Goal: Transaction & Acquisition: Purchase product/service

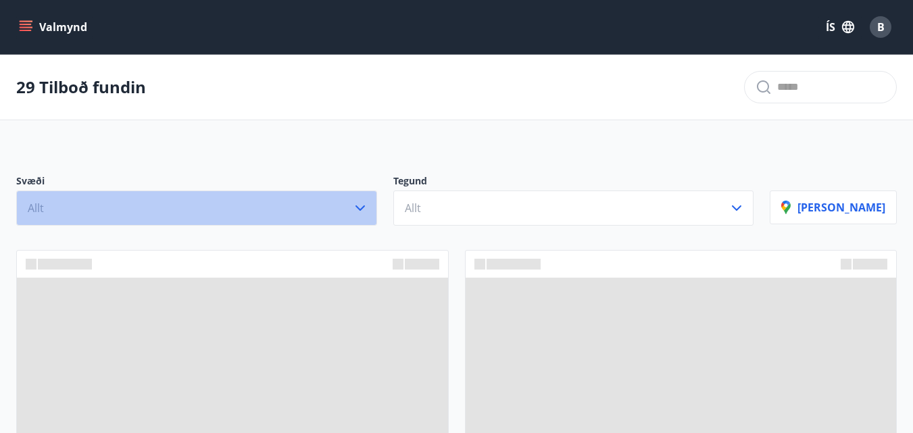
click at [363, 203] on button "Allt" at bounding box center [196, 208] width 361 height 35
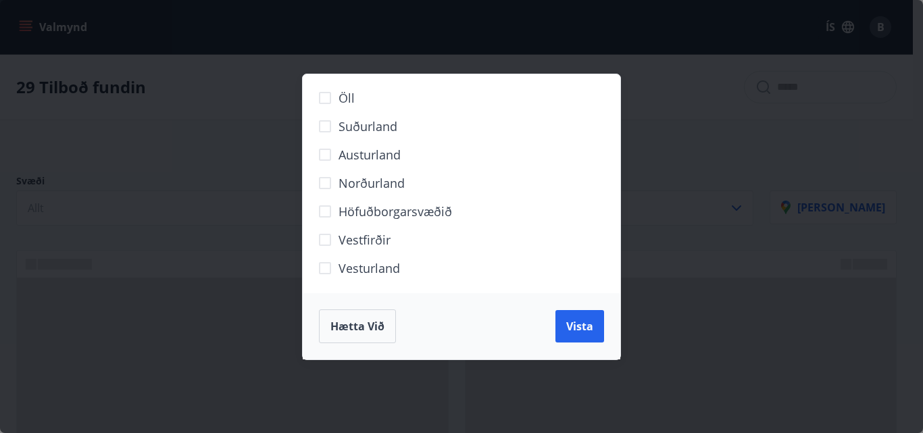
click at [351, 205] on span "Höfuðborgarsvæðið" at bounding box center [394, 212] width 113 height 18
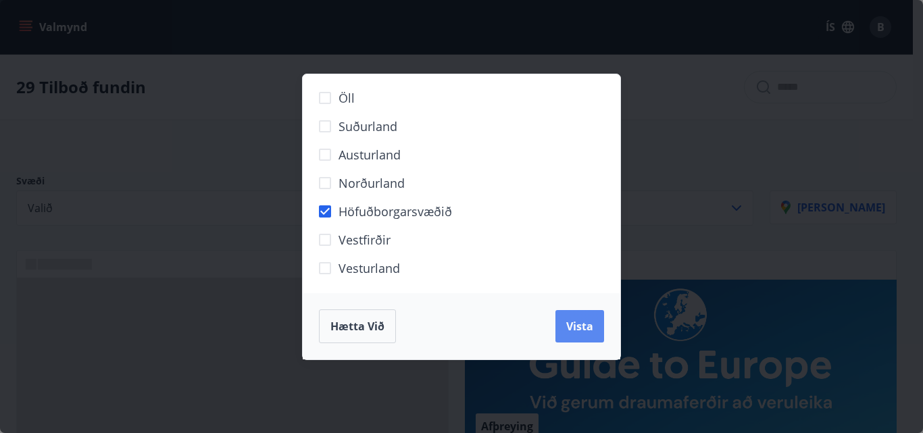
click at [582, 331] on span "Vista" at bounding box center [579, 326] width 27 height 15
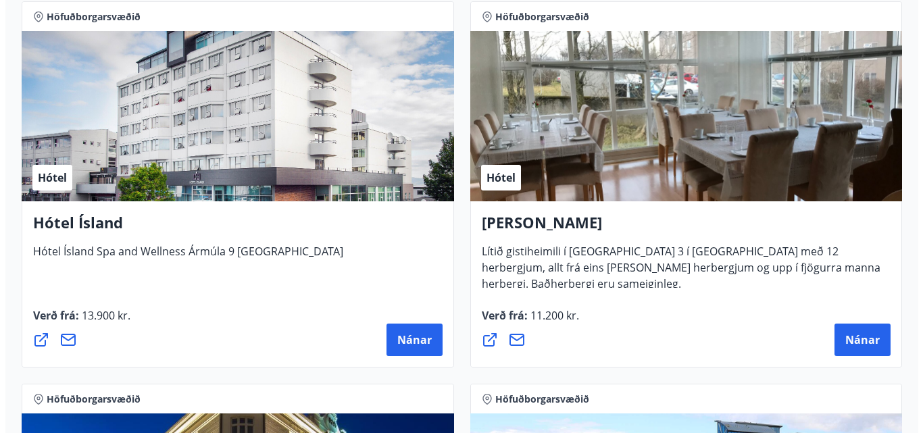
scroll to position [1486, 0]
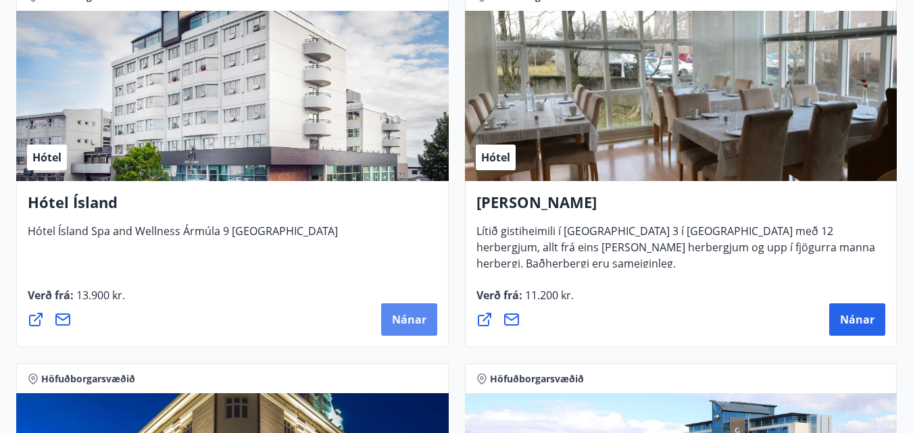
click at [407, 326] on span "Nánar" at bounding box center [409, 319] width 34 height 15
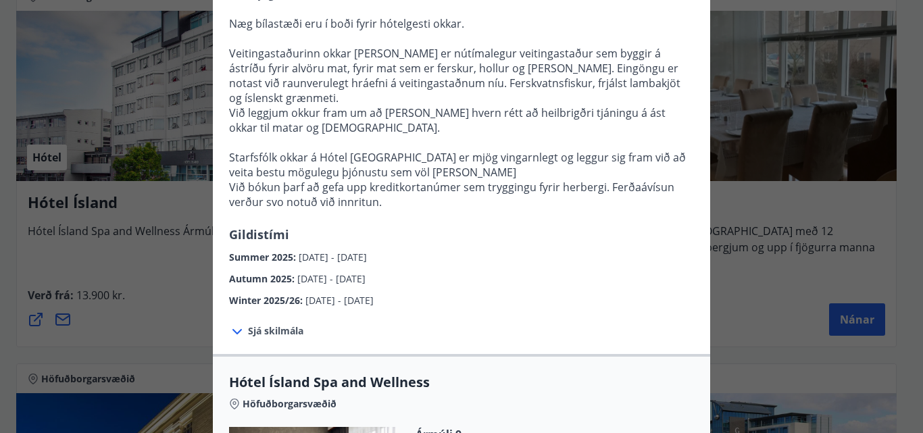
scroll to position [405, 0]
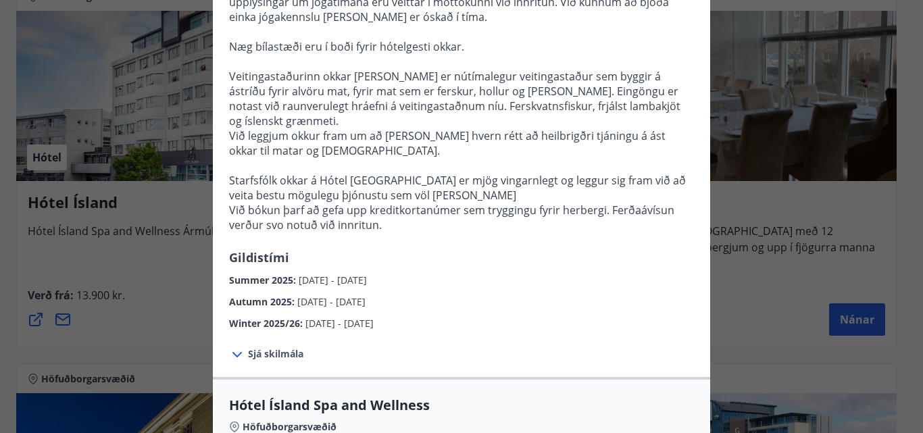
click at [261, 347] on span "Sjá skilmála" at bounding box center [275, 354] width 55 height 14
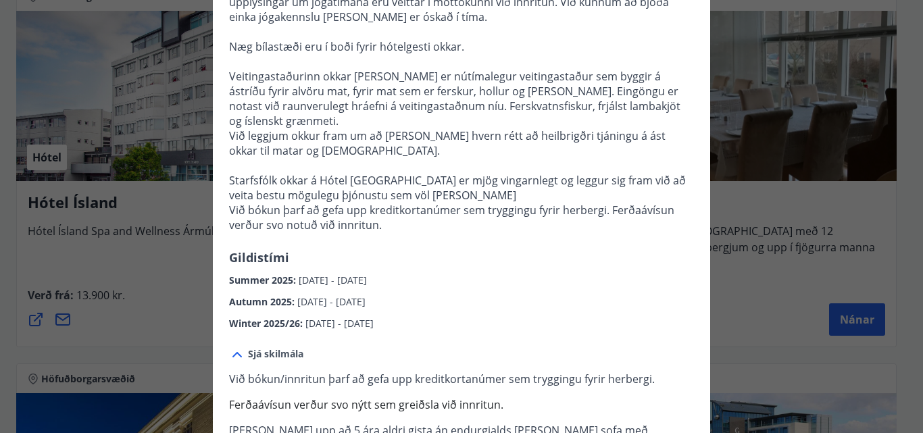
scroll to position [473, 0]
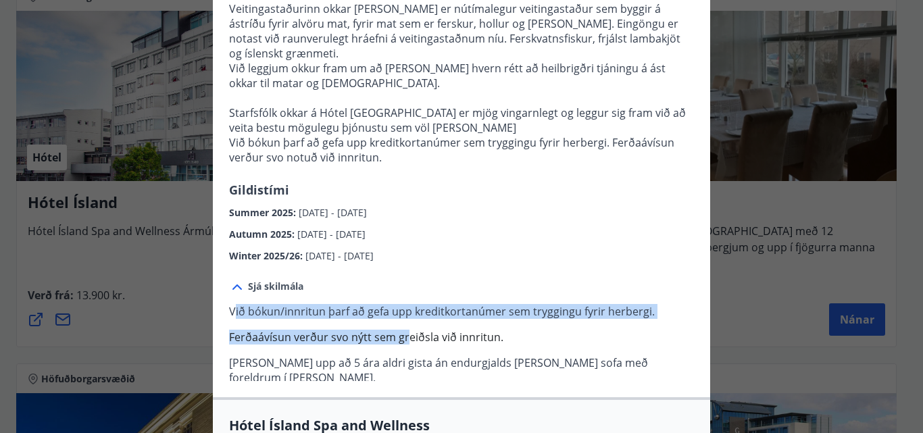
drag, startPoint x: 228, startPoint y: 265, endPoint x: 400, endPoint y: 294, distance: 174.6
click at [400, 304] on p "Við bókun/innritun þarf að gefa upp kreditkortanúmer sem tryggingu fyrir herber…" at bounding box center [461, 344] width 465 height 81
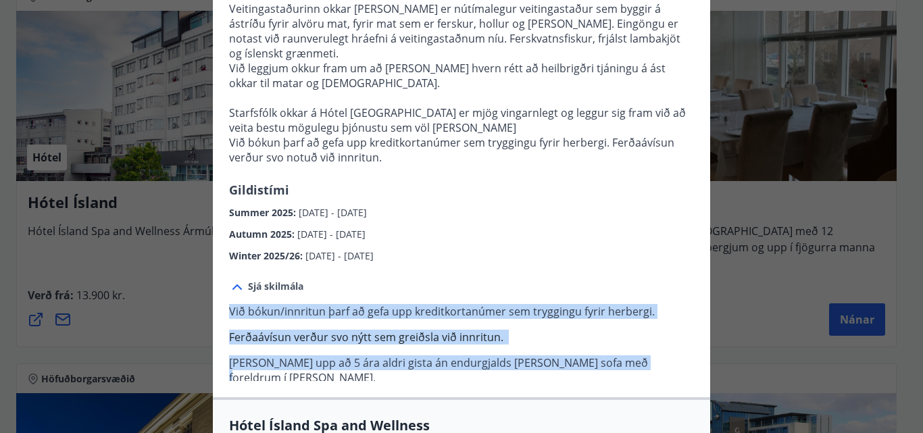
drag, startPoint x: 223, startPoint y: 264, endPoint x: 617, endPoint y: 318, distance: 397.5
click at [617, 318] on div "Sjá skilmála Við bókun/innritun þarf að gefa upp kreditkortanúmer sem tryggingu…" at bounding box center [461, 330] width 497 height 134
copy p "Við bókun/innritun þarf að gefa upp kreditkortanúmer sem tryggingu fyrir herber…"
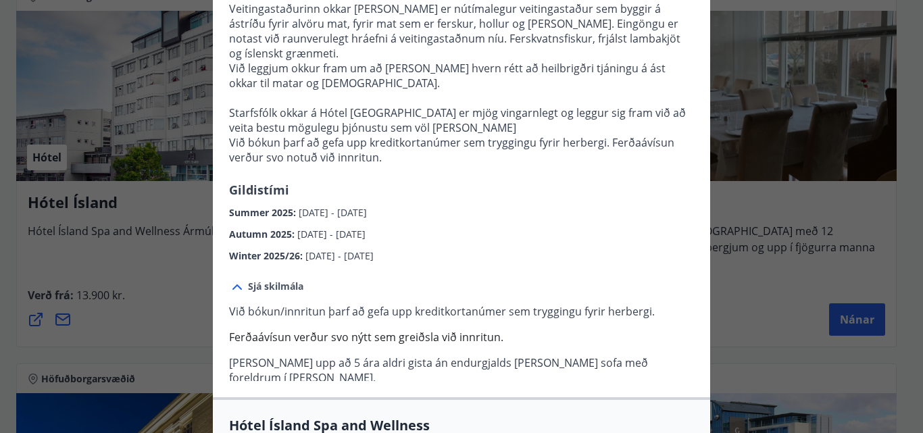
click at [515, 199] on div "Summer 2025 : 01.06.2025 - 30.09.2025" at bounding box center [461, 210] width 465 height 22
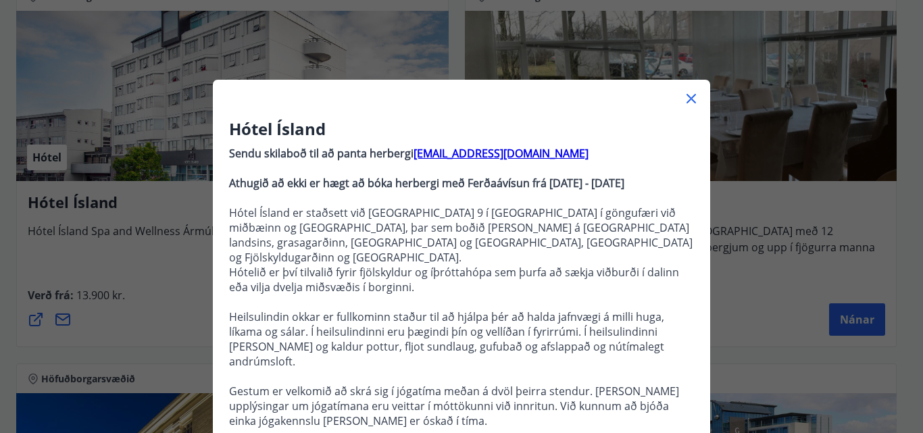
scroll to position [0, 0]
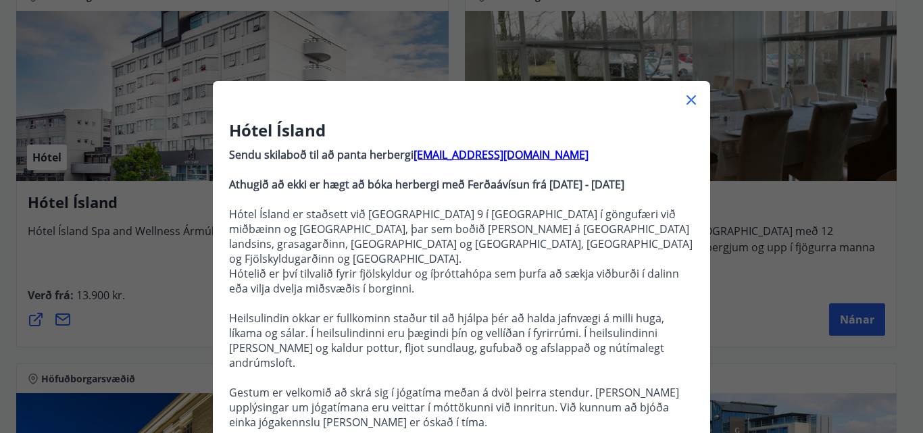
drag, startPoint x: 682, startPoint y: 93, endPoint x: 637, endPoint y: 110, distance: 48.6
click at [683, 93] on icon at bounding box center [691, 100] width 16 height 16
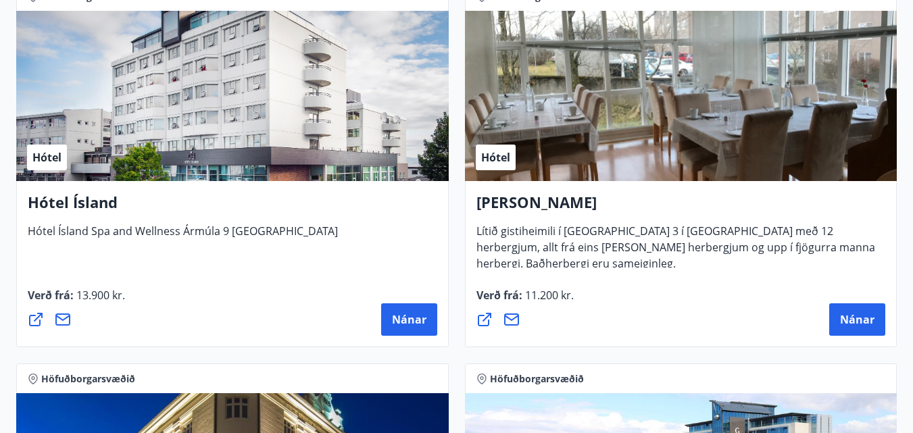
click at [41, 320] on icon at bounding box center [36, 319] width 16 height 16
click at [860, 315] on span "Nánar" at bounding box center [857, 319] width 34 height 15
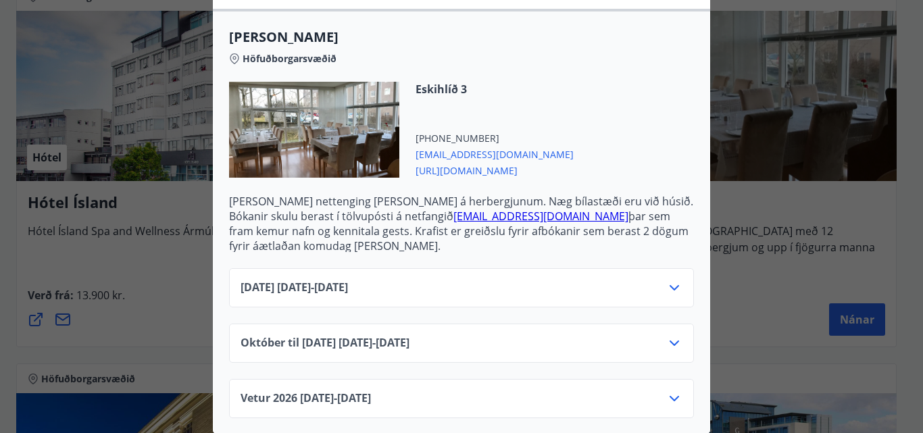
scroll to position [370, 0]
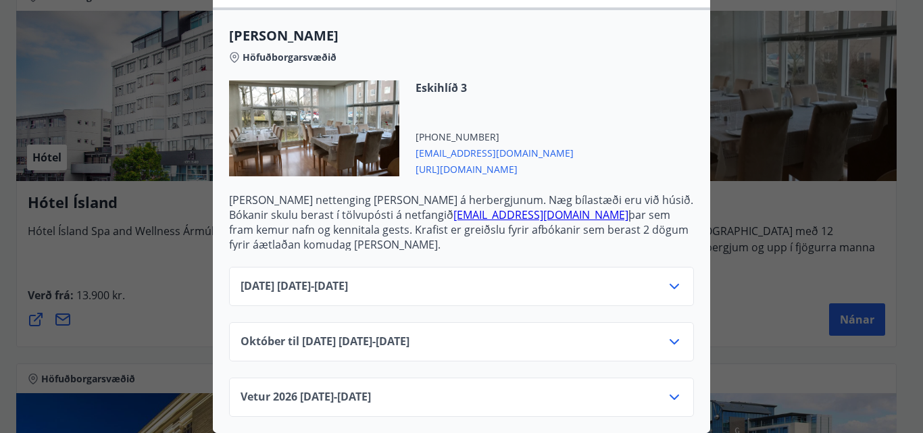
click at [669, 334] on icon at bounding box center [674, 342] width 16 height 16
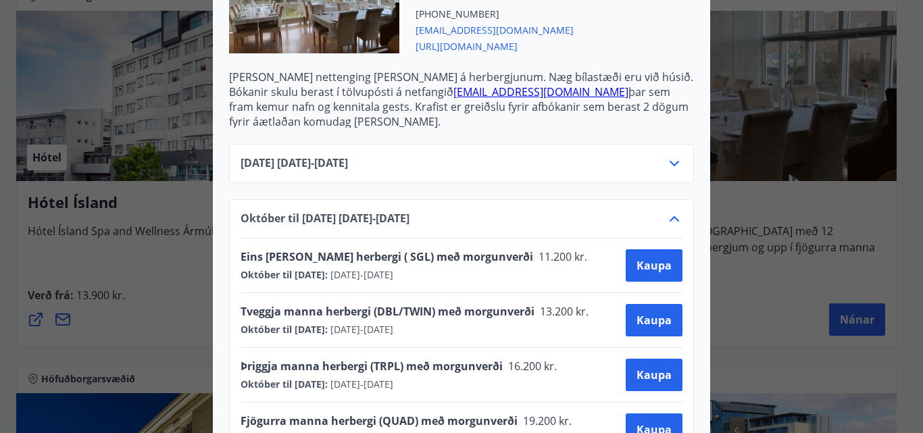
scroll to position [505, 0]
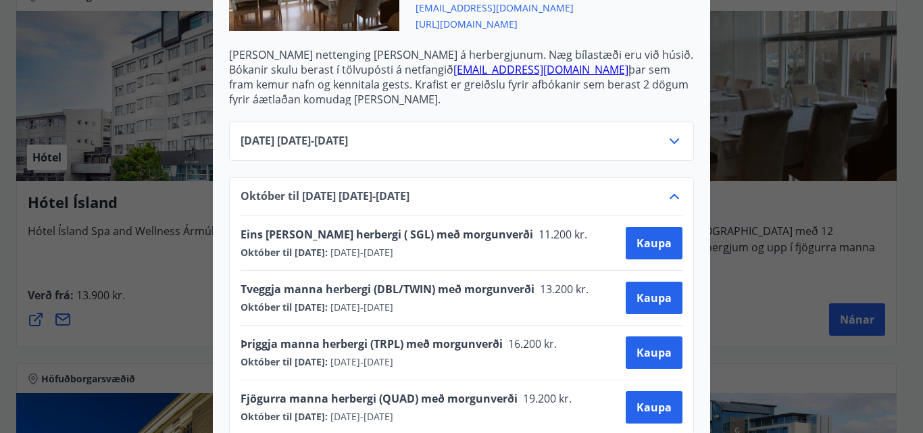
click at [76, 191] on div "Alba gistiheimili Bókanir skulu berast í tölvupósti á netfangið stay@alba.is þa…" at bounding box center [461, 216] width 923 height 433
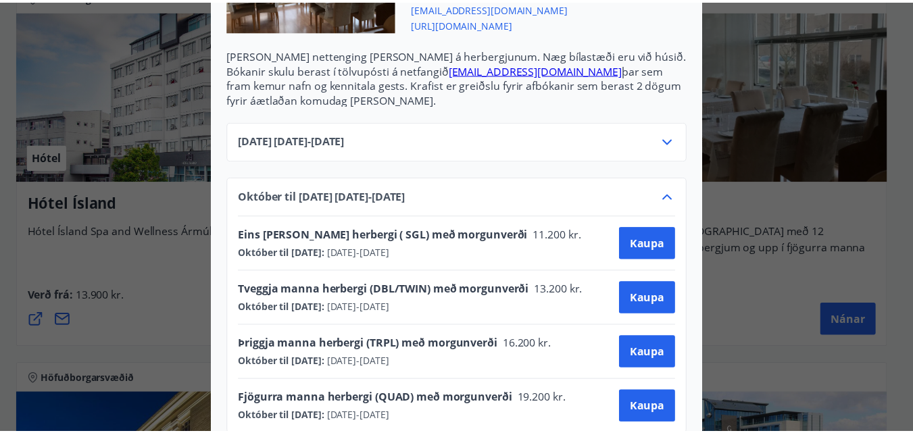
scroll to position [0, 0]
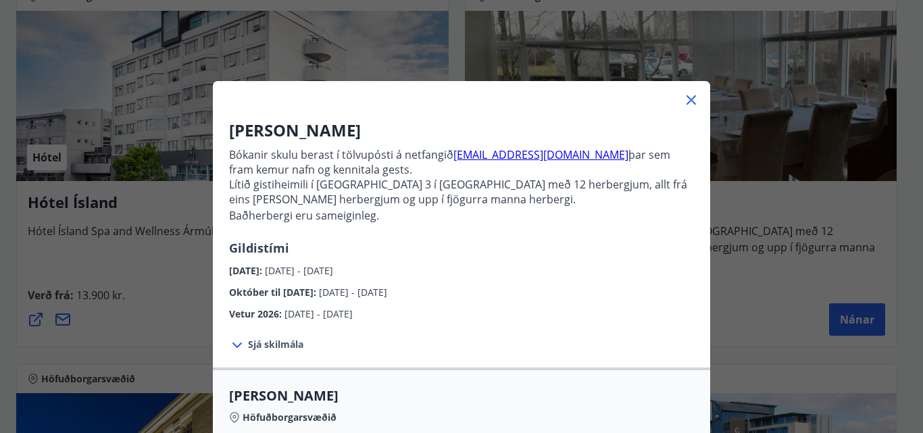
click at [689, 98] on icon at bounding box center [691, 100] width 16 height 16
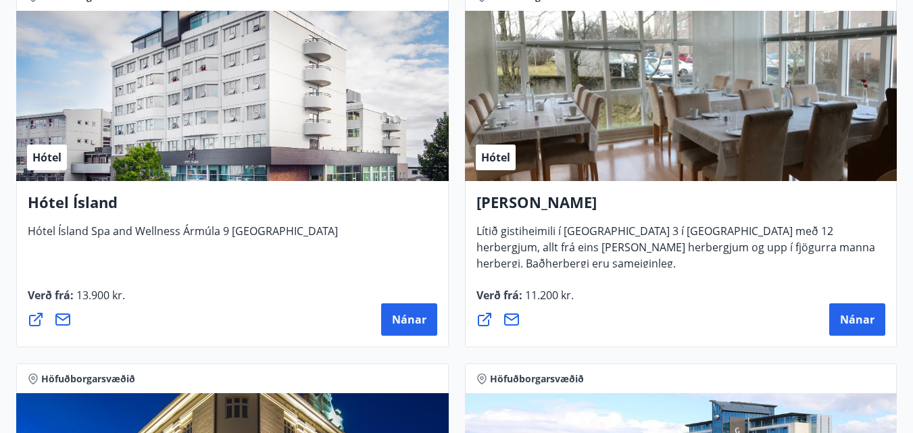
click at [51, 144] on div "Hótel" at bounding box center [232, 96] width 432 height 170
click at [61, 147] on div "Hótel" at bounding box center [47, 158] width 40 height 26
click at [138, 173] on div "Hótel" at bounding box center [232, 96] width 432 height 170
click at [207, 101] on div "Hótel" at bounding box center [232, 96] width 432 height 170
click at [43, 198] on h4 "Hótel Ísland" at bounding box center [232, 207] width 409 height 31
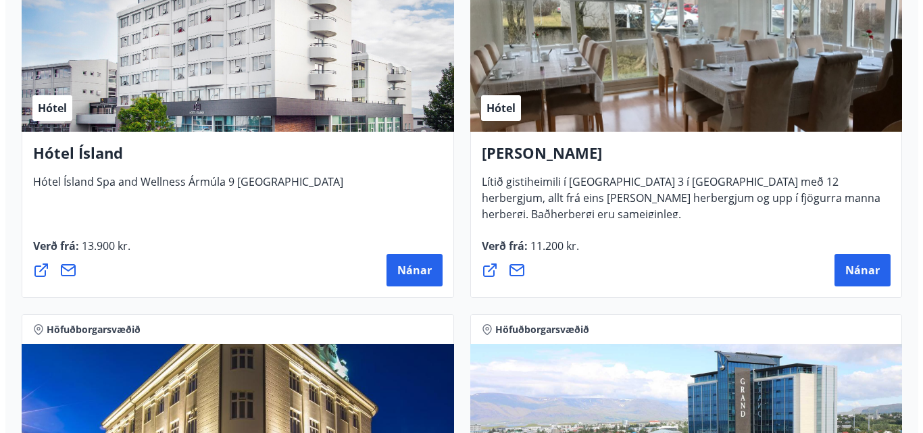
scroll to position [1621, 0]
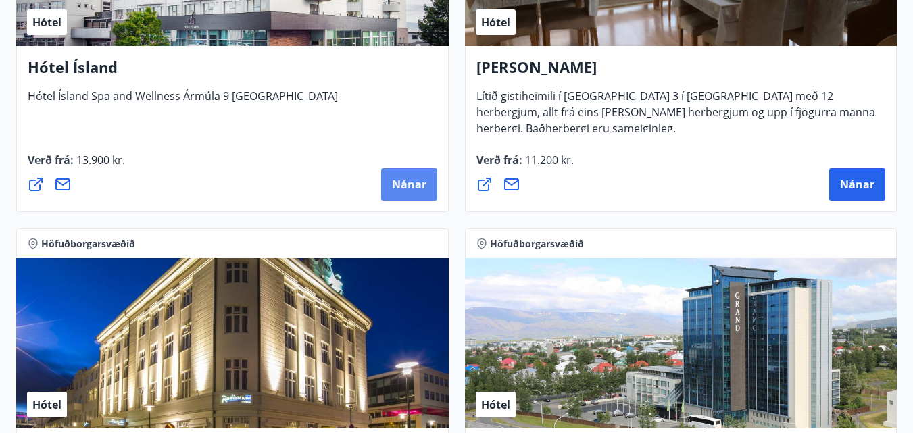
click at [423, 193] on button "Nánar" at bounding box center [409, 184] width 56 height 32
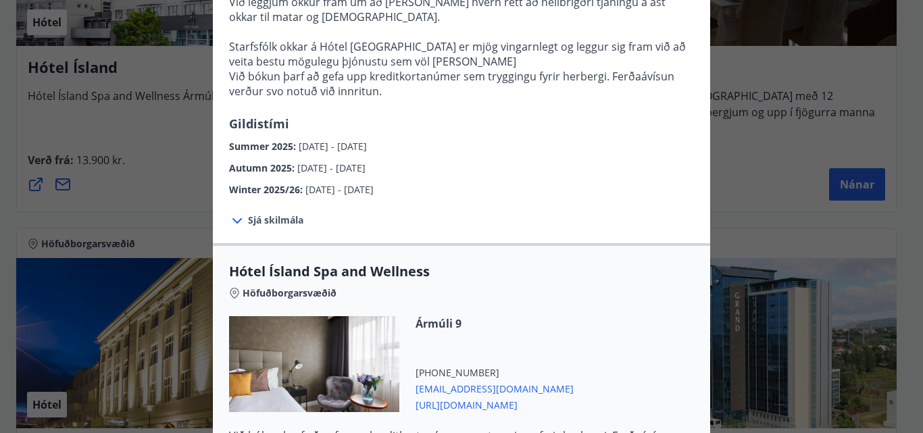
scroll to position [540, 0]
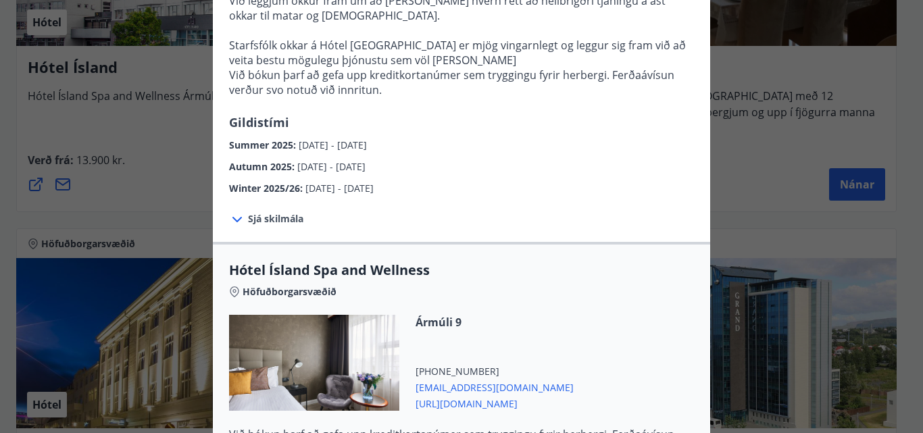
click at [232, 217] on icon at bounding box center [236, 219] width 9 height 5
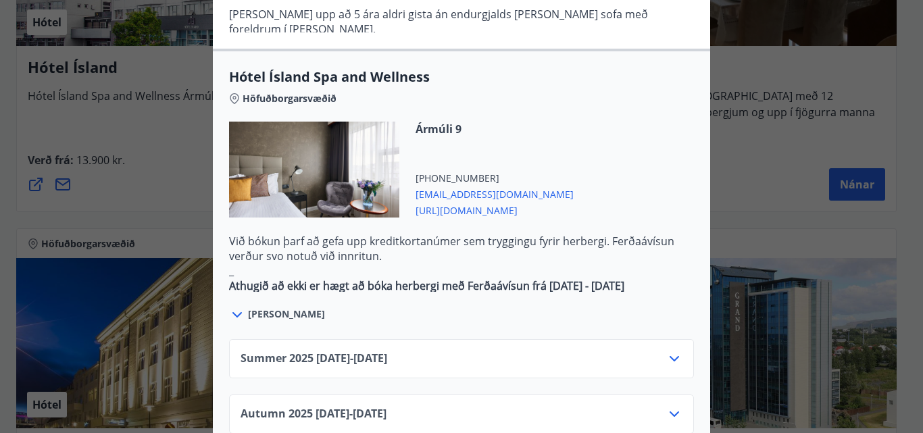
scroll to position [878, 0]
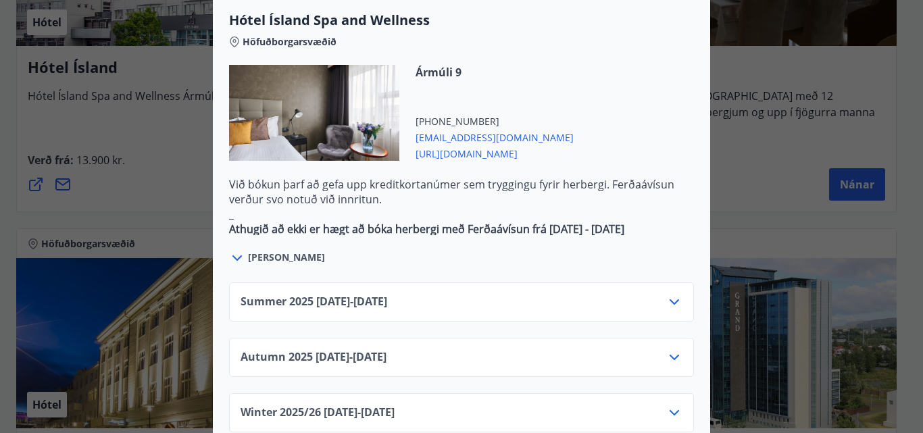
click at [676, 349] on icon at bounding box center [674, 357] width 16 height 16
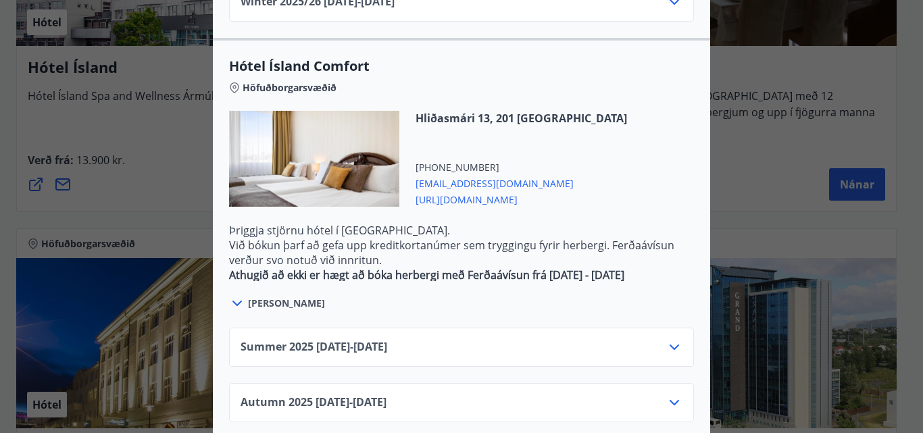
scroll to position [1589, 0]
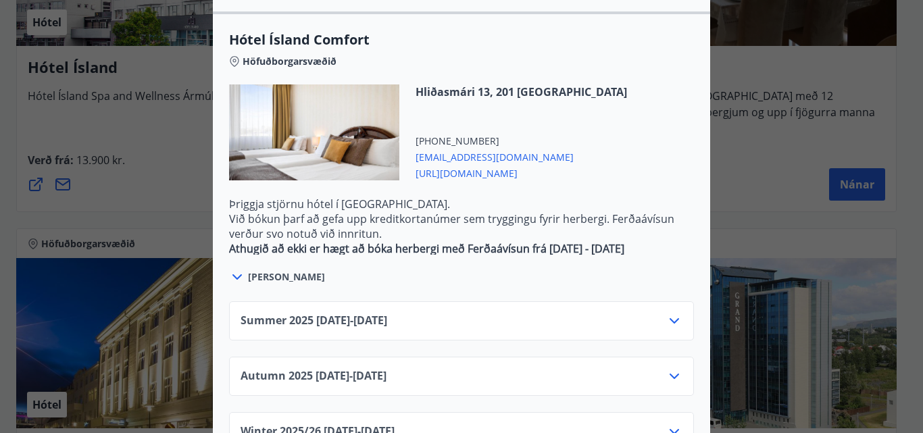
click at [677, 368] on icon at bounding box center [674, 376] width 16 height 16
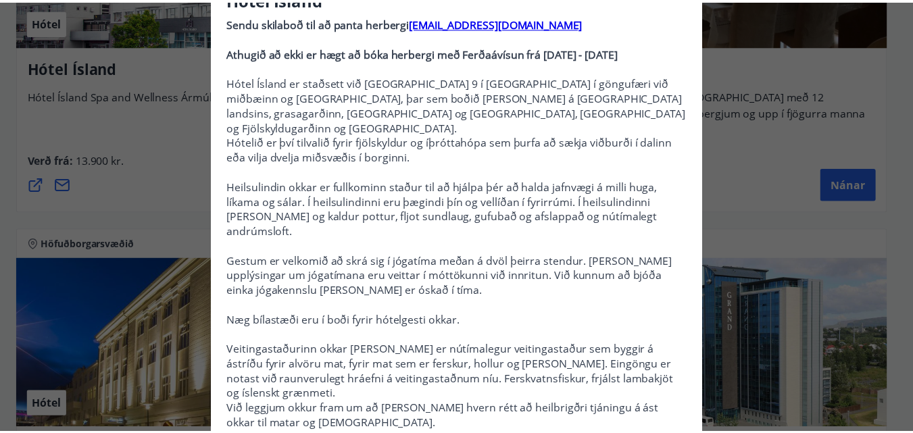
scroll to position [0, 0]
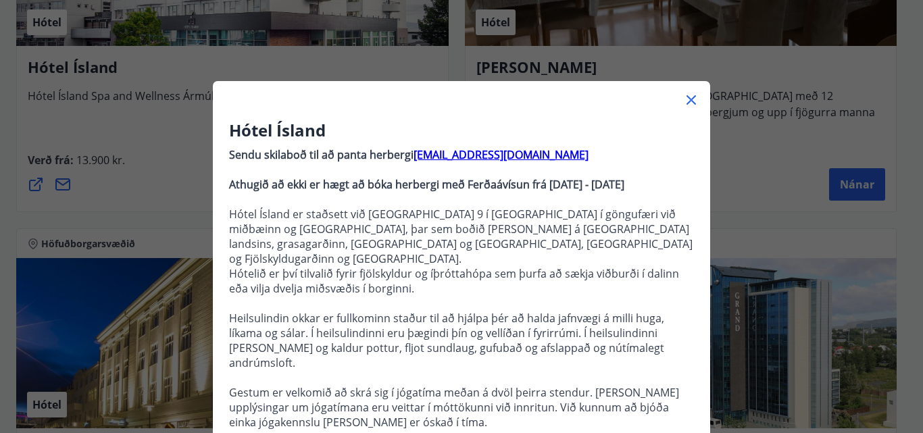
click at [689, 98] on icon at bounding box center [691, 100] width 16 height 16
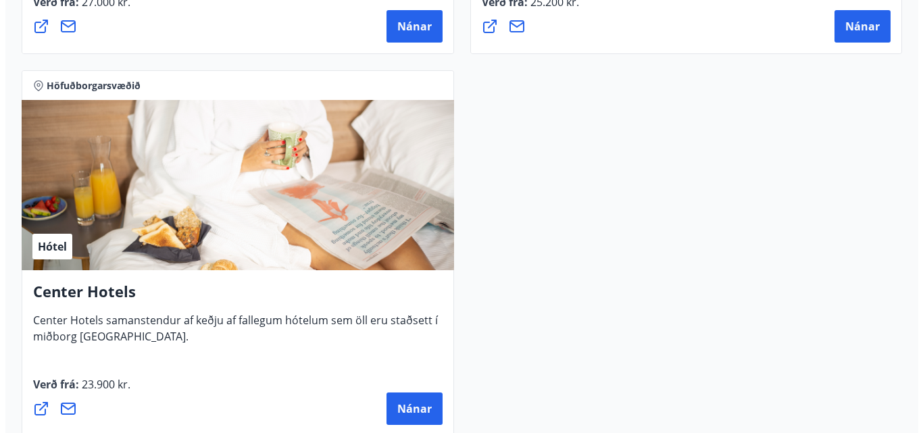
scroll to position [2297, 0]
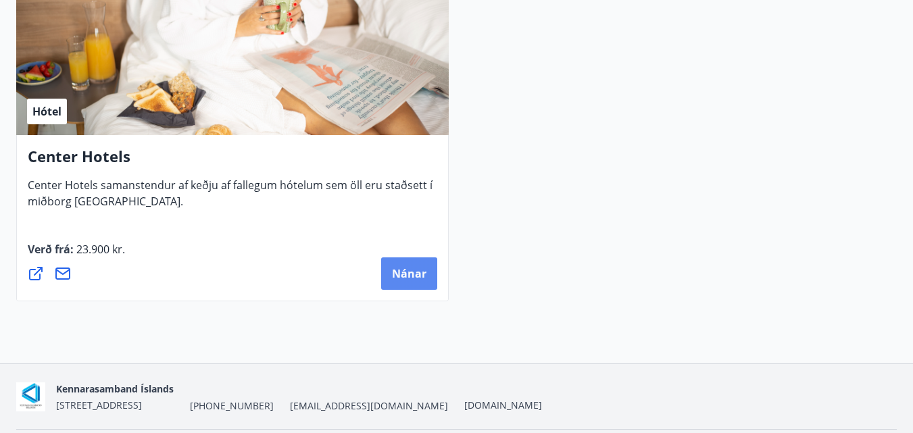
click at [418, 276] on span "Nánar" at bounding box center [409, 273] width 34 height 15
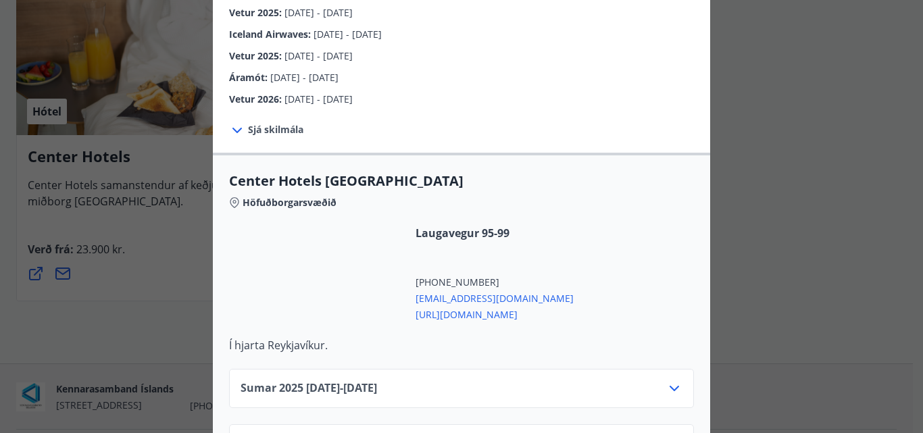
scroll to position [270, 0]
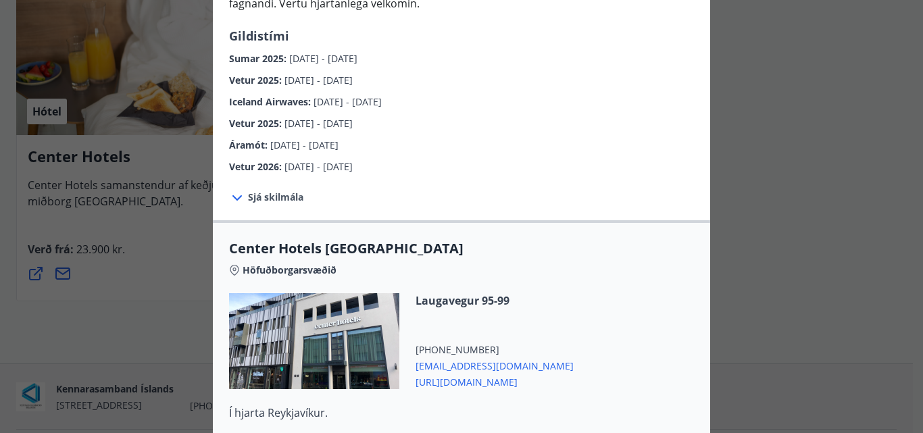
click at [232, 190] on icon at bounding box center [237, 198] width 16 height 16
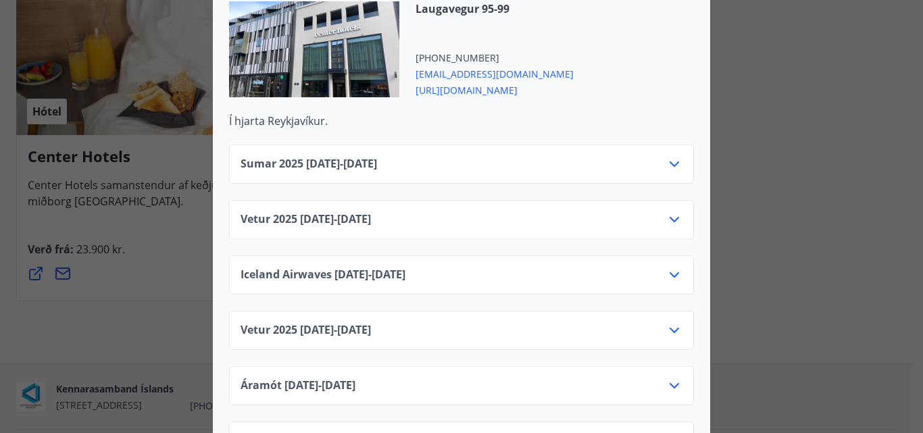
scroll to position [608, 0]
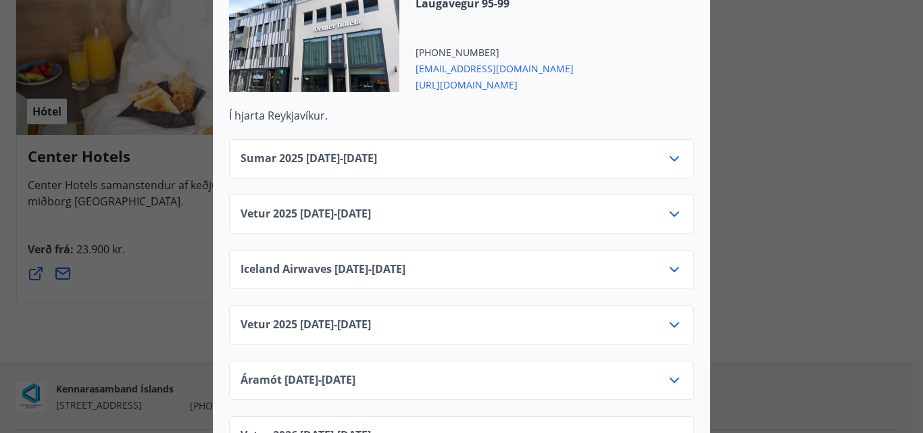
click at [674, 206] on icon at bounding box center [674, 214] width 16 height 16
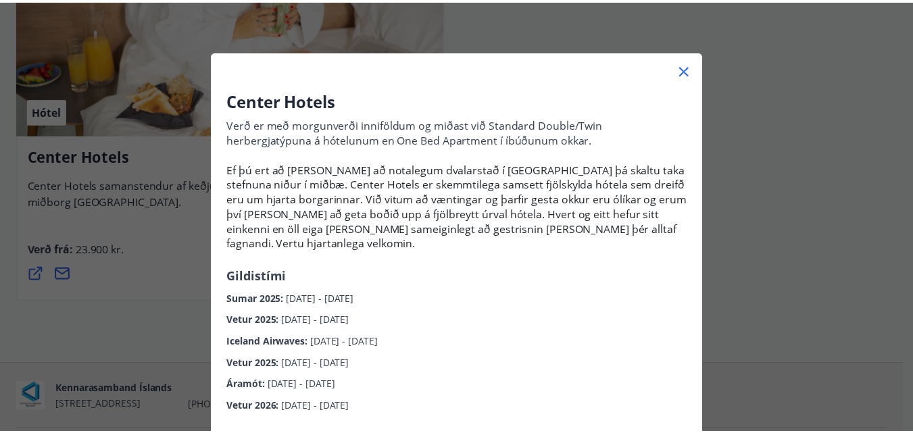
scroll to position [0, 0]
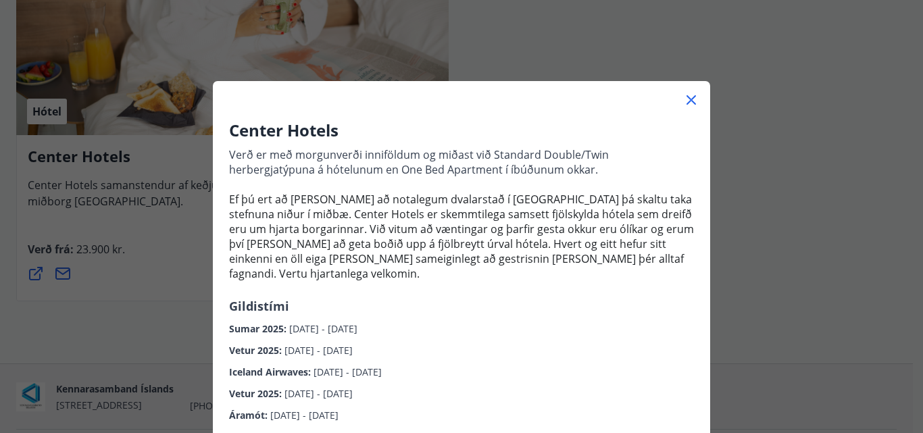
click at [683, 98] on icon at bounding box center [691, 100] width 16 height 16
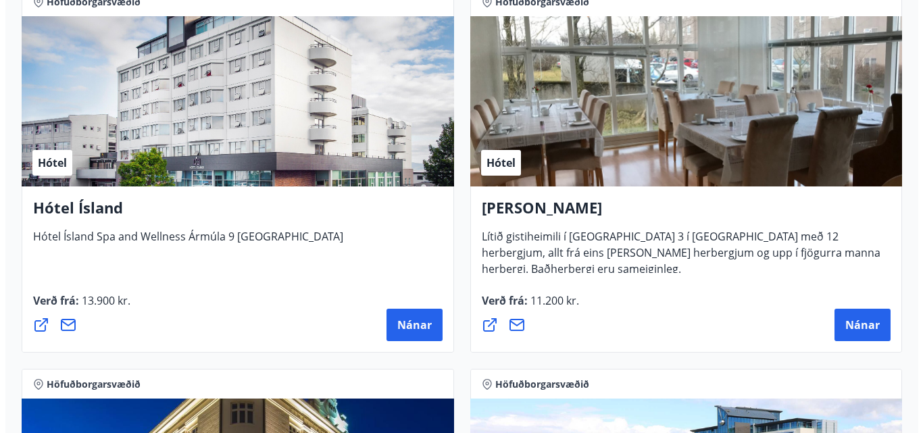
scroll to position [1486, 0]
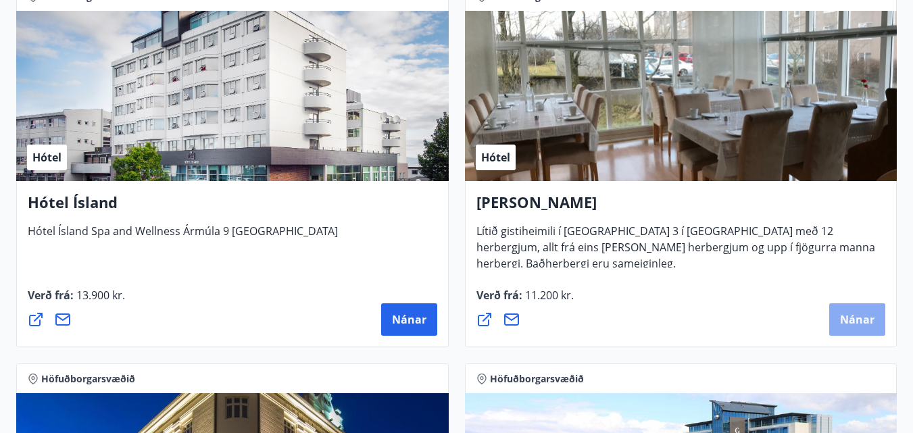
click at [880, 318] on button "Nánar" at bounding box center [857, 319] width 56 height 32
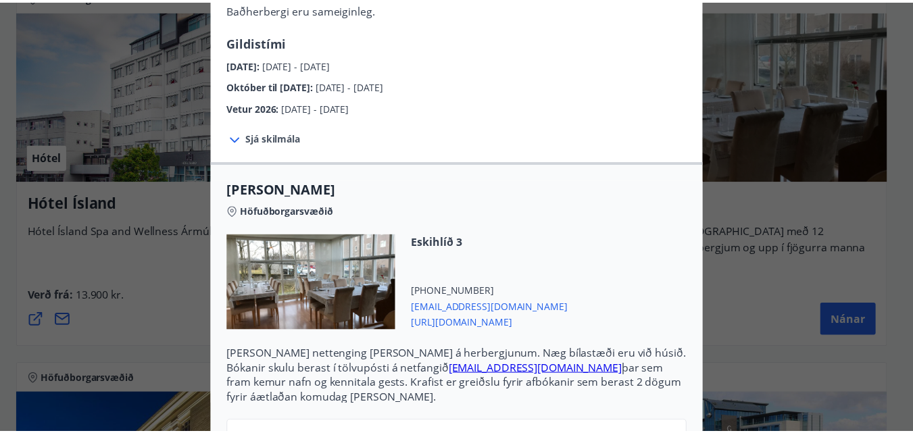
scroll to position [32, 0]
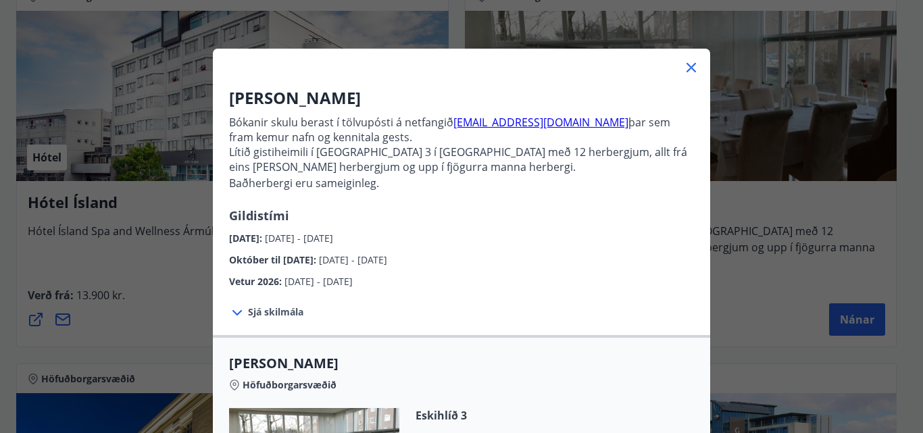
drag, startPoint x: 225, startPoint y: 123, endPoint x: 420, endPoint y: 188, distance: 205.7
click at [420, 188] on p "Bókanir skulu berast í tölvupósti á netfangið stay@alba.is þar sem fram kemur n…" at bounding box center [461, 157] width 465 height 97
copy p "Bókanir skulu berast í tölvupósti á netfangið stay@alba.is þar sem fram kemur n…"
click at [684, 71] on icon at bounding box center [691, 67] width 16 height 16
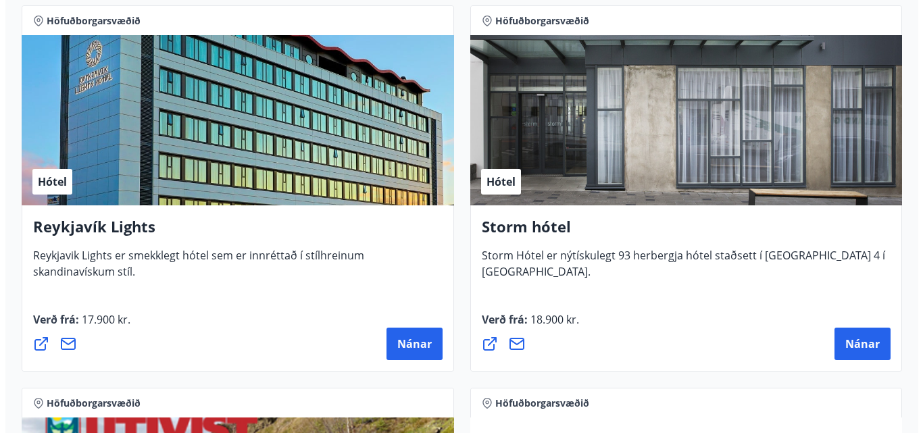
scroll to position [674, 0]
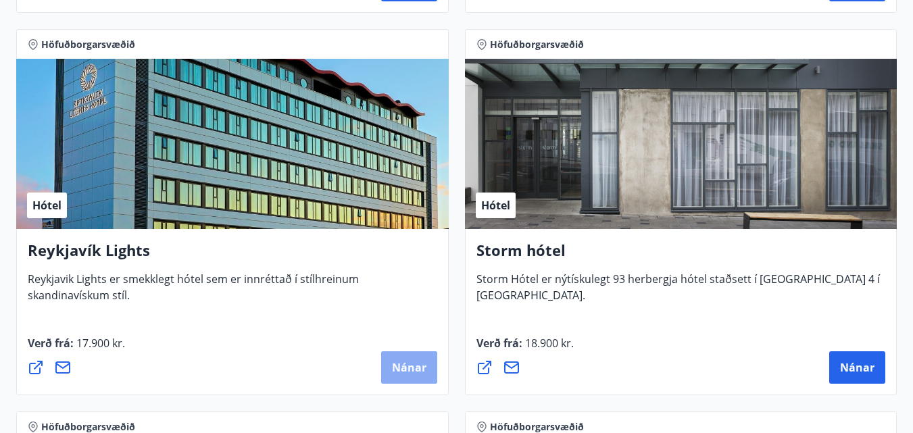
click at [421, 358] on button "Nánar" at bounding box center [409, 367] width 56 height 32
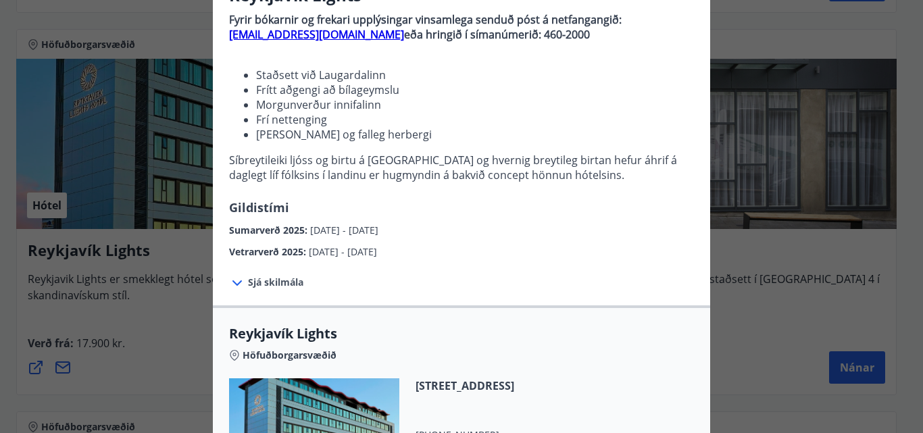
scroll to position [203, 0]
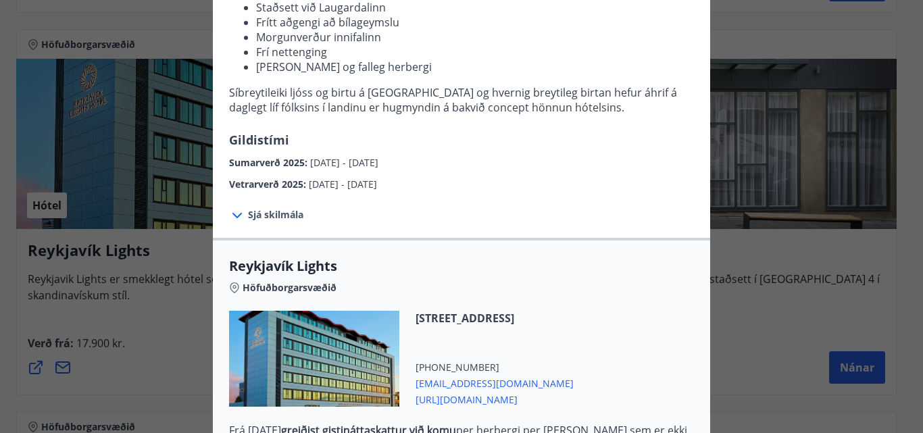
click at [234, 217] on icon at bounding box center [237, 215] width 16 height 16
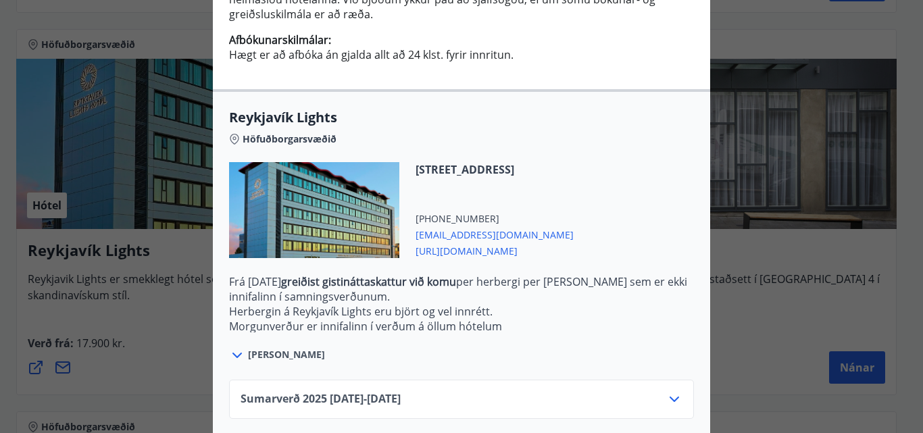
scroll to position [540, 0]
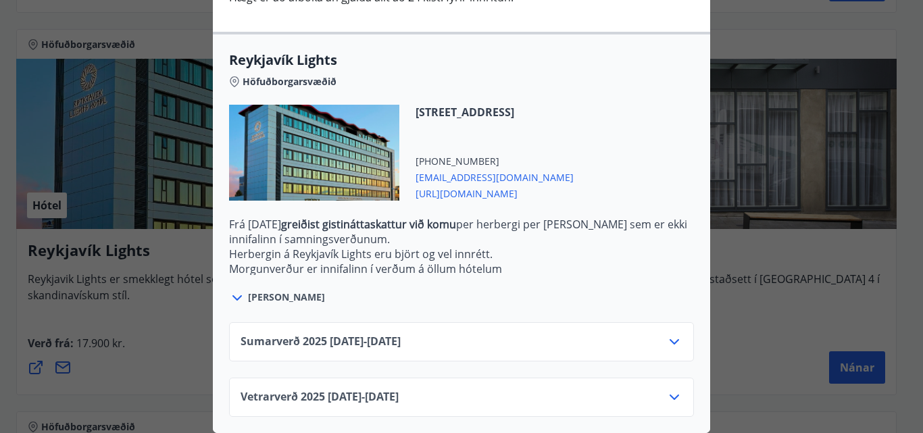
click at [673, 389] on icon at bounding box center [674, 397] width 16 height 16
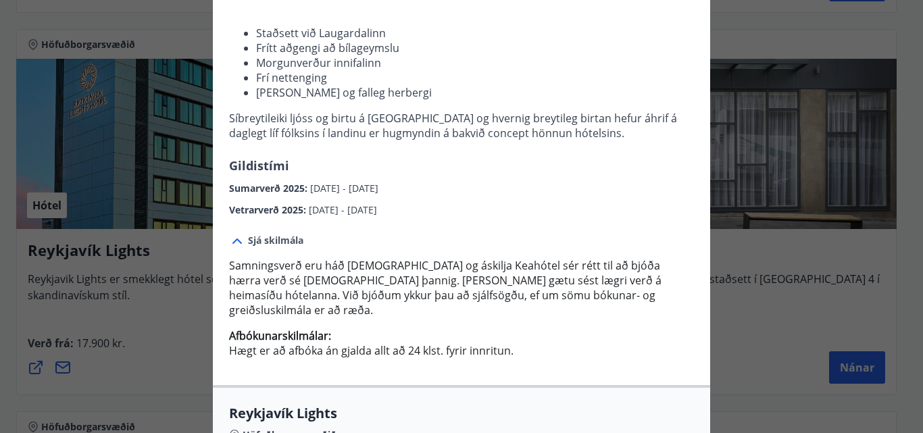
scroll to position [0, 0]
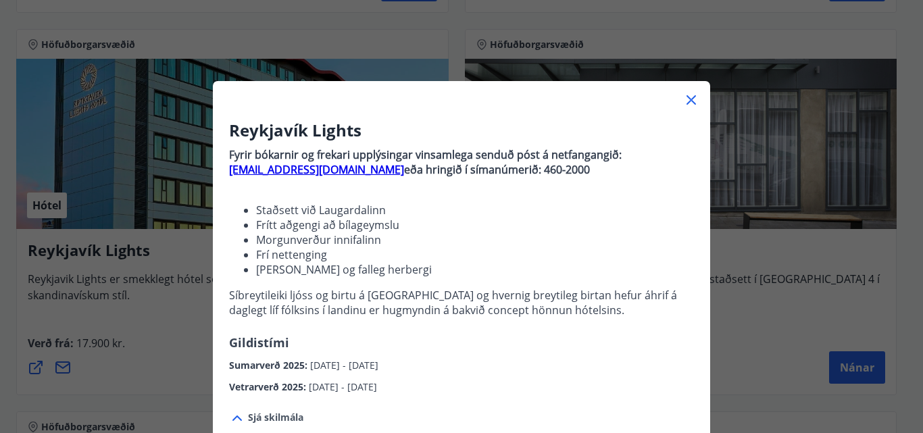
drag, startPoint x: 682, startPoint y: 101, endPoint x: 661, endPoint y: 103, distance: 21.7
click at [683, 101] on icon at bounding box center [691, 100] width 16 height 16
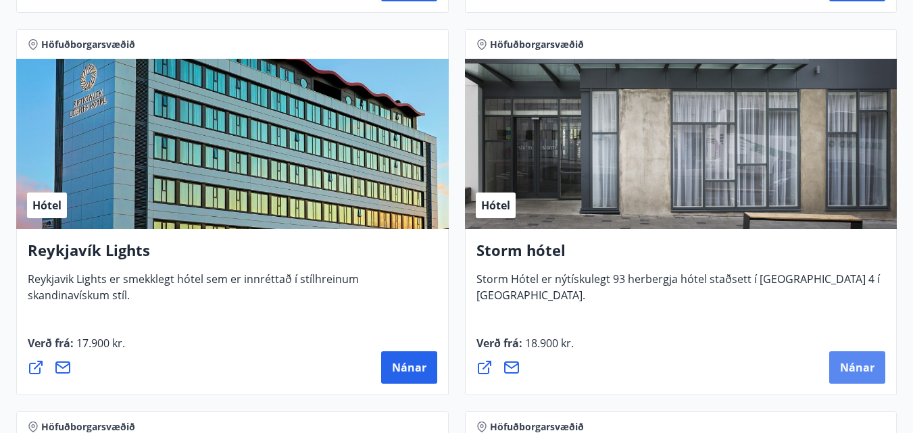
click at [867, 365] on span "Nánar" at bounding box center [857, 367] width 34 height 15
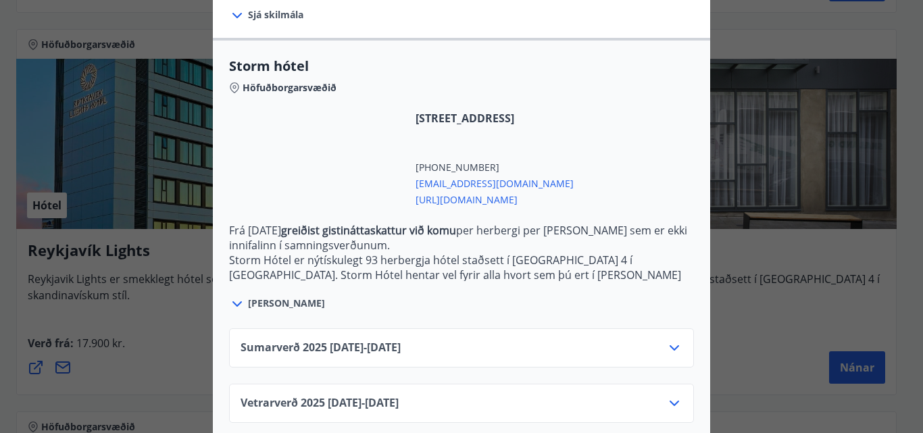
scroll to position [323, 0]
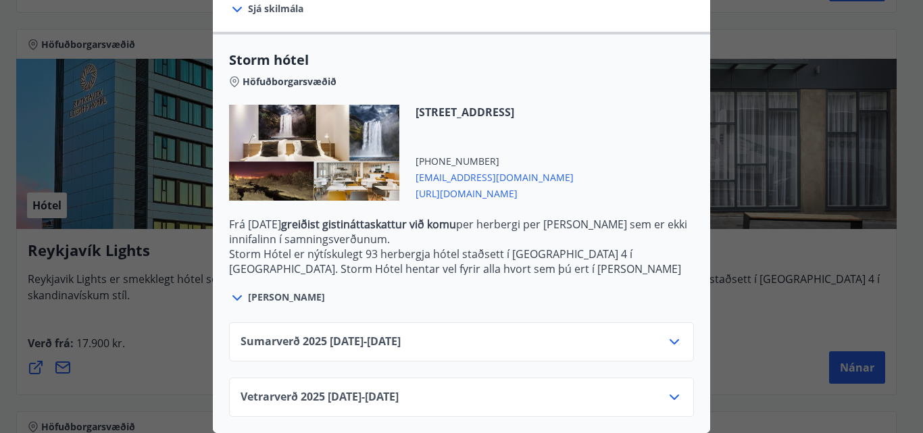
click at [666, 391] on icon at bounding box center [674, 397] width 16 height 16
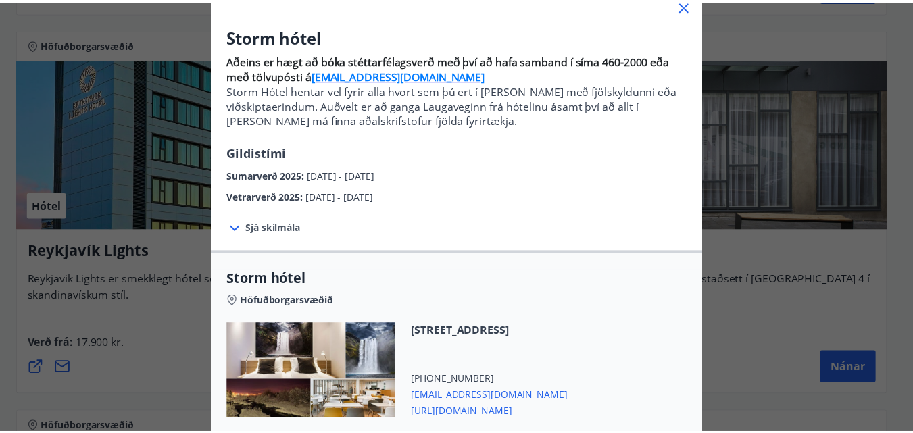
scroll to position [0, 0]
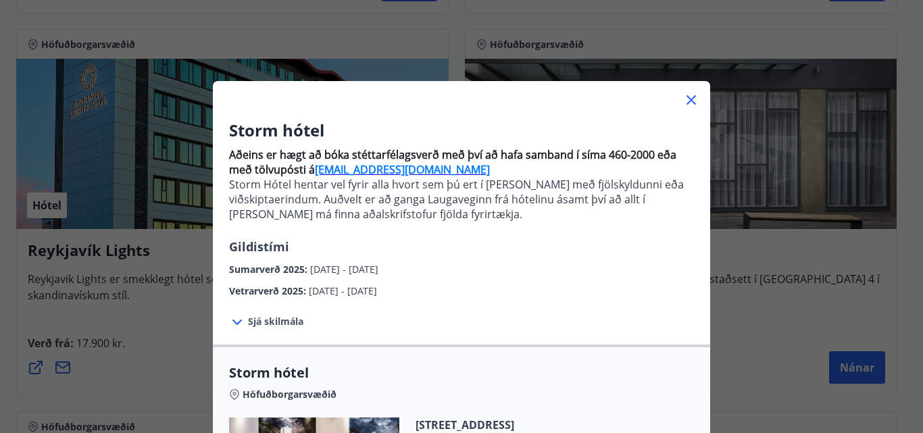
click at [688, 102] on icon at bounding box center [690, 99] width 9 height 9
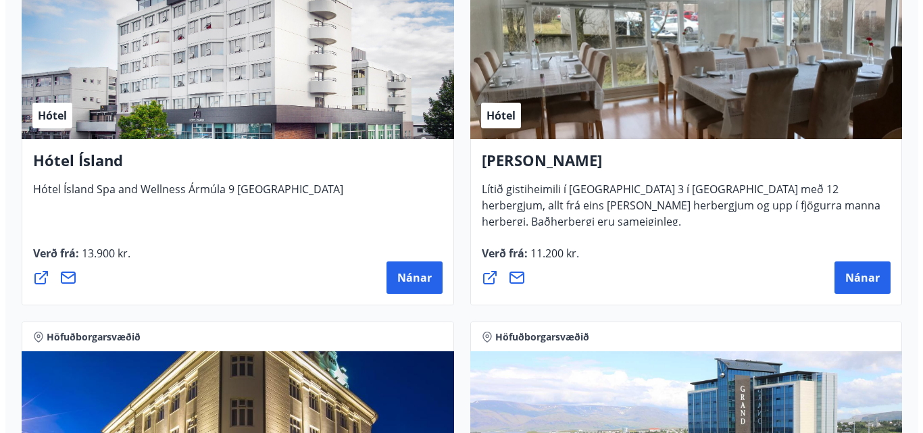
scroll to position [1689, 0]
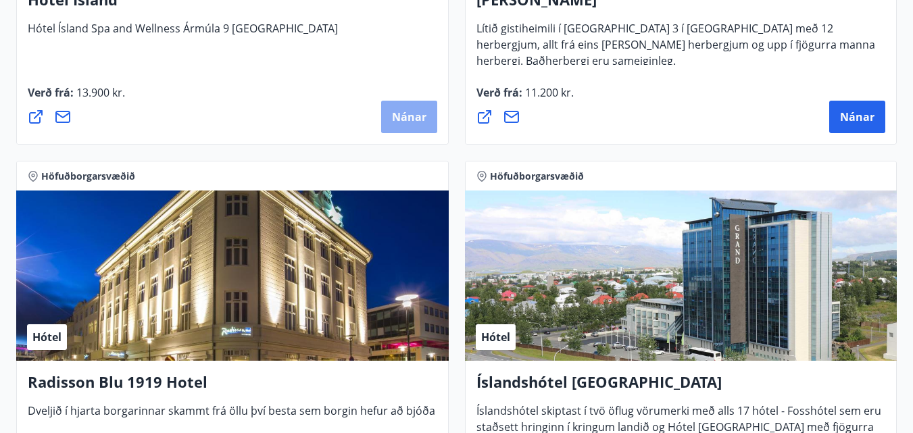
click at [411, 126] on button "Nánar" at bounding box center [409, 117] width 56 height 32
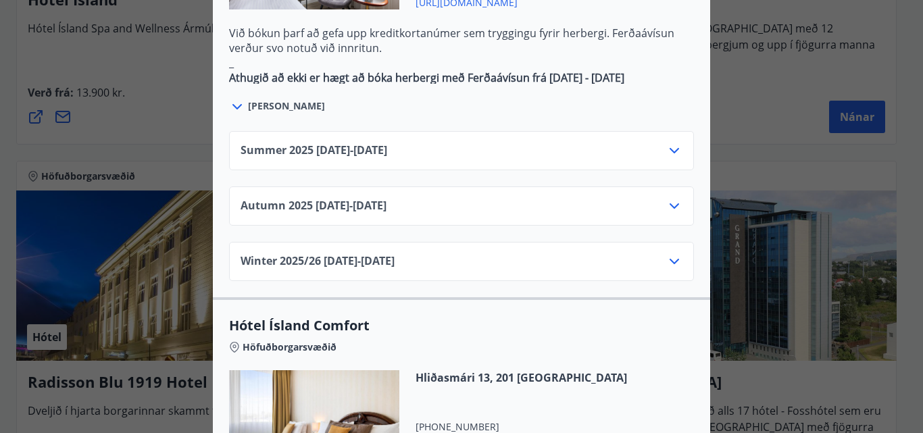
scroll to position [946, 0]
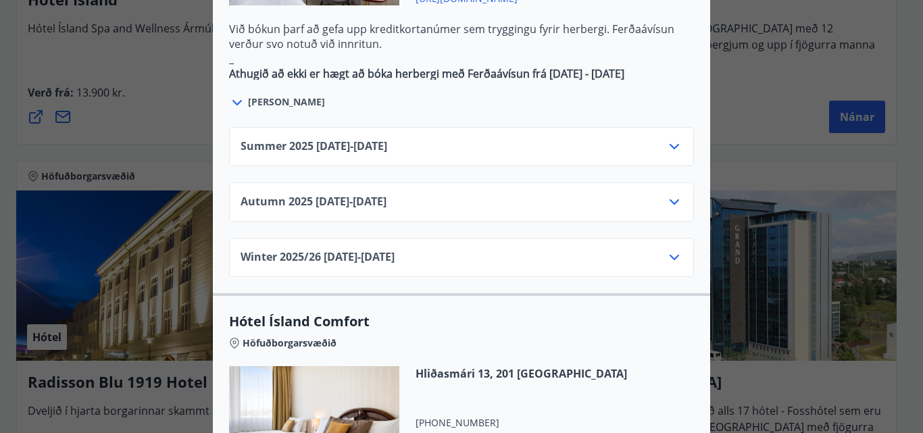
click at [666, 194] on icon at bounding box center [674, 202] width 16 height 16
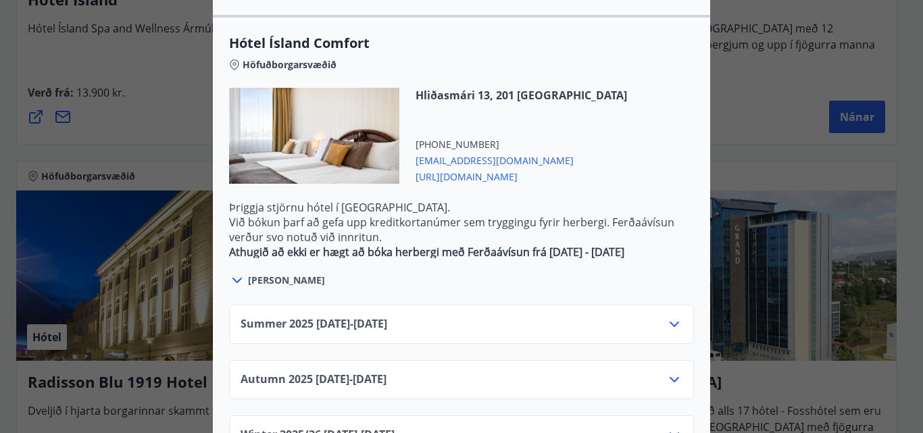
scroll to position [1501, 0]
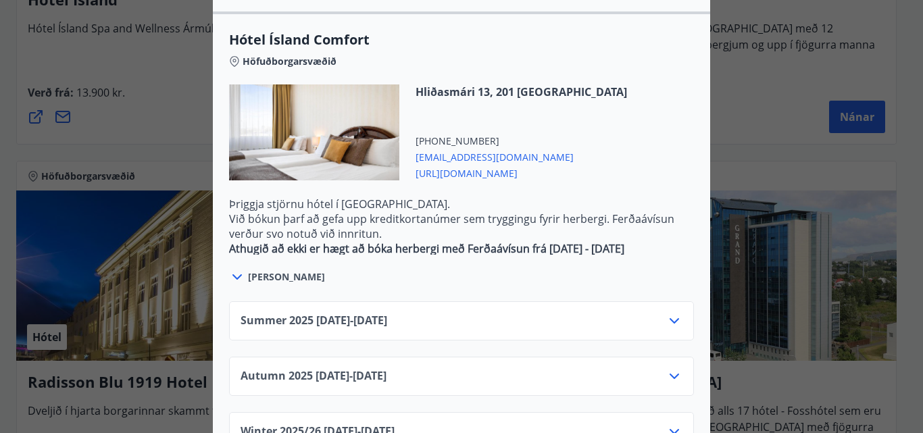
click at [651, 368] on div "Autumn 2025 01.10.25 - 28.10.25" at bounding box center [461, 381] width 442 height 27
click at [671, 368] on icon at bounding box center [674, 376] width 16 height 16
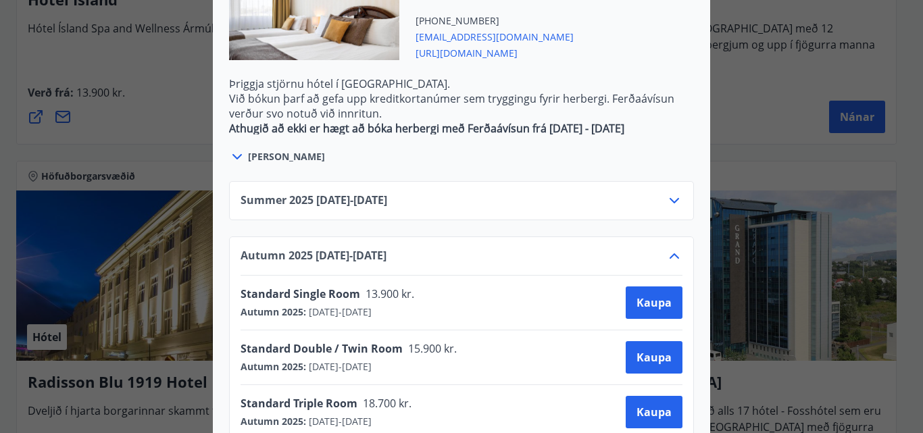
scroll to position [1598, 0]
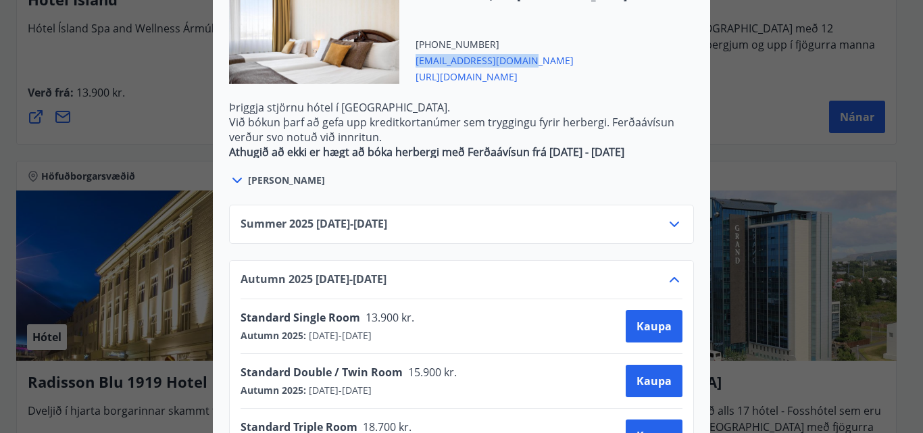
drag, startPoint x: 523, startPoint y: 18, endPoint x: 409, endPoint y: 18, distance: 113.5
click at [409, 18] on div "Hliðasmári 13, 201 Kópavogur +354 5957000 comfort@hotelisland.is http://www.hot…" at bounding box center [513, 36] width 228 height 96
copy span "comfort@hotelisland.is"
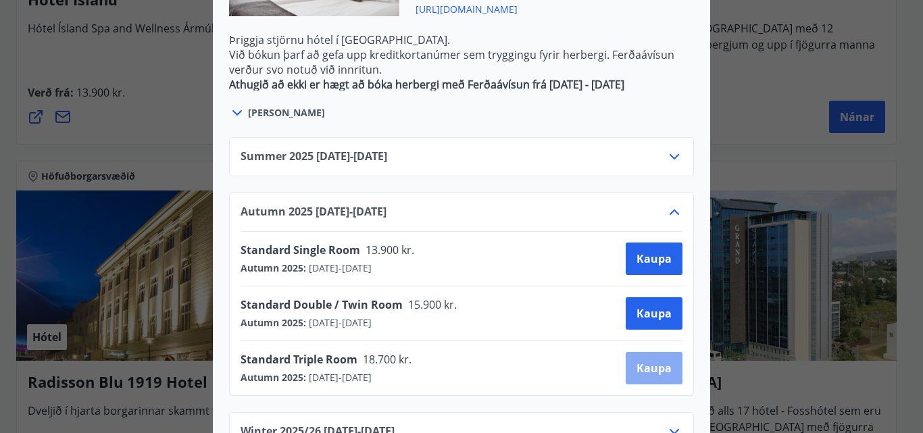
click at [670, 352] on button "Kaupa" at bounding box center [654, 368] width 57 height 32
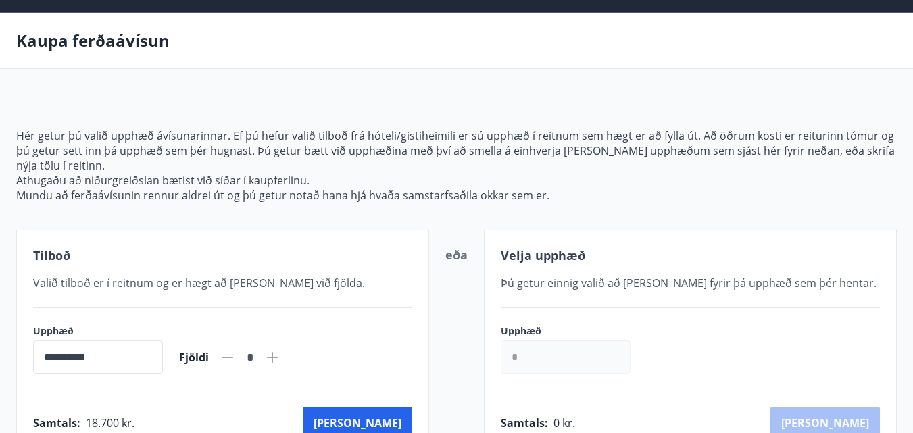
scroll to position [30, 0]
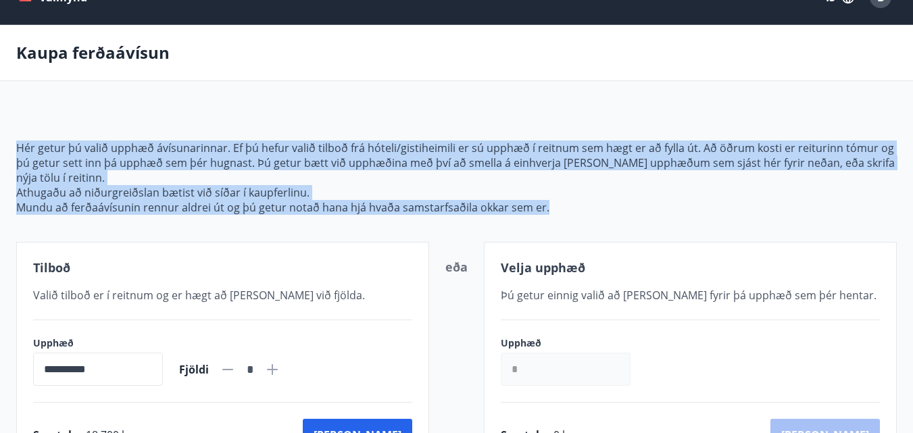
drag, startPoint x: 19, startPoint y: 149, endPoint x: 575, endPoint y: 205, distance: 558.8
click at [575, 205] on span "Hér getur þú valið upphæð ávísunarinnar. Ef þú hefur valið tilboð frá hóteli/gi…" at bounding box center [456, 178] width 880 height 74
copy span "Hér getur þú valið upphæð ávísunarinnar. Ef þú hefur valið tilboð frá hóteli/gi…"
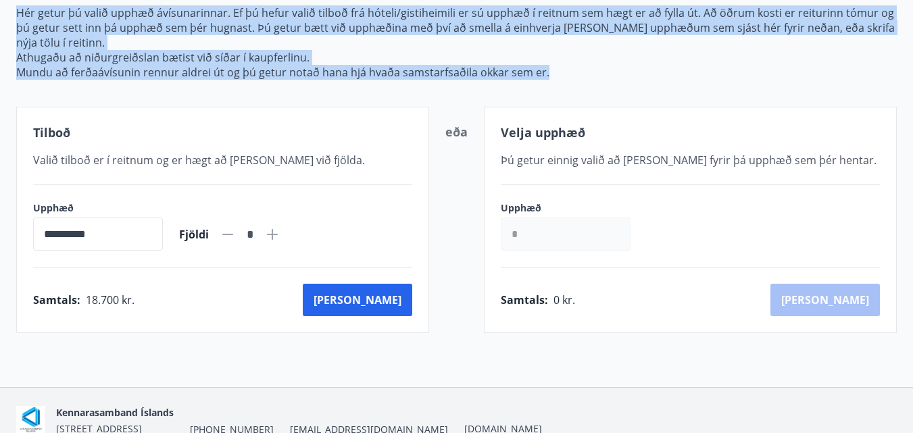
scroll to position [232, 0]
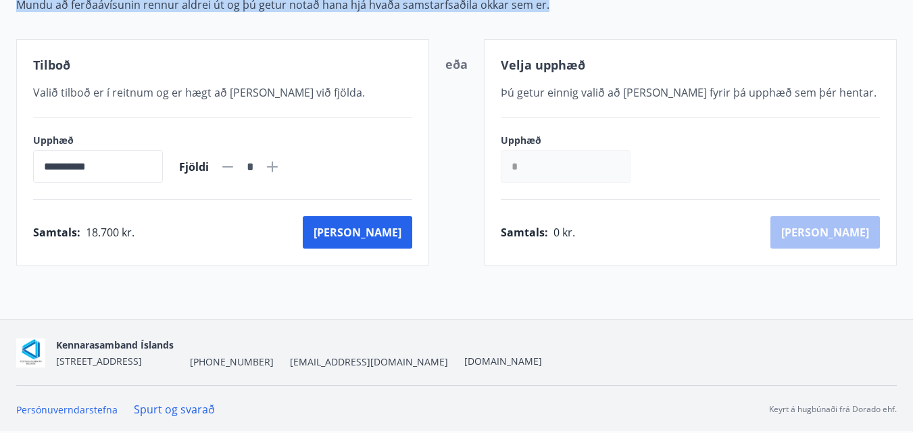
click at [280, 169] on icon at bounding box center [272, 167] width 16 height 16
click at [236, 163] on icon at bounding box center [228, 167] width 16 height 16
type input "*"
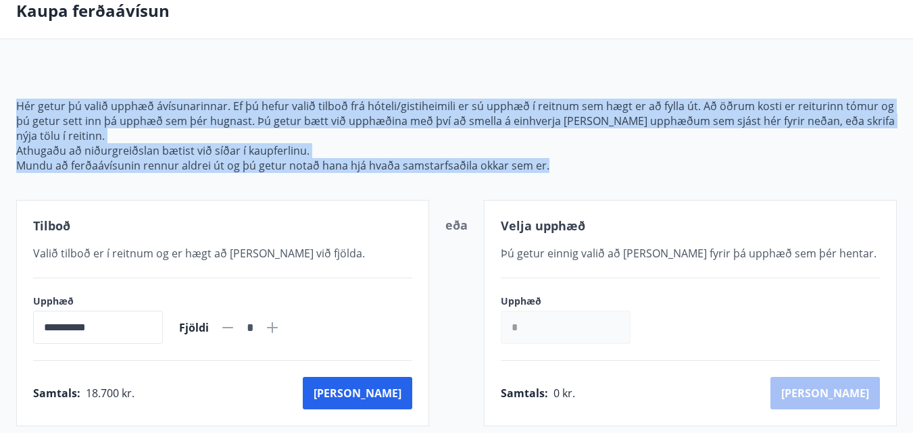
scroll to position [0, 0]
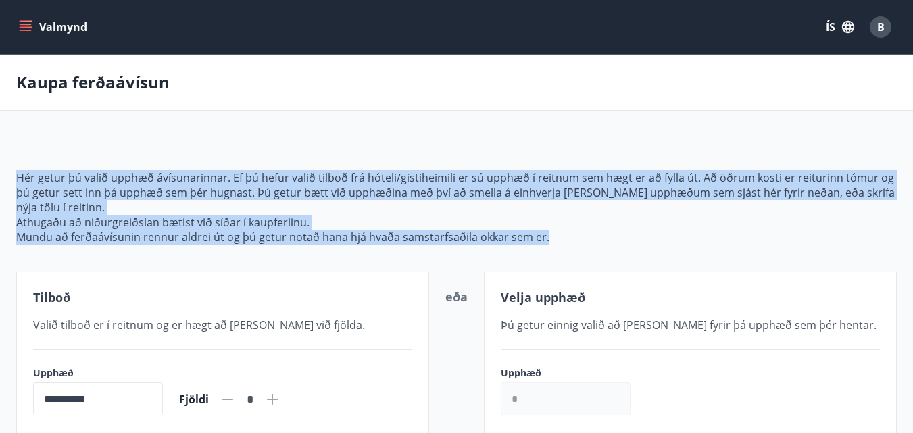
click at [255, 137] on main "**********" at bounding box center [456, 276] width 913 height 443
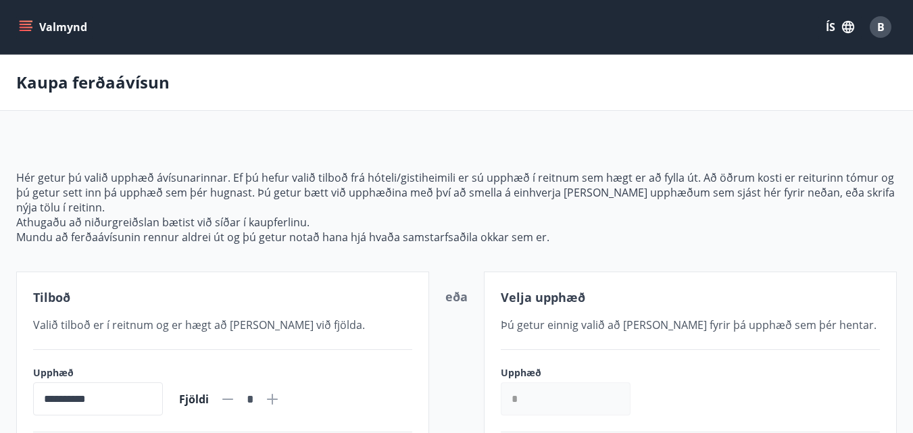
click at [21, 24] on icon "menu" at bounding box center [26, 24] width 12 height 1
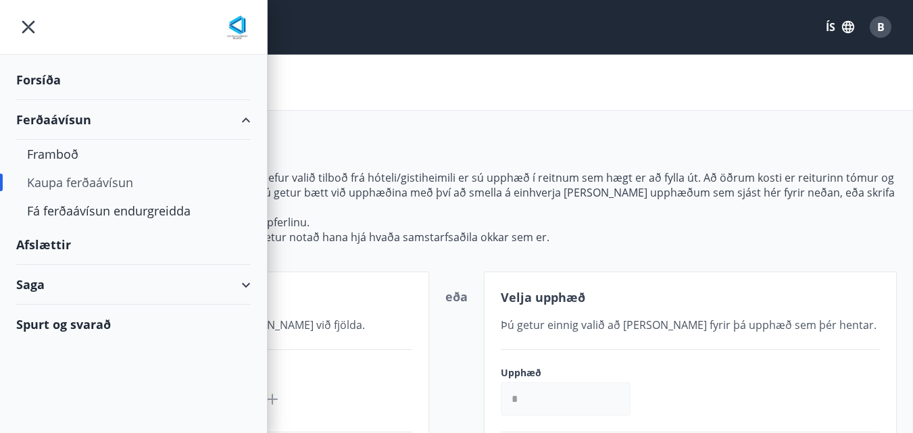
click at [243, 280] on div "Saga" at bounding box center [133, 285] width 234 height 40
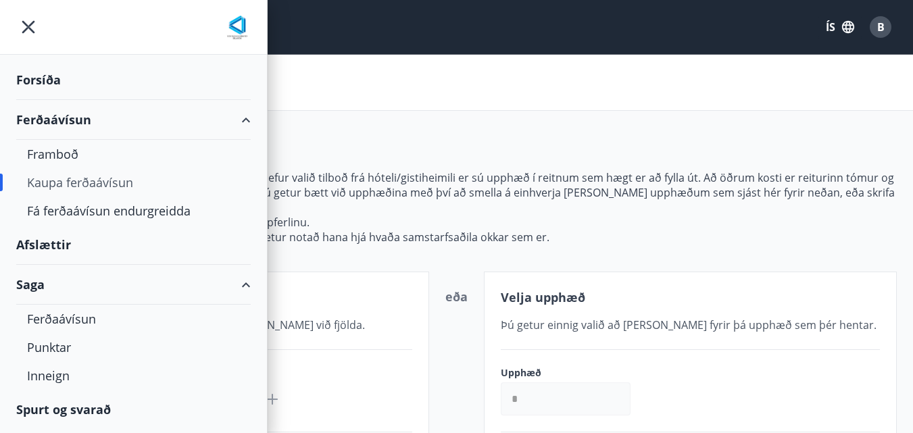
click at [354, 43] on div "Valmynd ÍS B" at bounding box center [456, 27] width 913 height 54
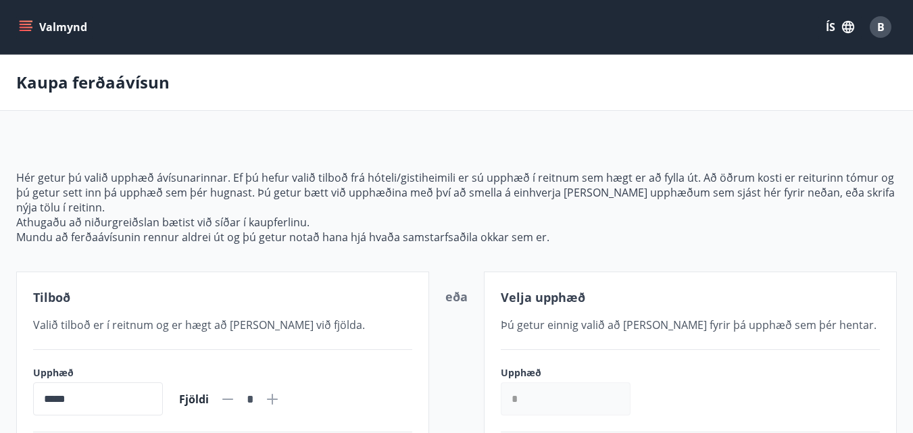
type input "**********"
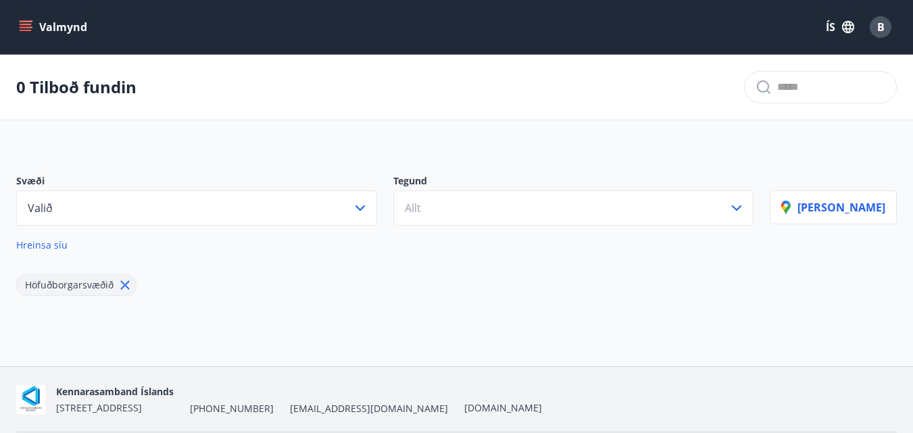
scroll to position [2, 0]
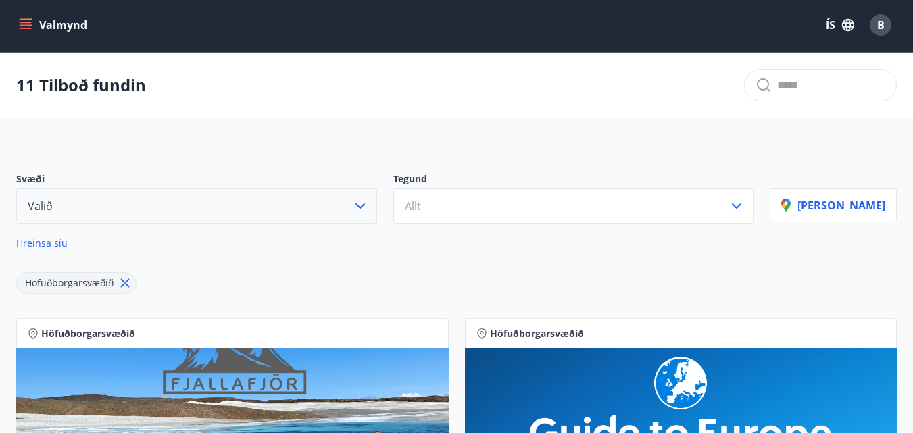
click at [168, 207] on button "Valið" at bounding box center [196, 205] width 361 height 35
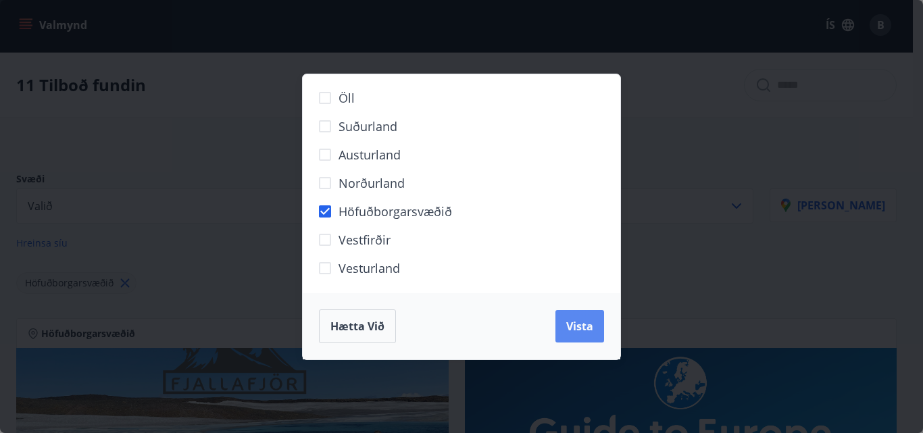
click at [582, 333] on span "Vista" at bounding box center [579, 326] width 27 height 15
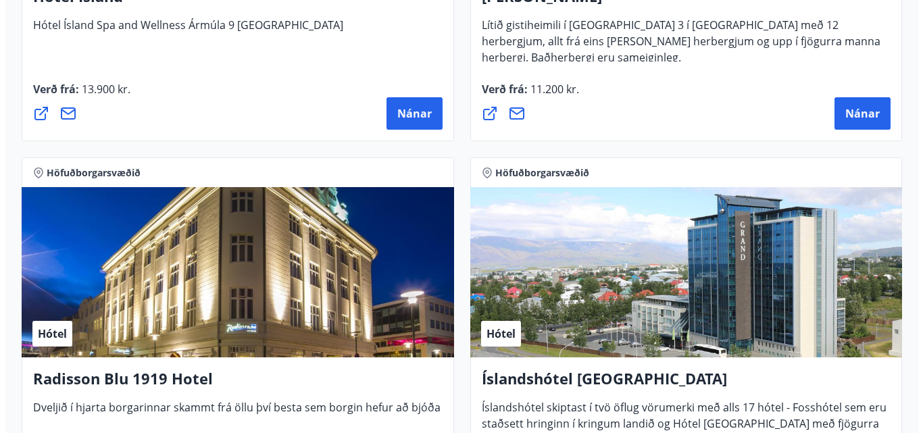
scroll to position [1691, 0]
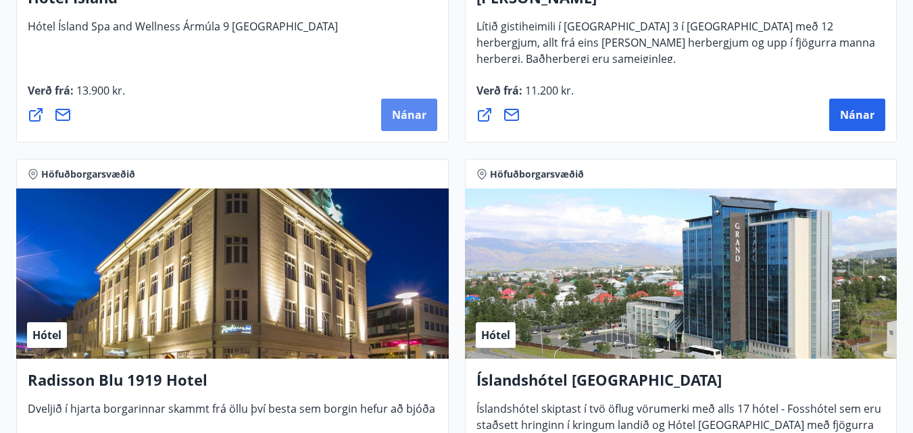
click at [393, 111] on span "Nánar" at bounding box center [409, 114] width 34 height 15
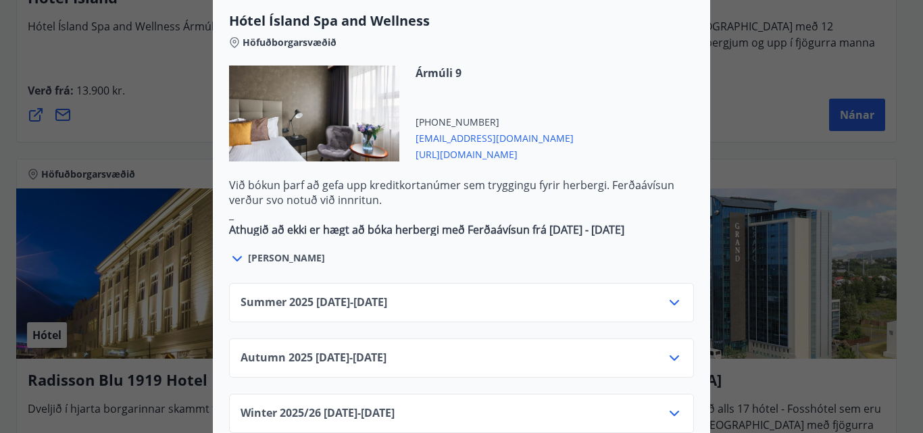
scroll to position [1013, 0]
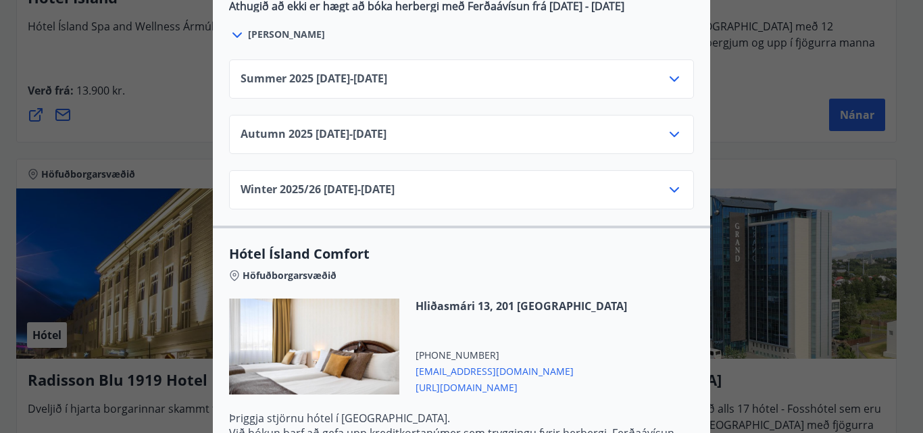
click at [671, 132] on icon at bounding box center [673, 134] width 9 height 5
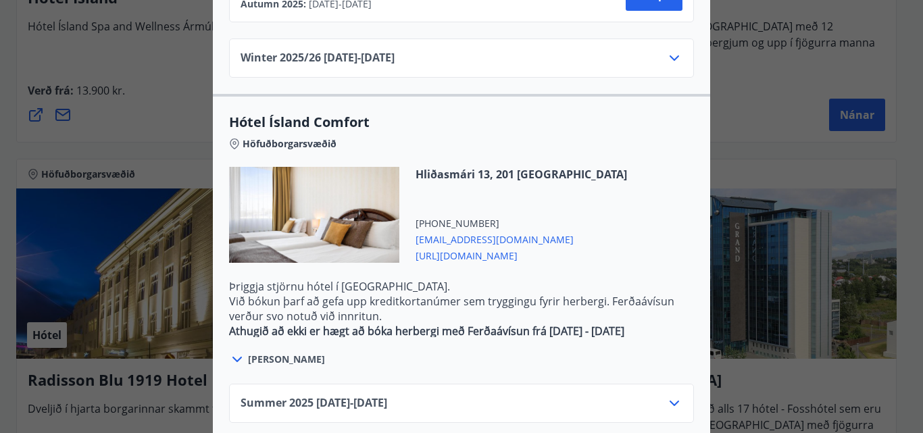
scroll to position [1501, 0]
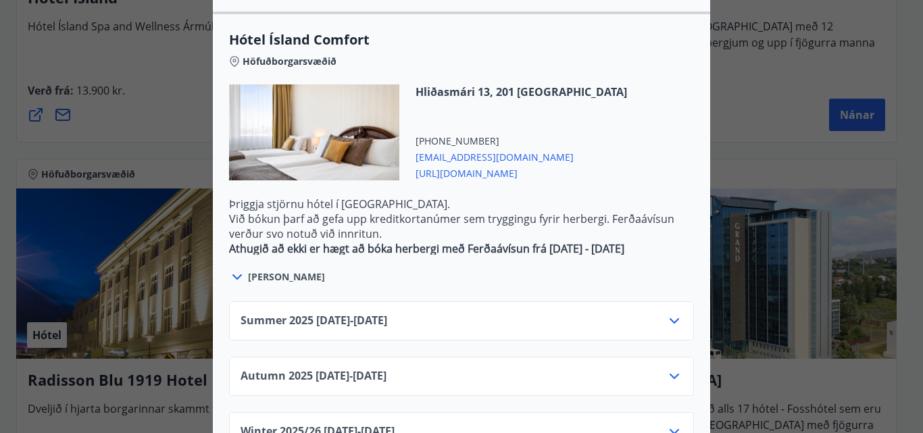
click at [676, 368] on icon at bounding box center [674, 376] width 16 height 16
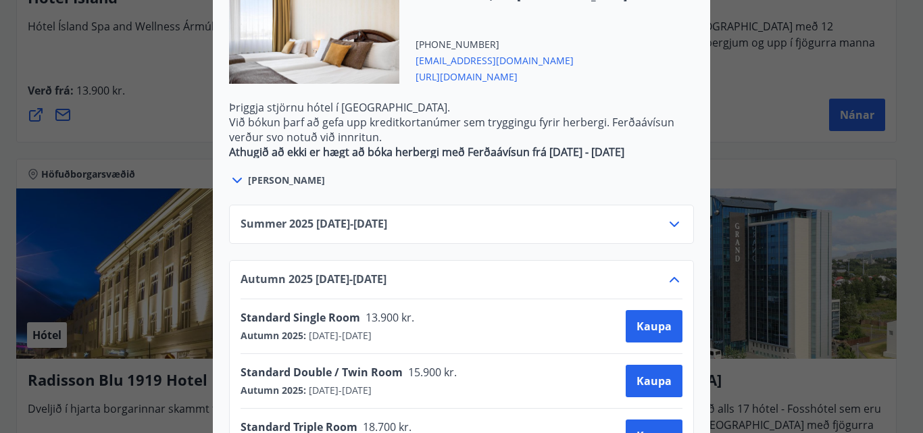
scroll to position [1327, 0]
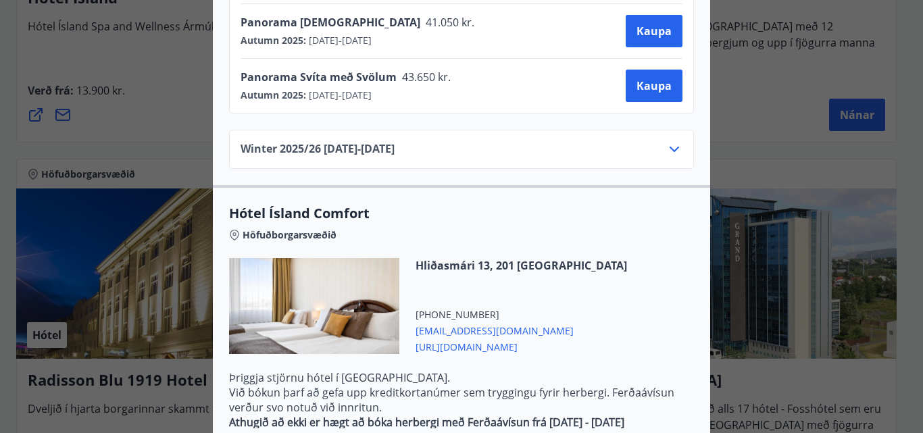
click at [477, 322] on span "comfort@hotelisland.is" at bounding box center [520, 330] width 211 height 16
drag, startPoint x: 528, startPoint y: 286, endPoint x: 409, endPoint y: 284, distance: 119.6
click at [409, 284] on div "Hliðasmári 13, 201 Kópavogur +354 5957000 comfort@hotelisland.is http://www.hot…" at bounding box center [513, 306] width 228 height 96
copy span "comfort@hotelisland.is"
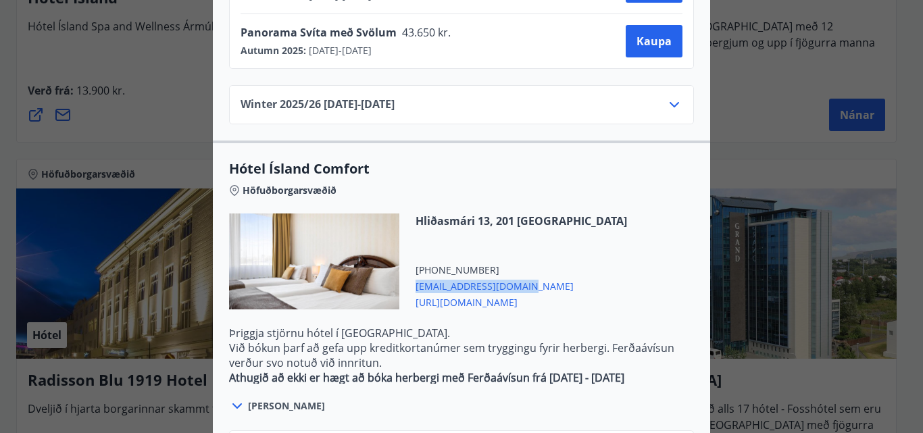
scroll to position [1395, 0]
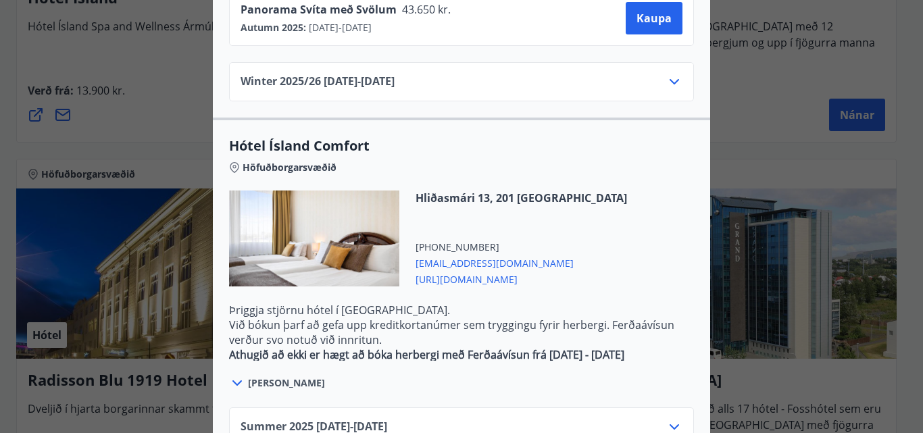
click at [284, 376] on span "[PERSON_NAME]" at bounding box center [286, 383] width 77 height 14
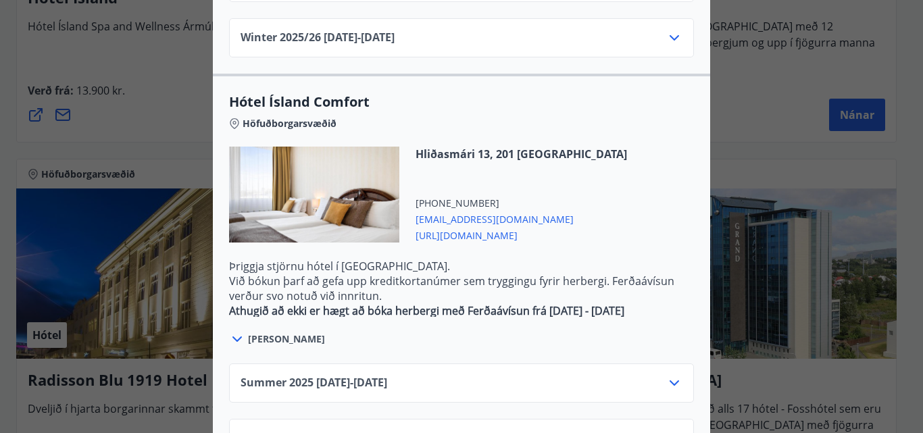
scroll to position [1463, 0]
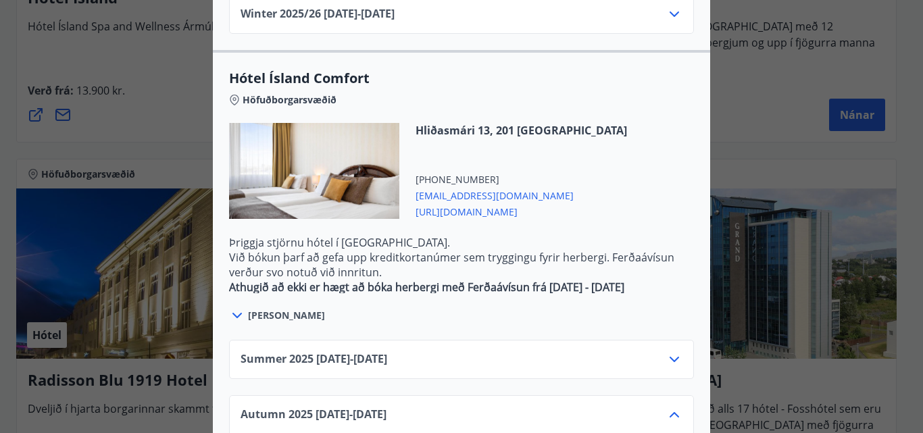
click at [233, 307] on icon at bounding box center [237, 315] width 16 height 16
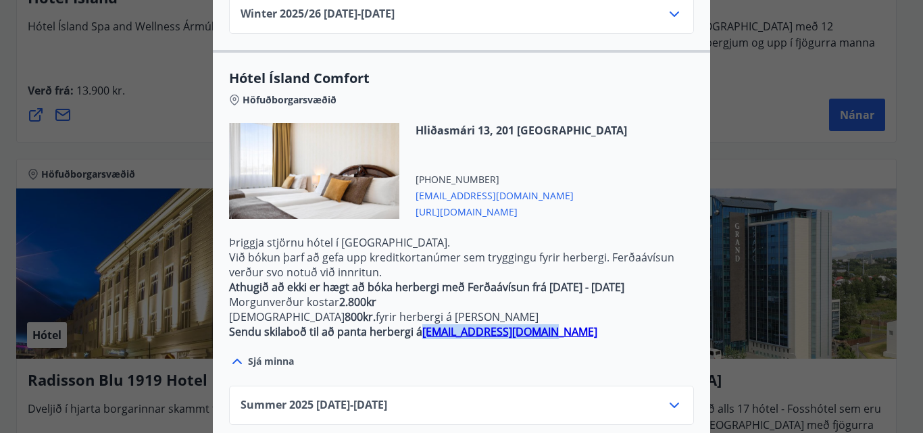
drag, startPoint x: 546, startPoint y: 288, endPoint x: 418, endPoint y: 290, distance: 127.7
click at [418, 324] on p "Sendu skilaboð til að panta herbergi á comfort@hotelisland.is" at bounding box center [461, 331] width 465 height 15
copy ins "comfort@hotelisland.is"
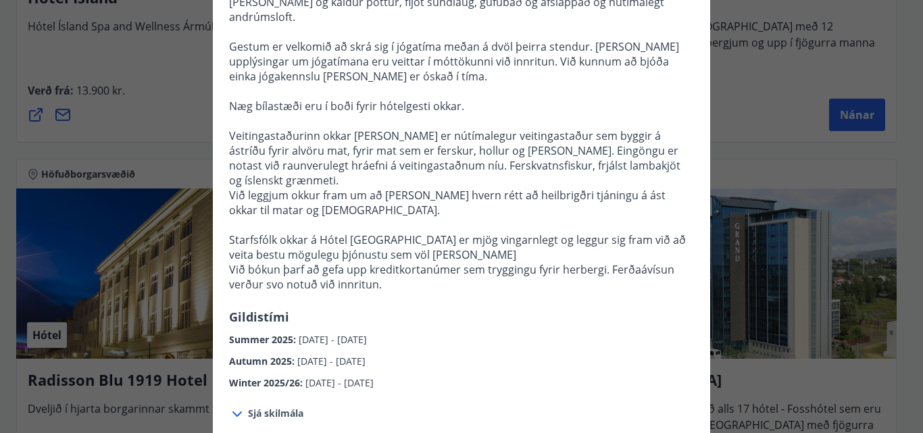
scroll to position [428, 0]
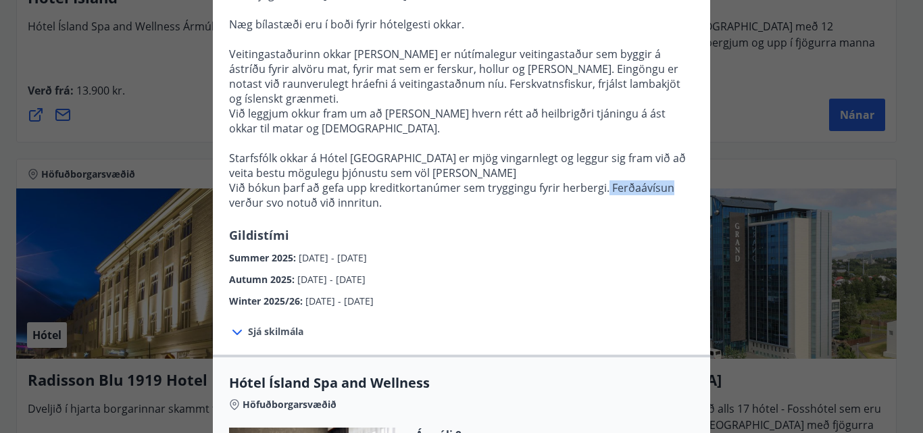
drag, startPoint x: 667, startPoint y: 142, endPoint x: 599, endPoint y: 147, distance: 67.8
click at [599, 180] on p "Við bókun þarf að gefa upp kreditkortanúmer sem tryggingu fyrir herbergi. Ferða…" at bounding box center [461, 195] width 465 height 30
copy p "Ferðaávísun"
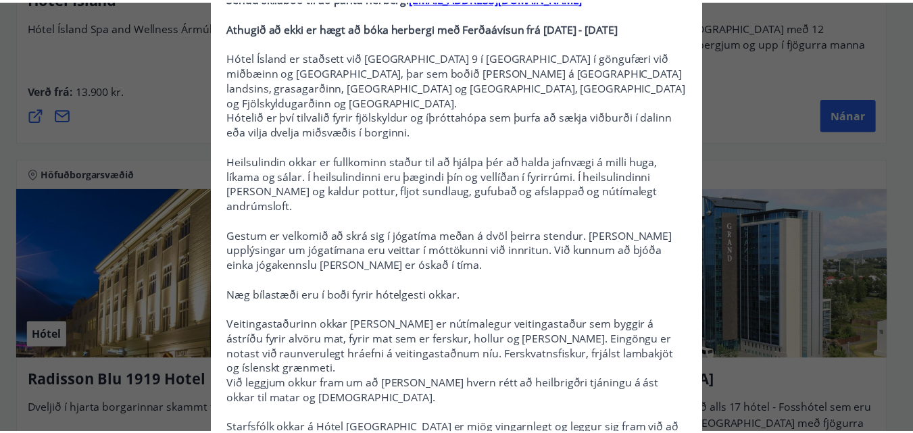
scroll to position [0, 0]
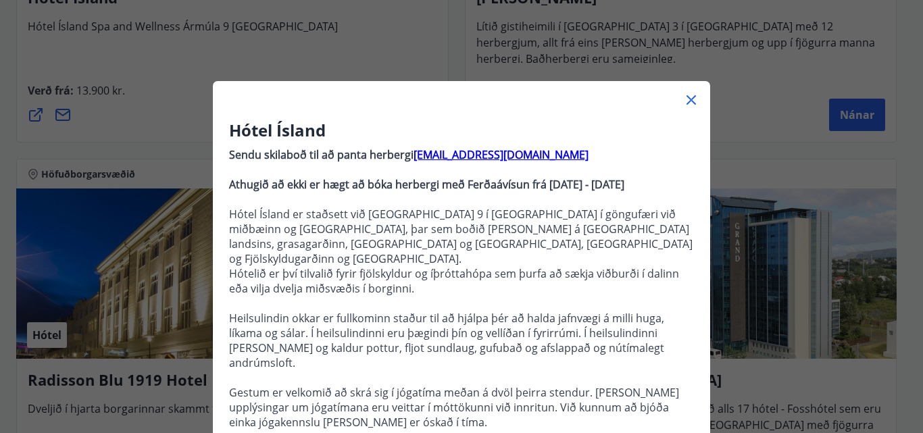
click at [684, 101] on icon at bounding box center [691, 100] width 16 height 16
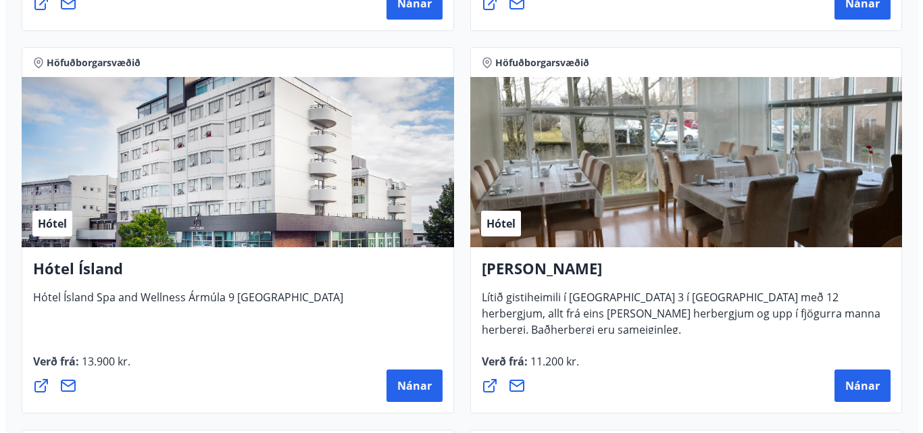
scroll to position [1421, 0]
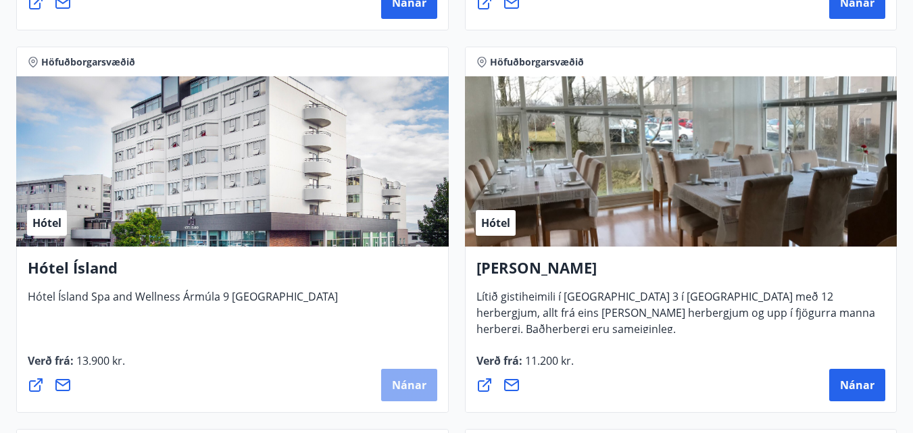
click at [411, 388] on span "Nánar" at bounding box center [409, 385] width 34 height 15
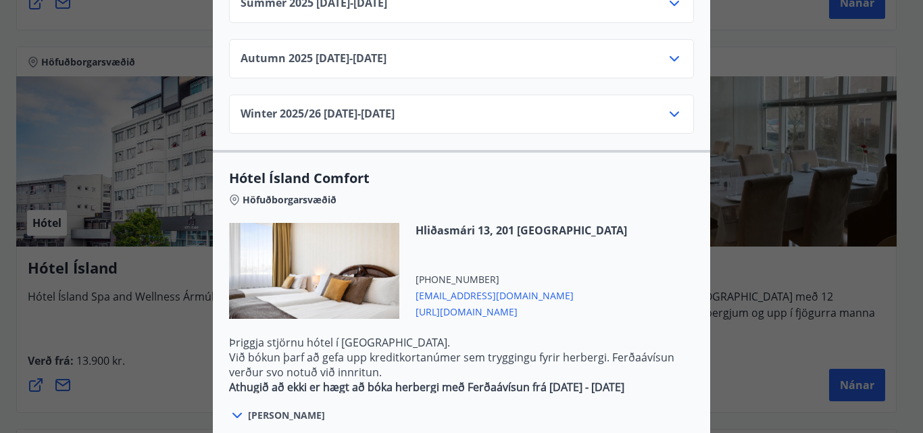
scroll to position [1216, 0]
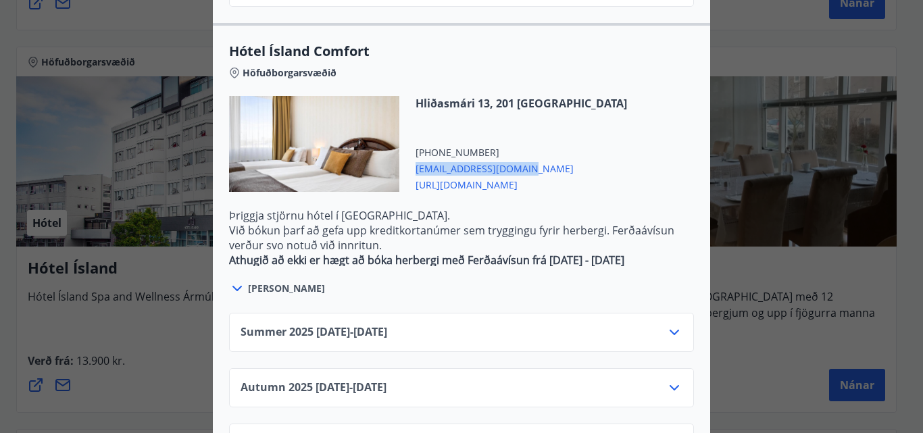
drag, startPoint x: 515, startPoint y: 126, endPoint x: 421, endPoint y: 124, distance: 93.9
click at [404, 124] on div "Hliðasmári 13, 201 Kópavogur +354 5957000 comfort@hotelisland.is http://www.hot…" at bounding box center [513, 144] width 228 height 96
copy span "comfort@hotelisland.is"
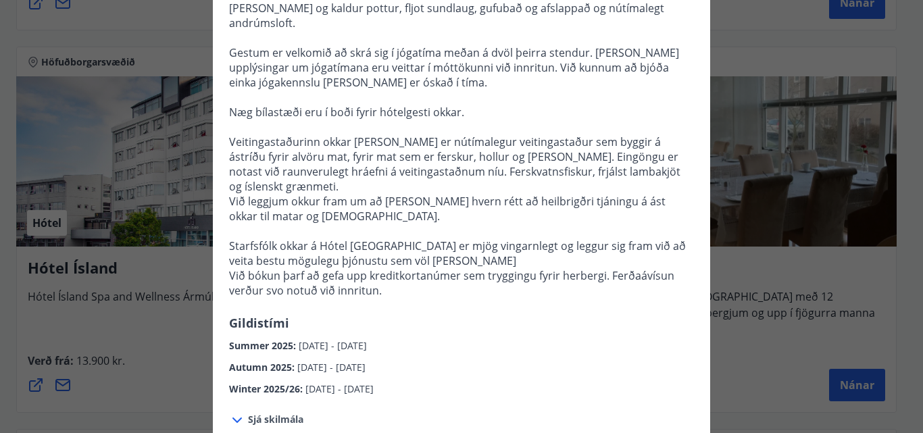
scroll to position [338, 0]
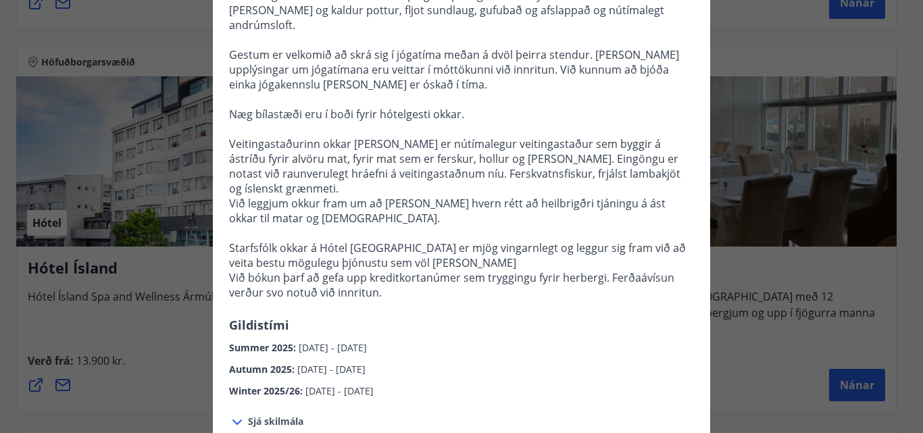
drag, startPoint x: 201, startPoint y: 109, endPoint x: 195, endPoint y: 114, distance: 7.6
click at [201, 109] on div "Hótel Ísland Sendu skilaboð til að panta herbergi reception@hotelisland.is Athu…" at bounding box center [461, 216] width 923 height 433
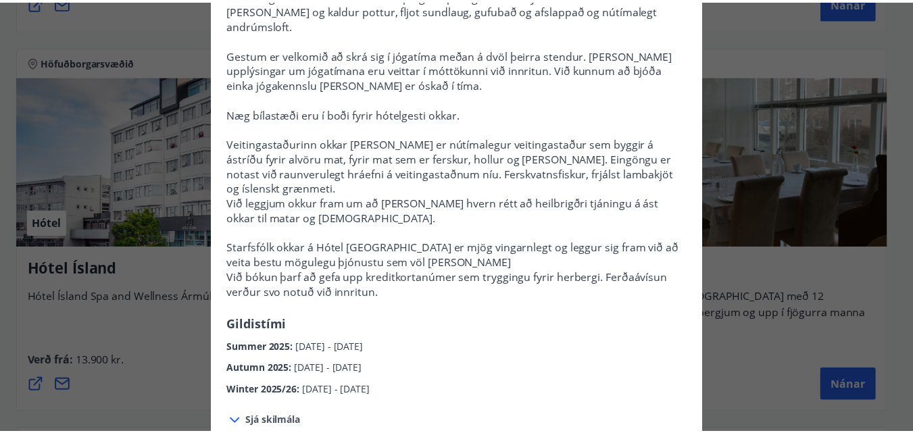
scroll to position [0, 0]
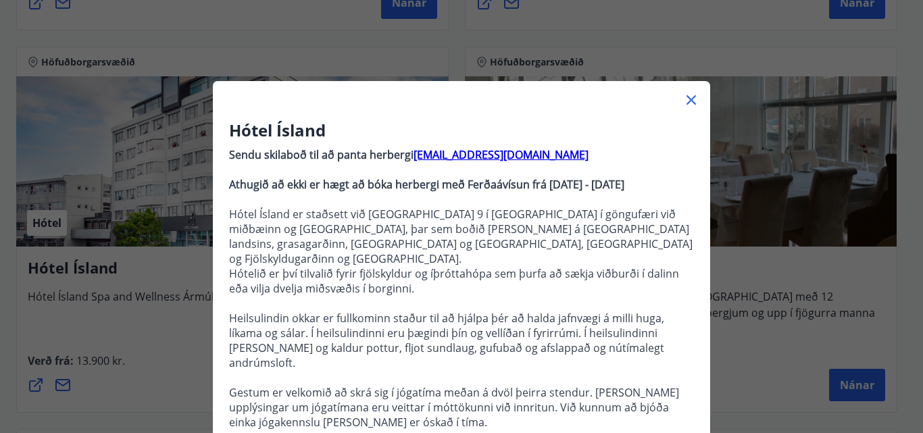
click at [686, 101] on icon at bounding box center [691, 100] width 16 height 16
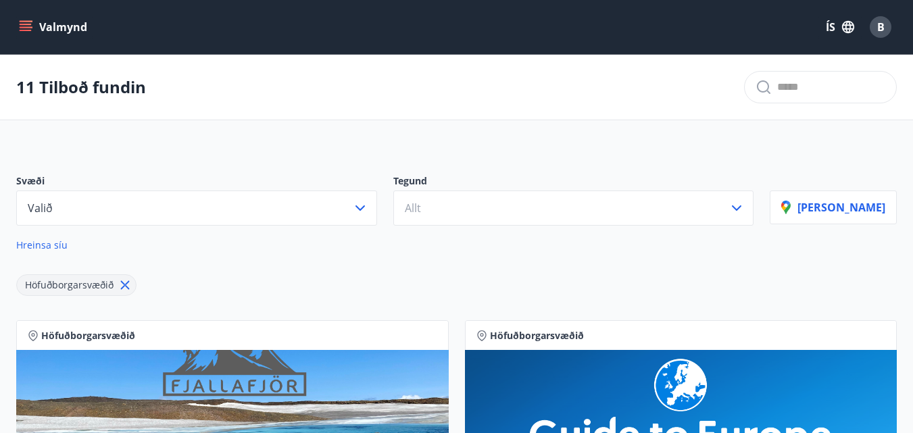
scroll to position [2, 0]
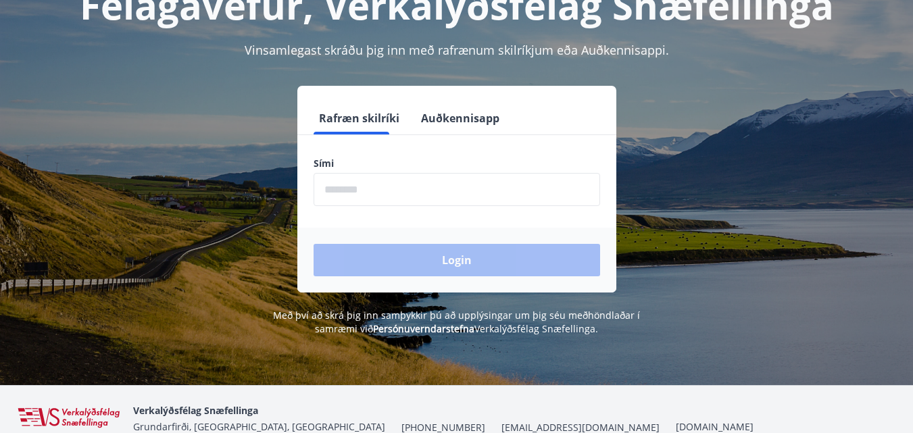
scroll to position [168, 0]
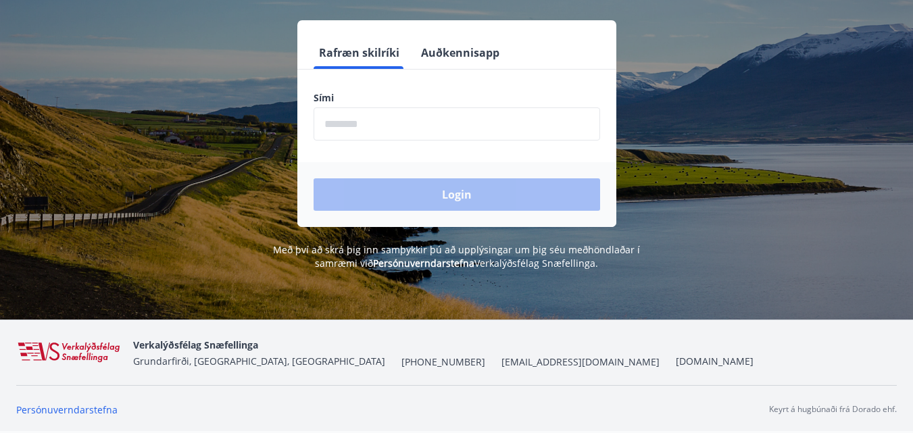
click at [350, 116] on input "phone" at bounding box center [456, 123] width 286 height 33
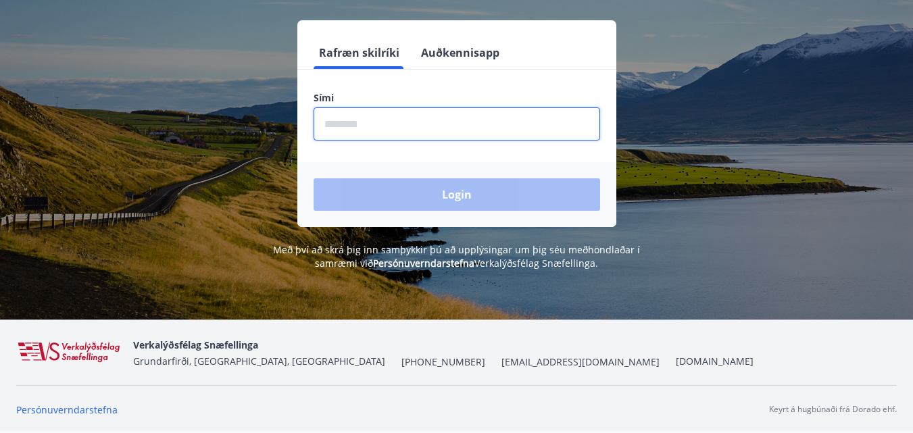
type input "********"
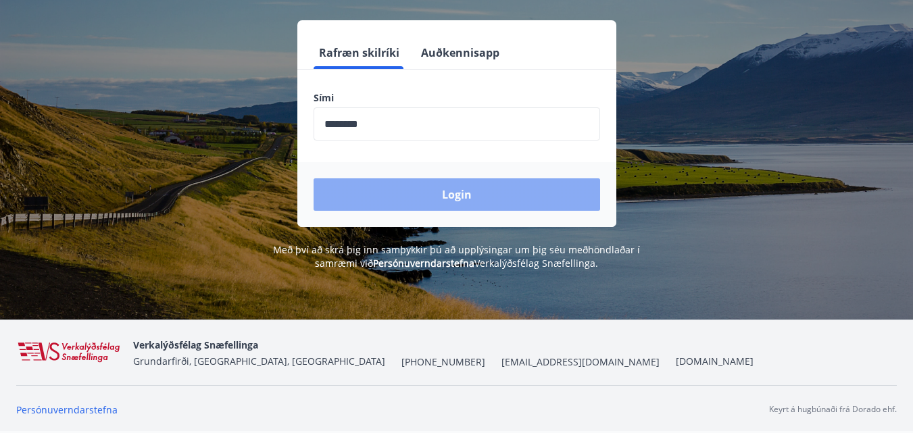
click at [409, 191] on button "Login" at bounding box center [456, 194] width 286 height 32
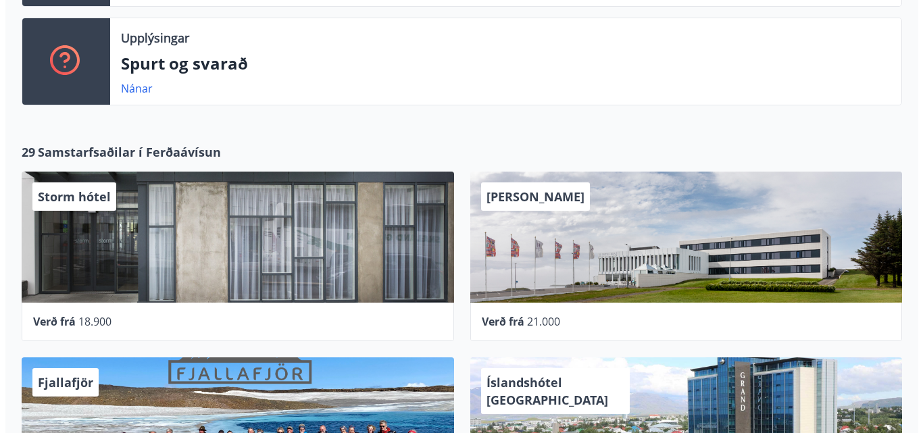
scroll to position [508, 0]
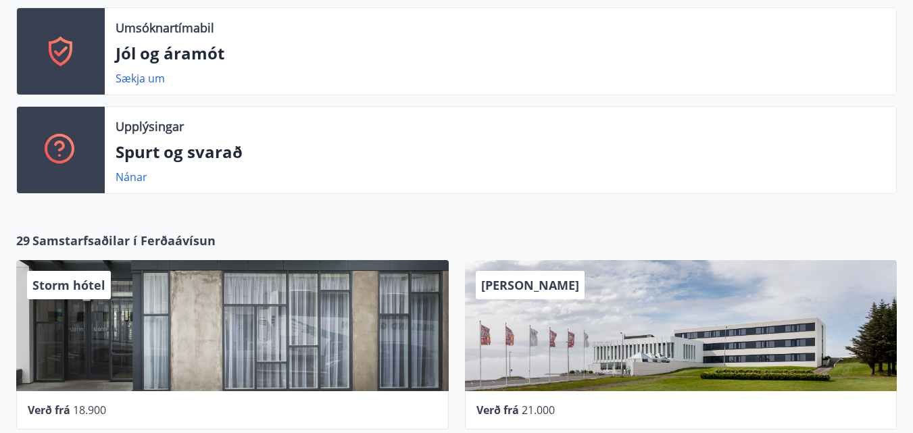
click at [154, 315] on div "Storm hótel" at bounding box center [232, 325] width 432 height 131
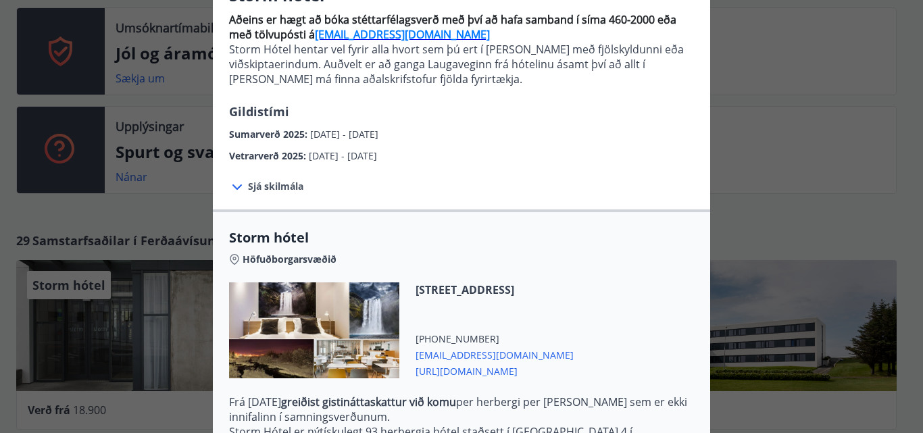
scroll to position [323, 0]
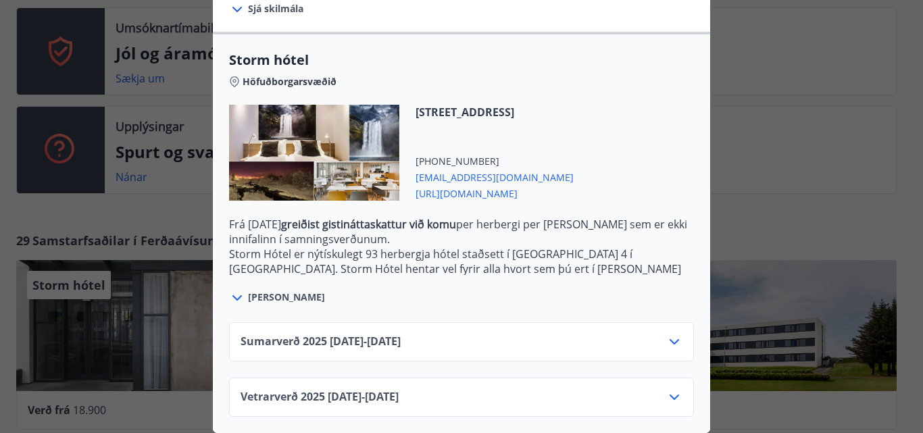
click at [671, 389] on icon at bounding box center [674, 397] width 16 height 16
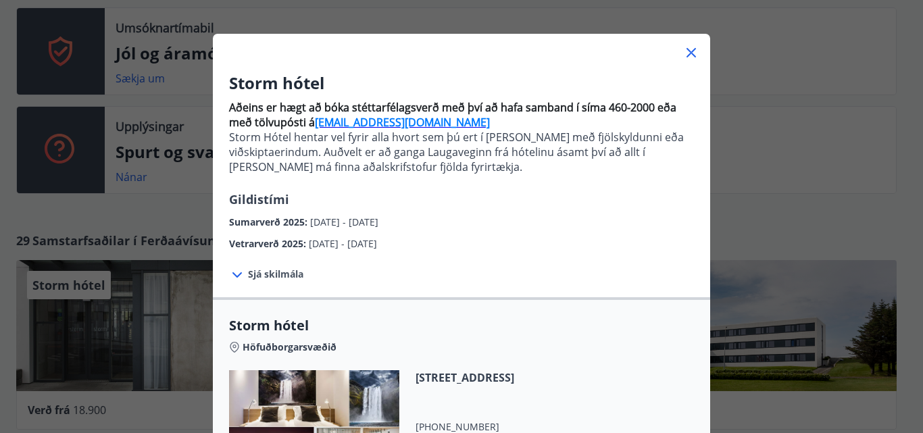
scroll to position [27, 0]
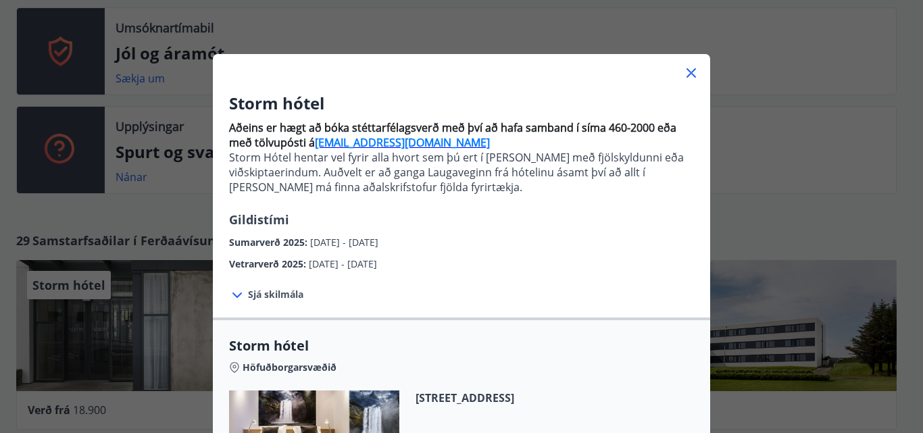
click at [686, 71] on icon at bounding box center [691, 73] width 16 height 16
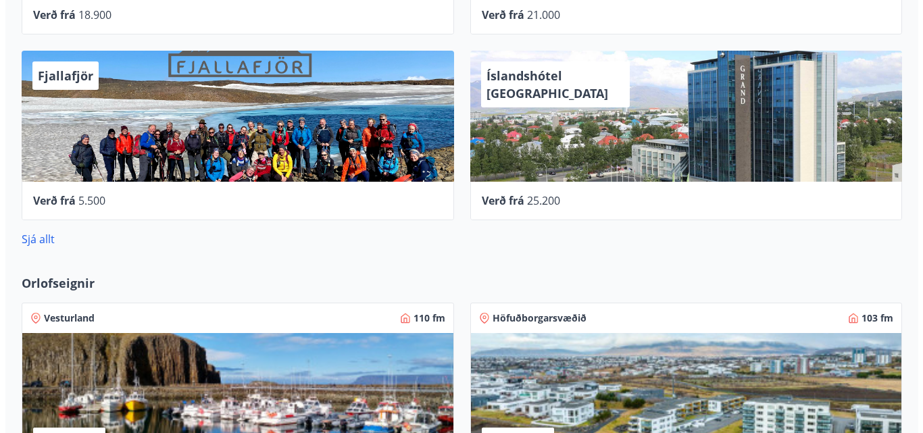
scroll to position [913, 0]
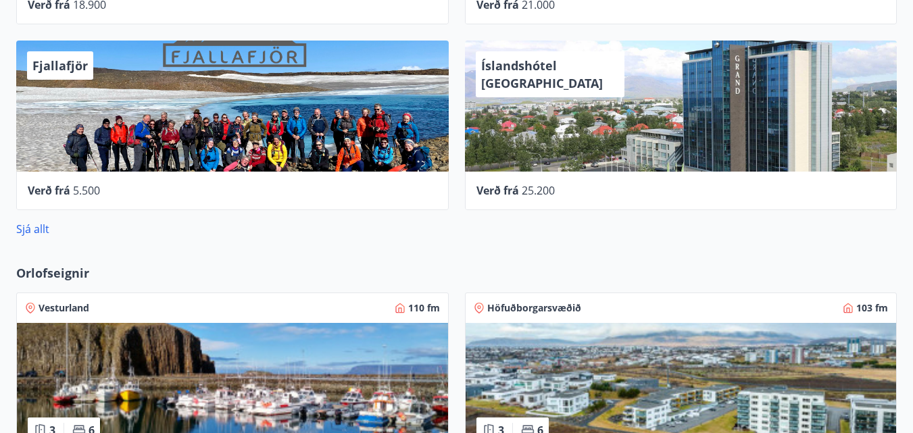
click at [522, 130] on div "Íslandshótel [GEOGRAPHIC_DATA]" at bounding box center [681, 106] width 432 height 131
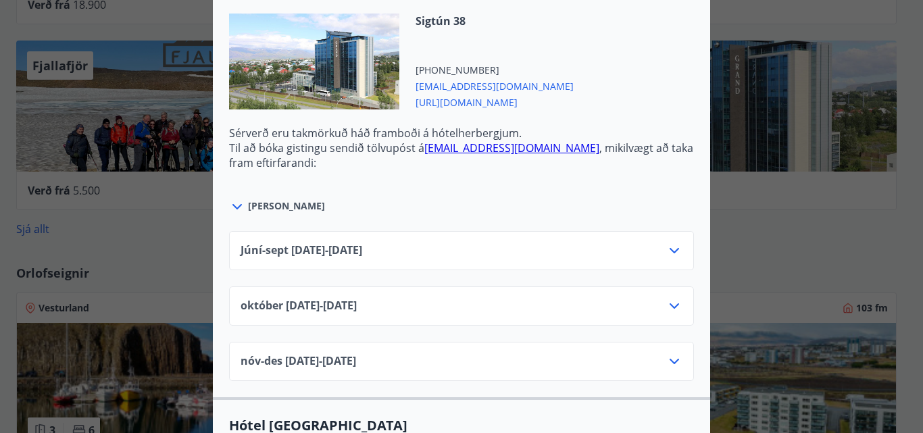
scroll to position [608, 0]
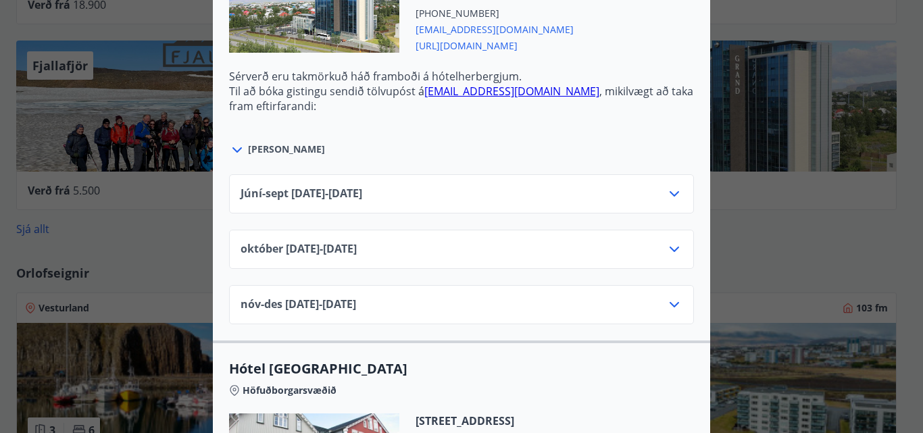
click at [645, 241] on div "[DATE]10.25 - [DATE]" at bounding box center [461, 254] width 442 height 27
click at [674, 241] on icon at bounding box center [674, 249] width 16 height 16
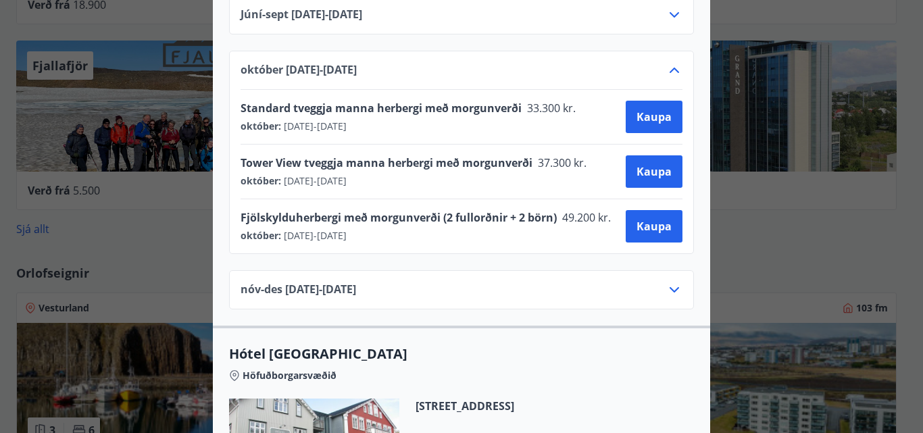
scroll to position [811, 0]
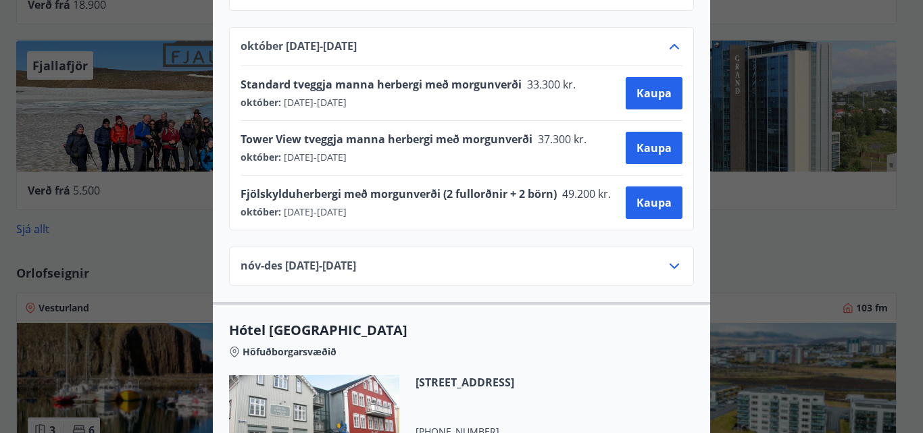
click at [666, 258] on icon at bounding box center [674, 266] width 16 height 16
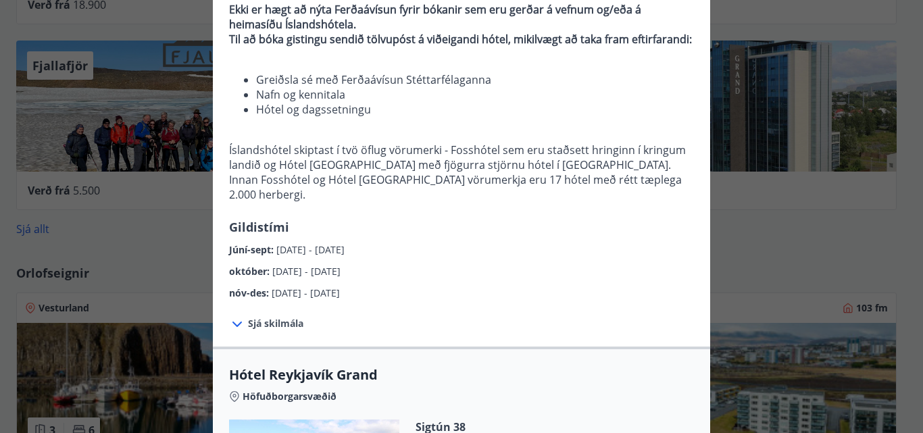
scroll to position [68, 0]
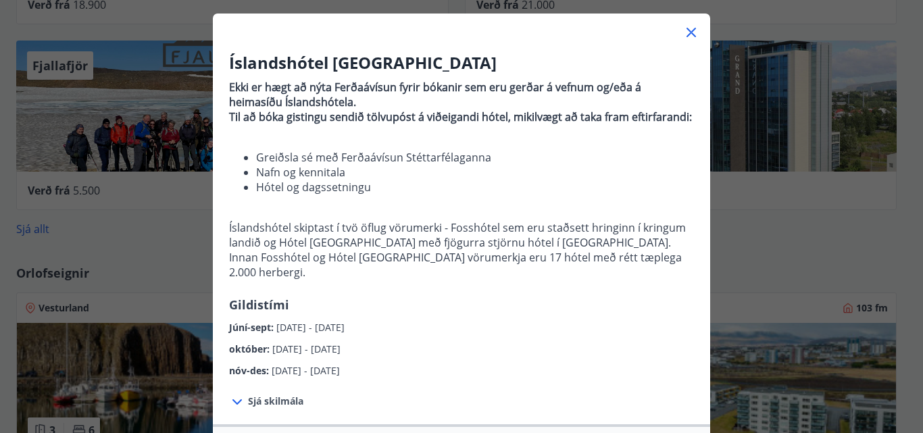
click at [687, 31] on icon at bounding box center [690, 32] width 9 height 9
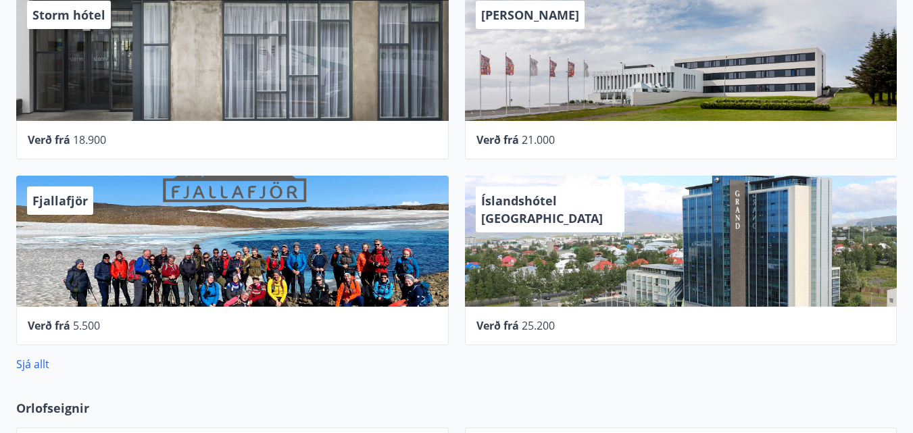
scroll to position [846, 0]
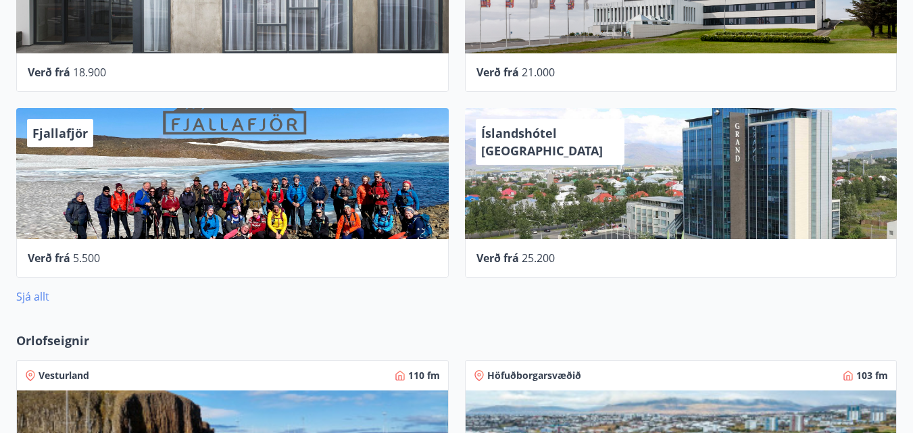
click at [43, 291] on link "Sjá allt" at bounding box center [32, 296] width 33 height 15
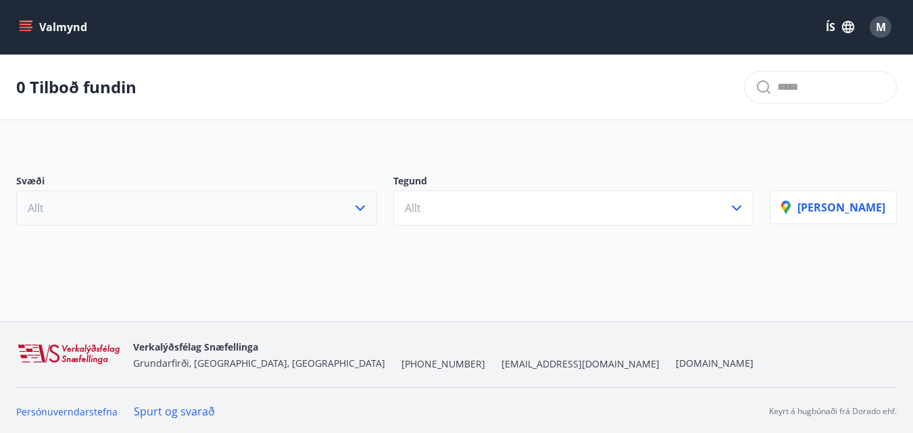
click at [368, 213] on icon "button" at bounding box center [360, 208] width 16 height 16
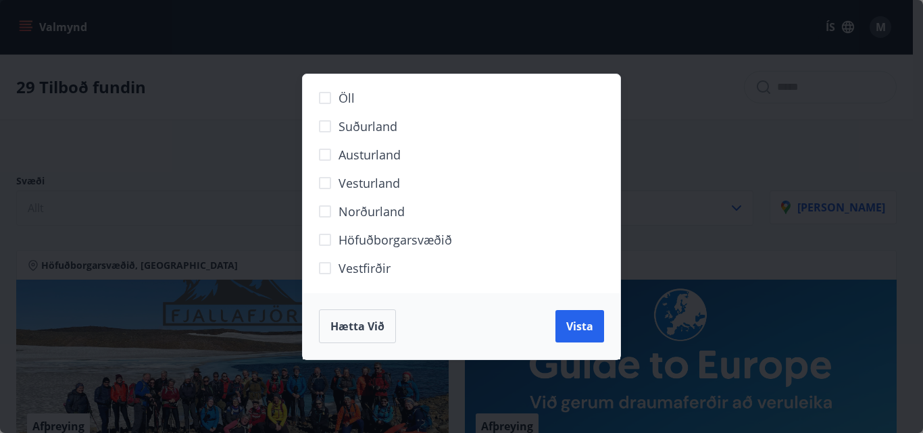
click at [401, 240] on span "Höfuðborgarsvæðið" at bounding box center [394, 240] width 113 height 18
click at [565, 330] on button "Vista" at bounding box center [579, 326] width 49 height 32
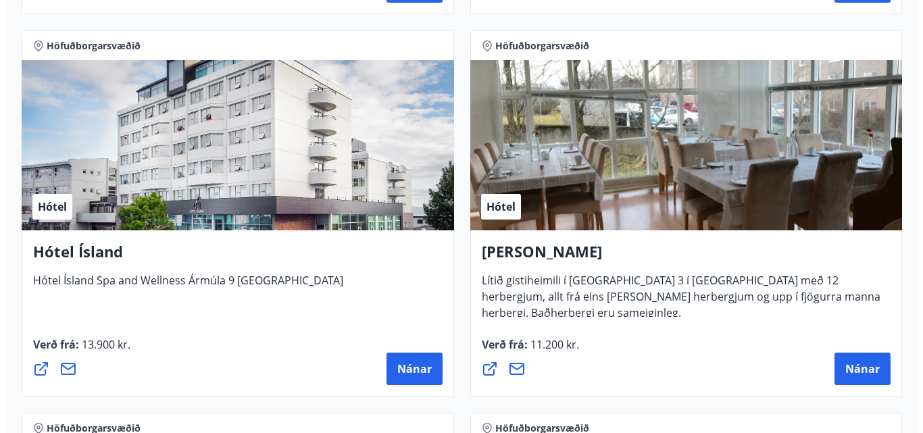
scroll to position [1446, 0]
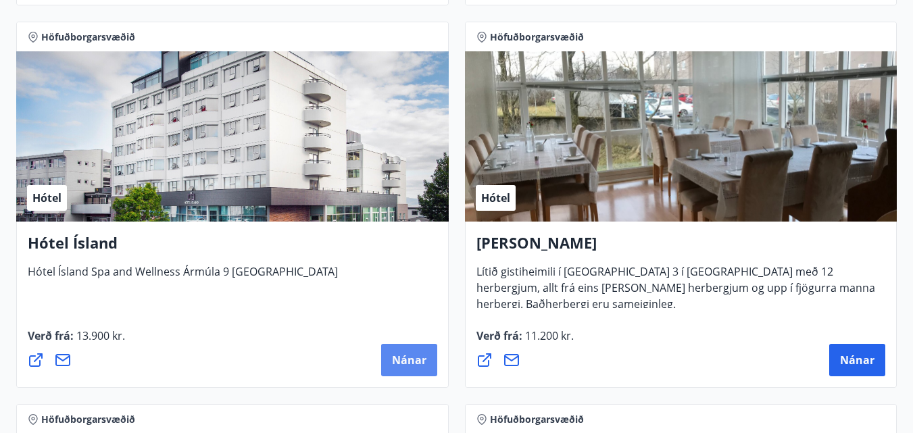
click at [405, 357] on span "Nánar" at bounding box center [409, 360] width 34 height 15
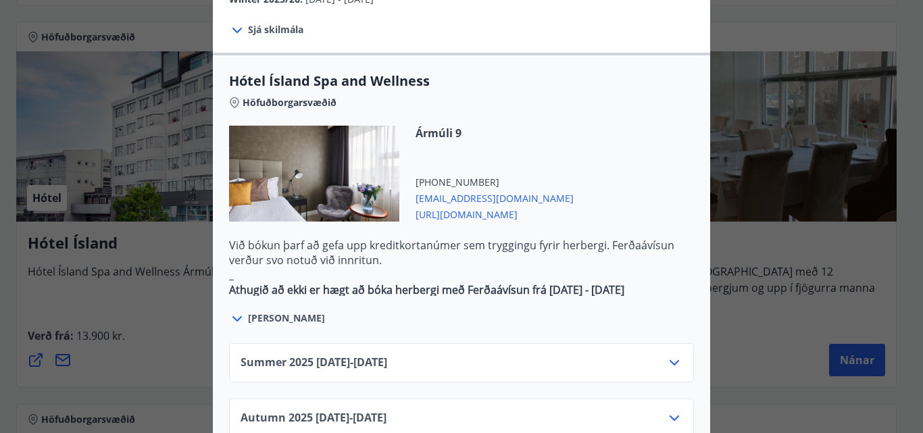
scroll to position [811, 0]
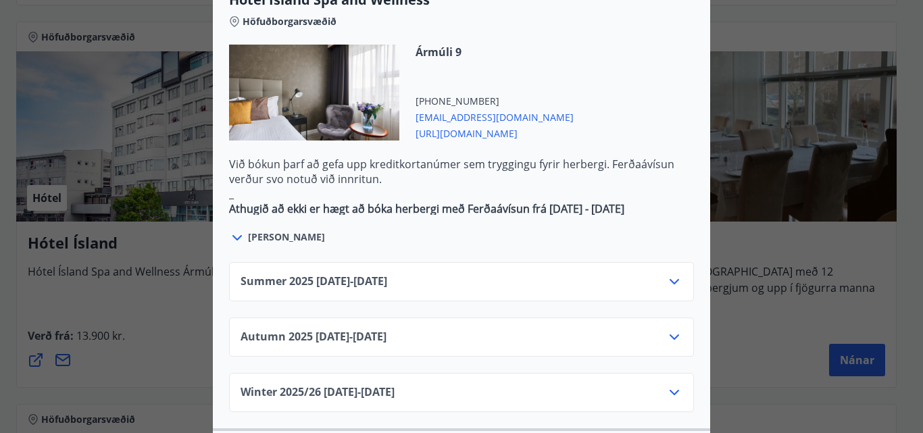
click at [667, 329] on icon at bounding box center [674, 337] width 16 height 16
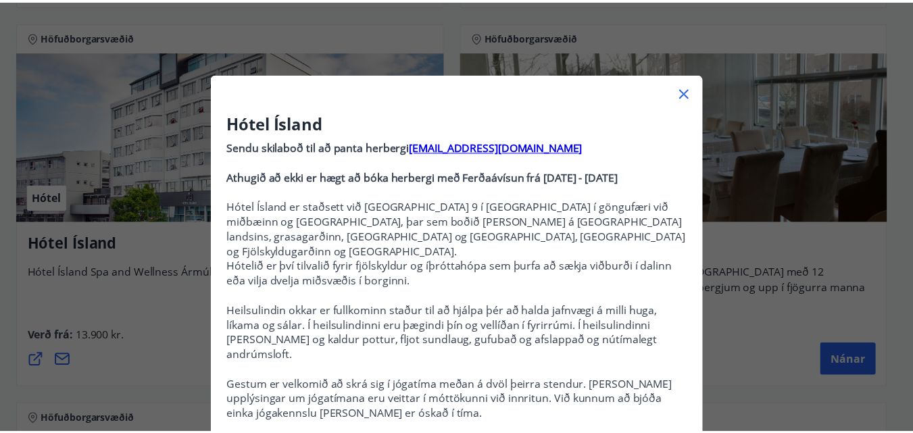
scroll to position [0, 0]
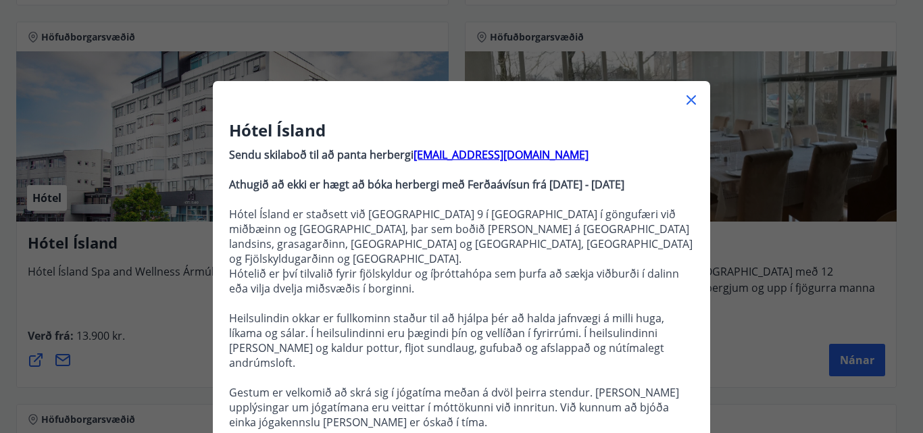
click at [692, 100] on icon at bounding box center [691, 100] width 16 height 16
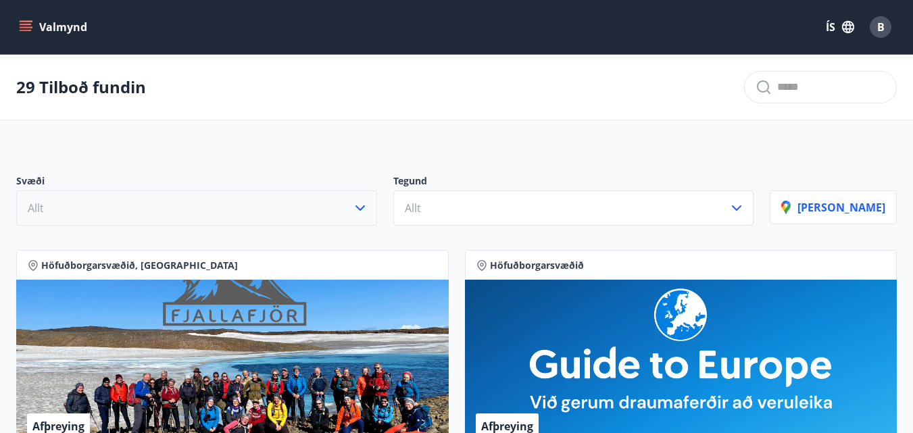
click at [209, 193] on button "Allt" at bounding box center [196, 208] width 361 height 35
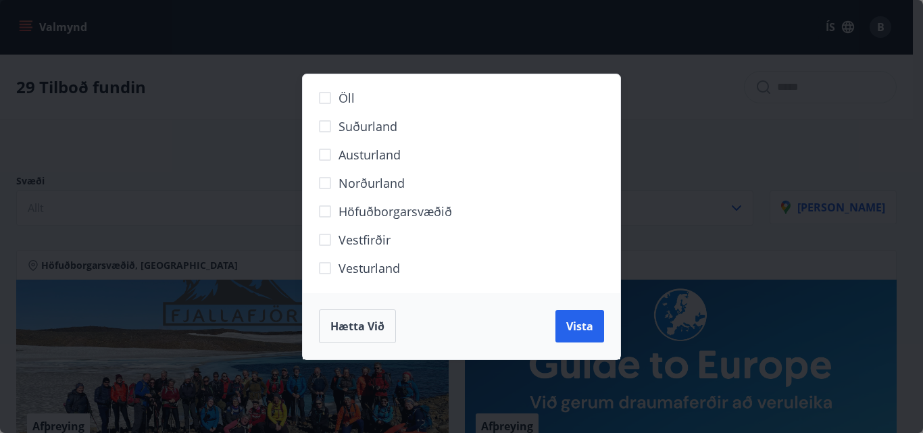
click at [357, 216] on span "Höfuðborgarsvæðið" at bounding box center [394, 212] width 113 height 18
click at [563, 324] on button "Vista" at bounding box center [579, 326] width 49 height 32
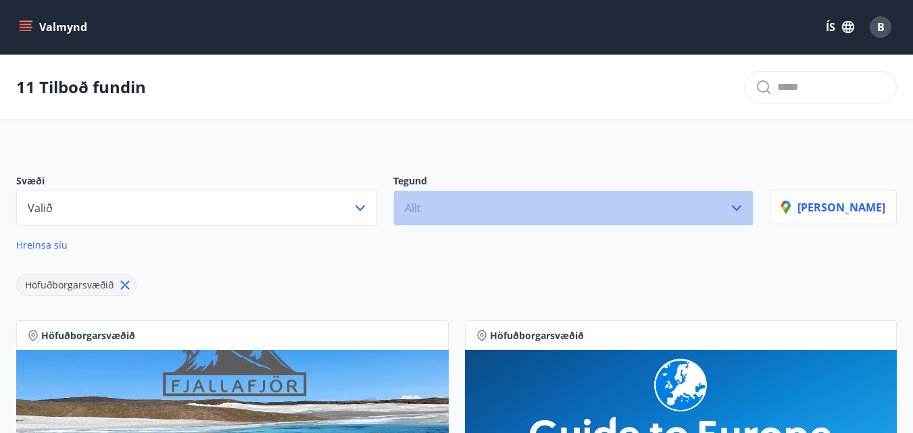
click at [611, 213] on button "Allt" at bounding box center [573, 208] width 361 height 35
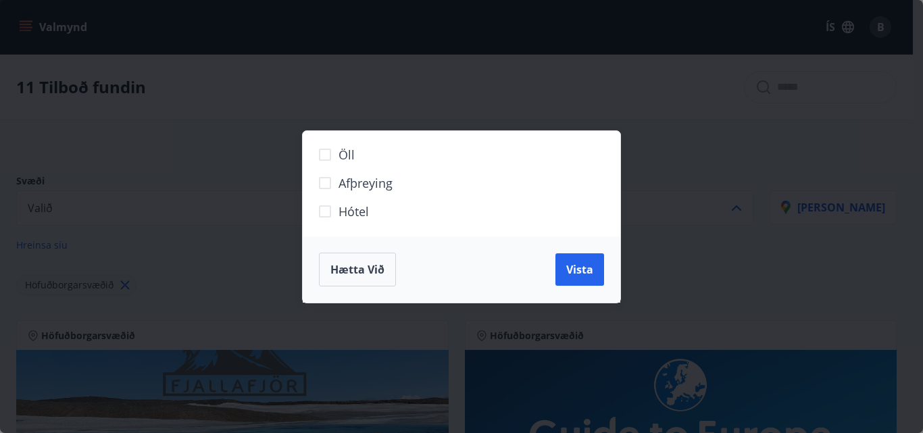
click at [528, 56] on div "Öll Afþreying Hótel Hætta við Vista" at bounding box center [461, 216] width 923 height 433
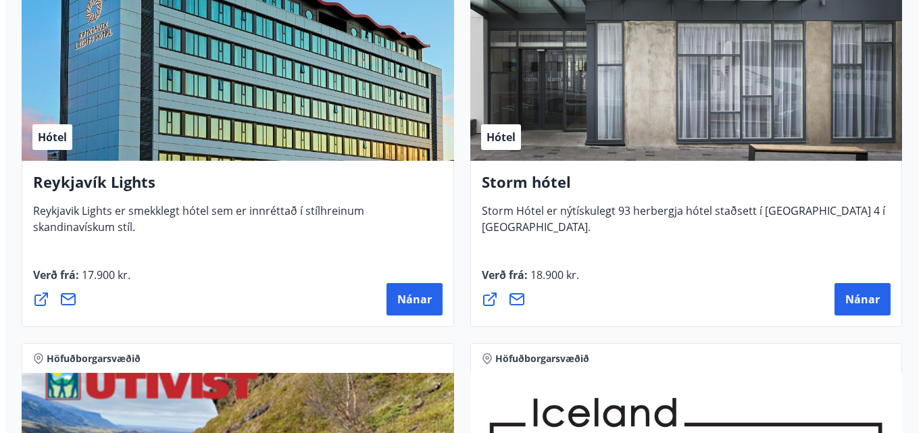
scroll to position [743, 0]
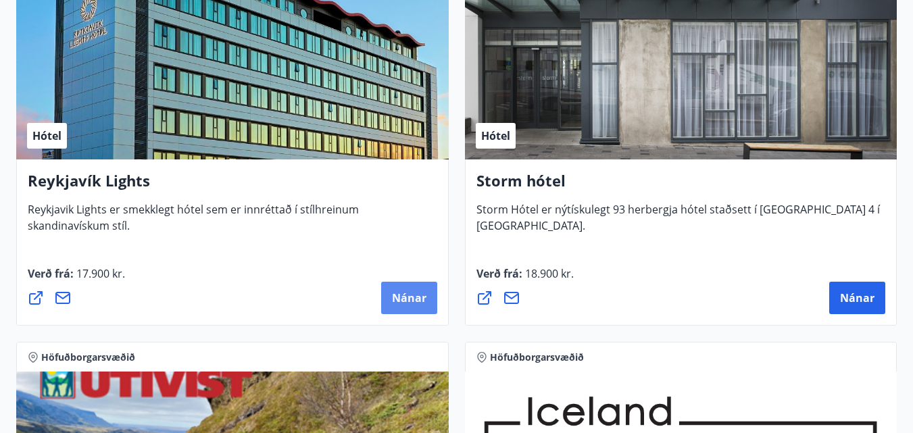
click at [430, 293] on button "Nánar" at bounding box center [409, 298] width 56 height 32
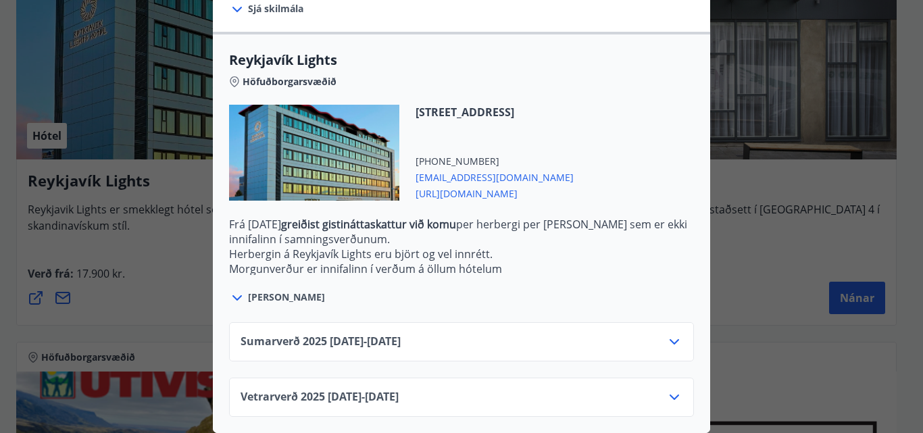
scroll to position [419, 0]
click at [666, 389] on icon at bounding box center [674, 397] width 16 height 16
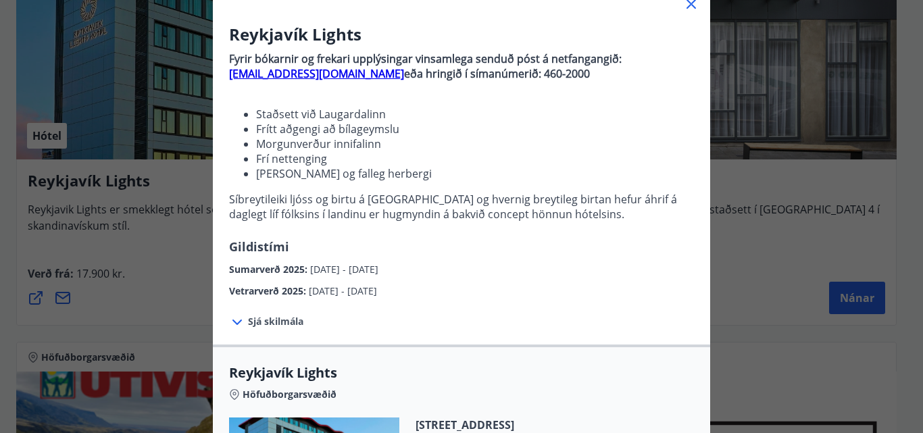
scroll to position [270, 0]
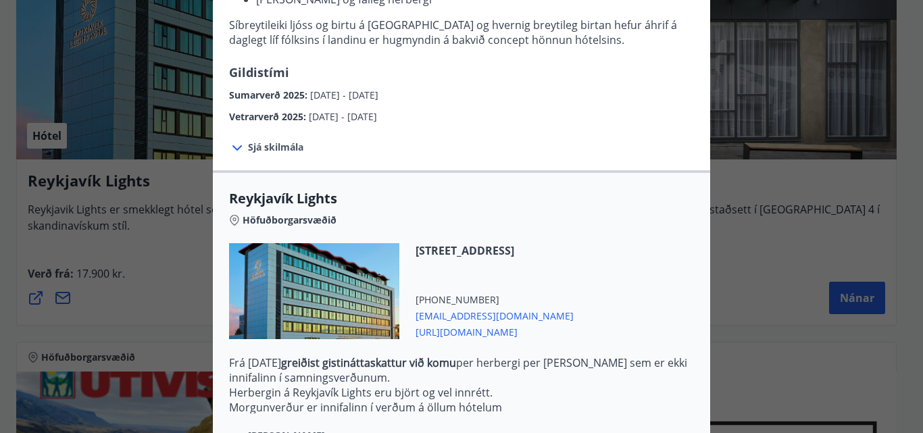
click at [233, 147] on icon at bounding box center [237, 148] width 16 height 16
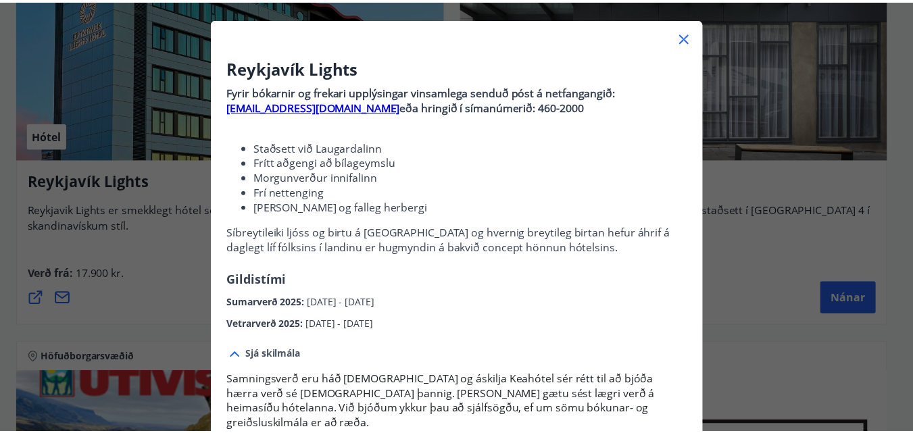
scroll to position [0, 0]
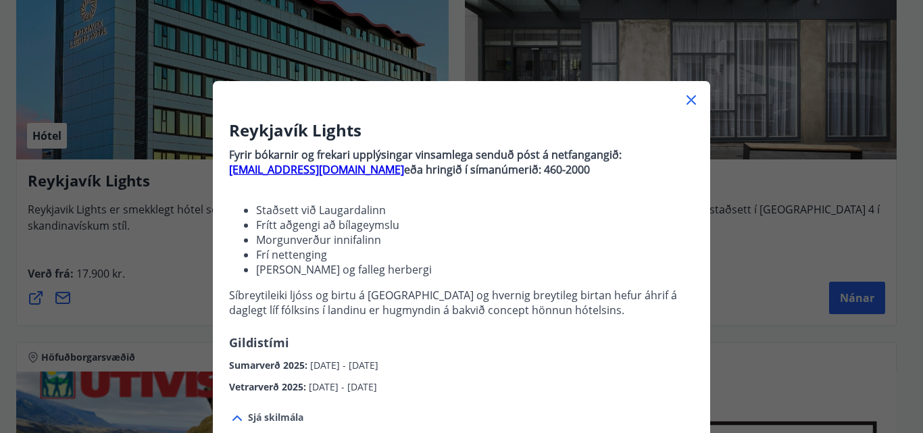
click at [686, 99] on icon at bounding box center [690, 99] width 9 height 9
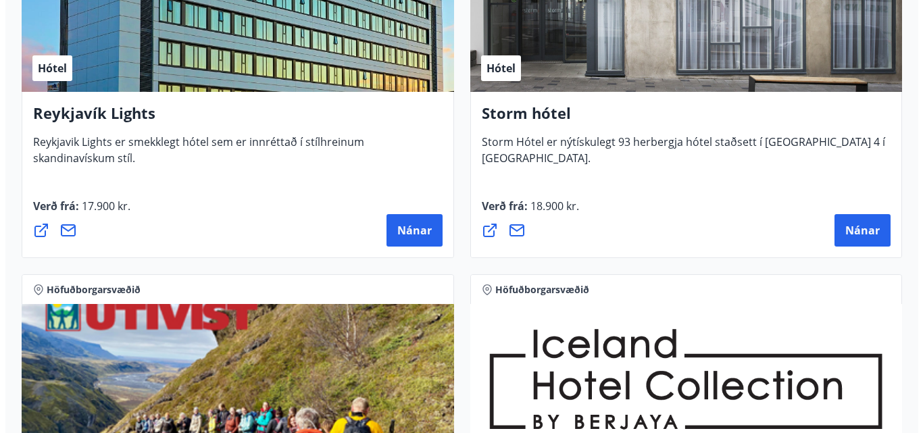
scroll to position [878, 0]
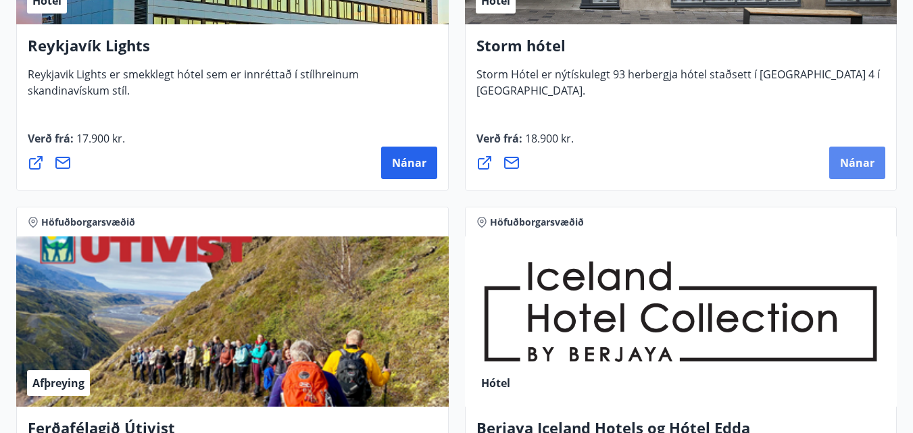
click at [867, 157] on span "Nánar" at bounding box center [857, 162] width 34 height 15
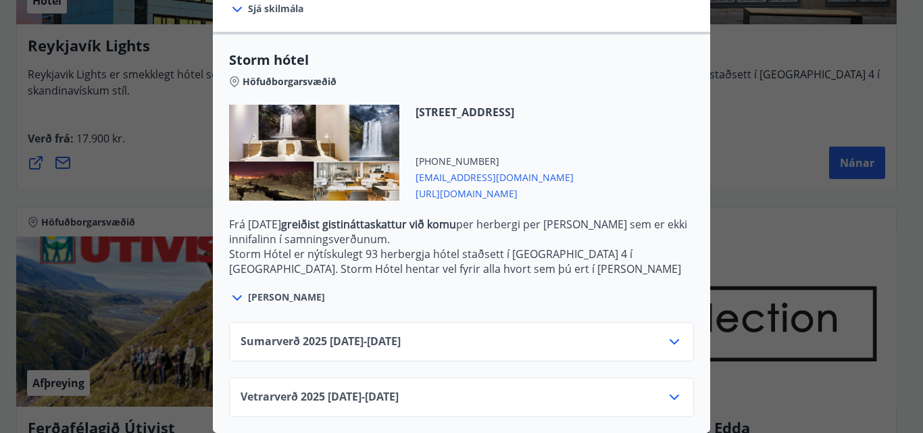
scroll to position [323, 0]
click at [671, 390] on icon at bounding box center [674, 397] width 16 height 16
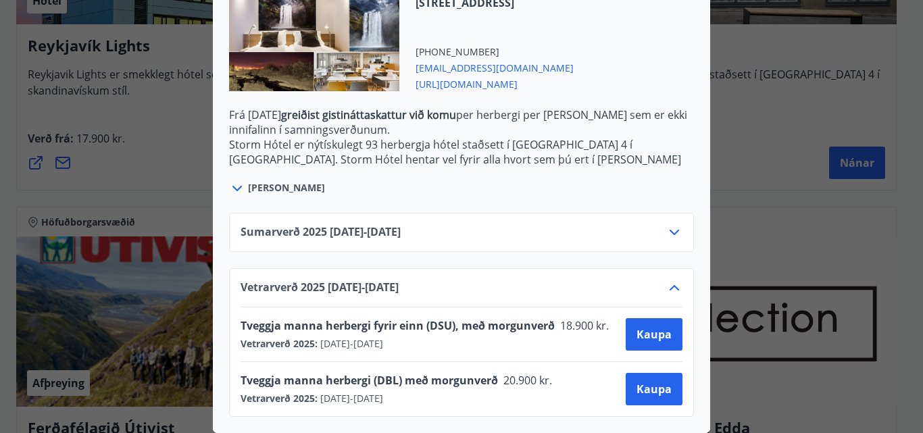
scroll to position [432, 0]
click at [234, 179] on div at bounding box center [238, 188] width 19 height 18
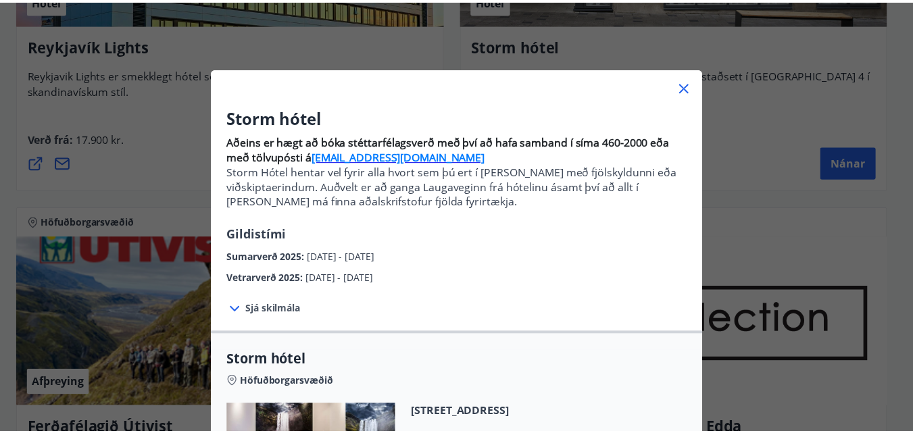
scroll to position [0, 0]
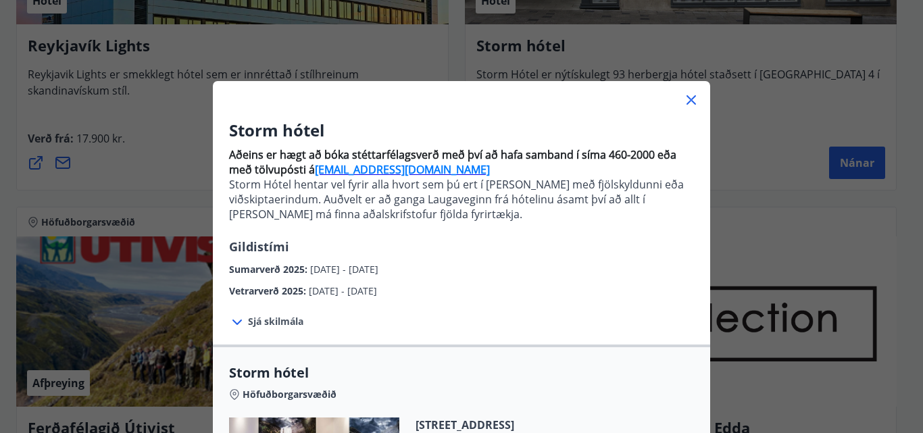
click at [688, 102] on icon at bounding box center [690, 99] width 9 height 9
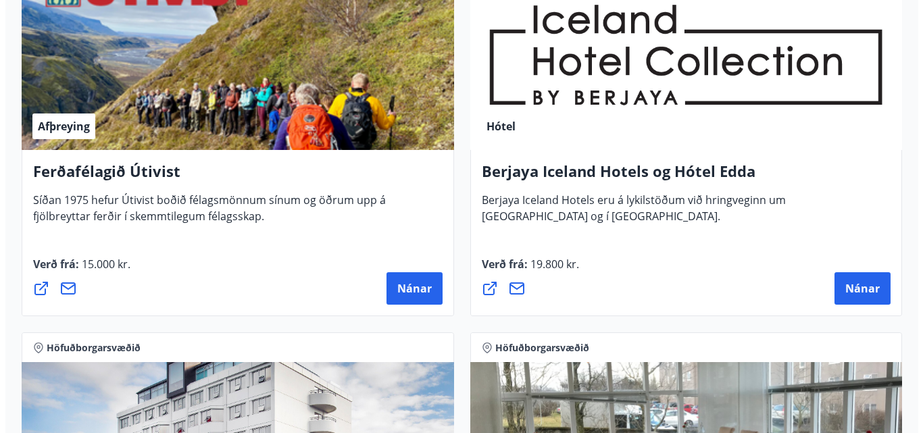
scroll to position [1148, 0]
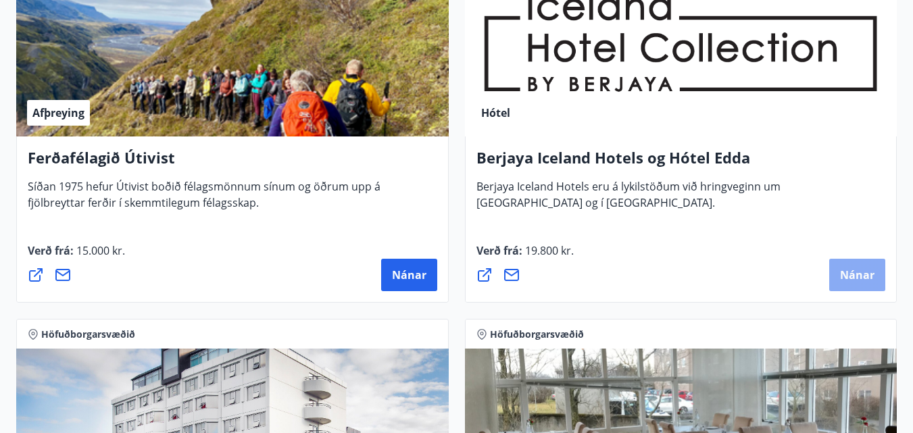
click at [849, 278] on span "Nánar" at bounding box center [857, 275] width 34 height 15
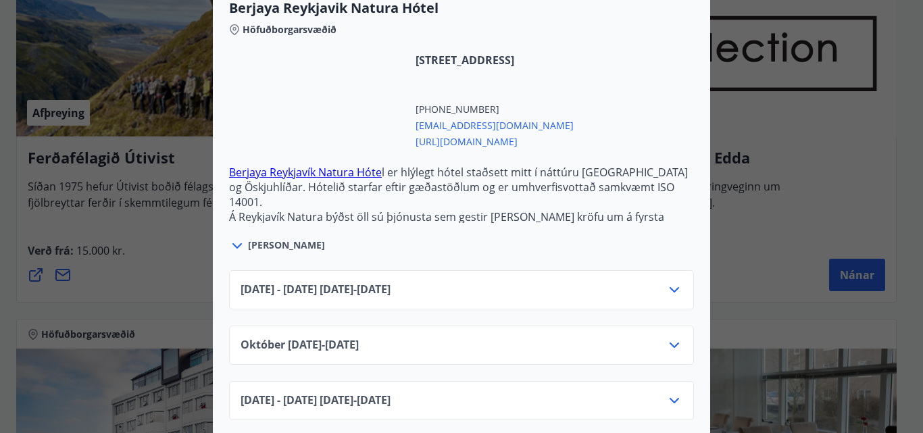
scroll to position [400, 0]
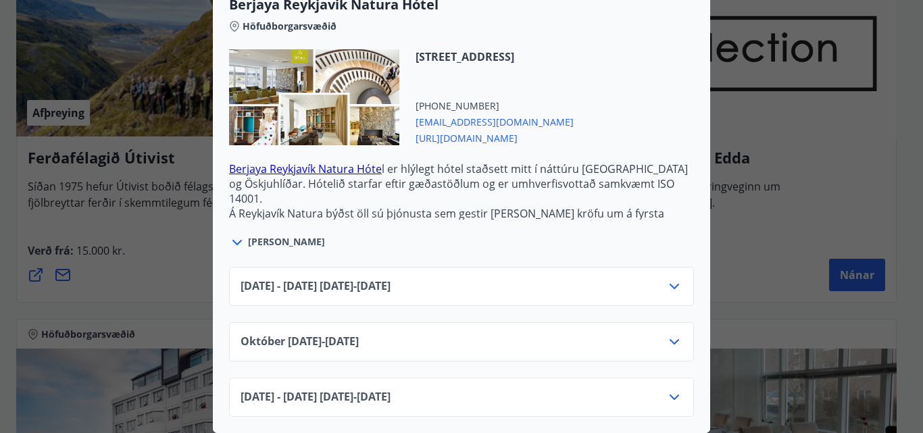
click at [669, 334] on icon at bounding box center [674, 342] width 16 height 16
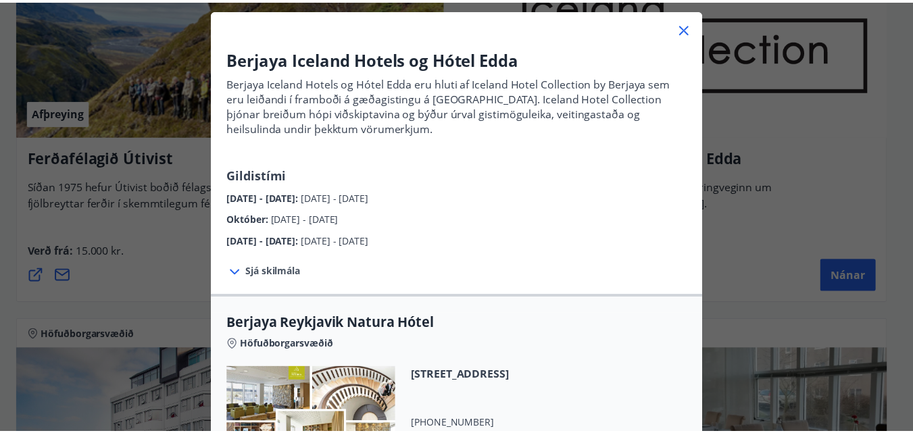
scroll to position [49, 0]
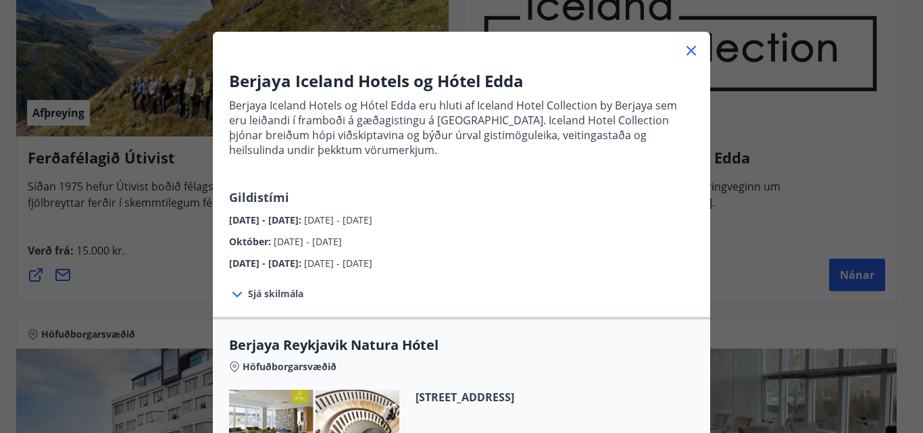
click at [689, 48] on icon at bounding box center [690, 50] width 9 height 9
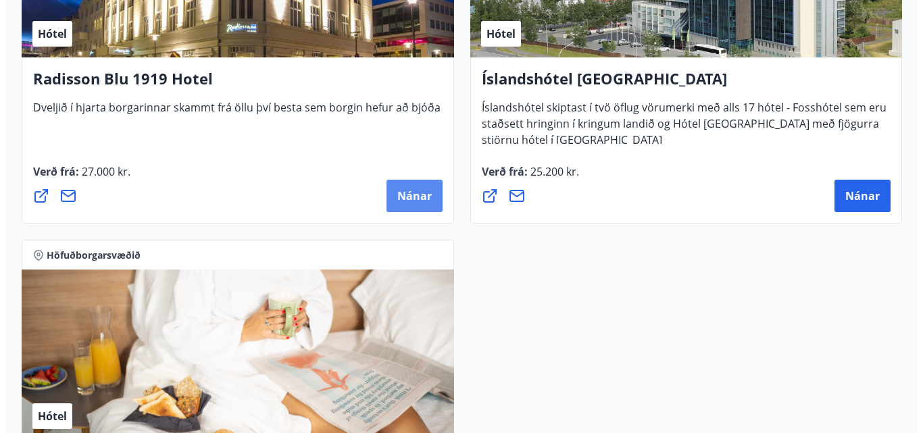
scroll to position [2027, 0]
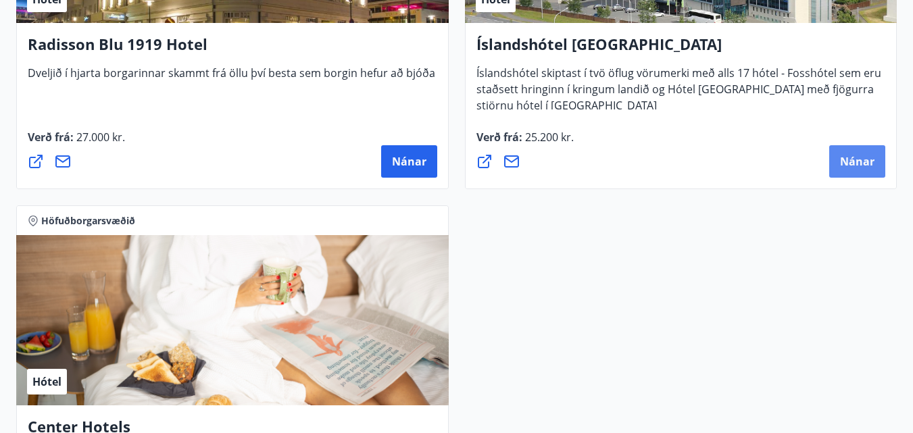
click at [851, 162] on span "Nánar" at bounding box center [857, 161] width 34 height 15
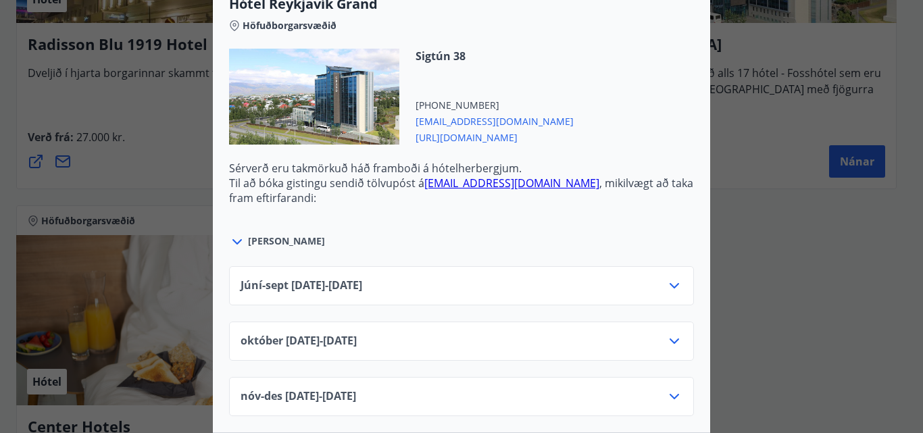
scroll to position [676, 0]
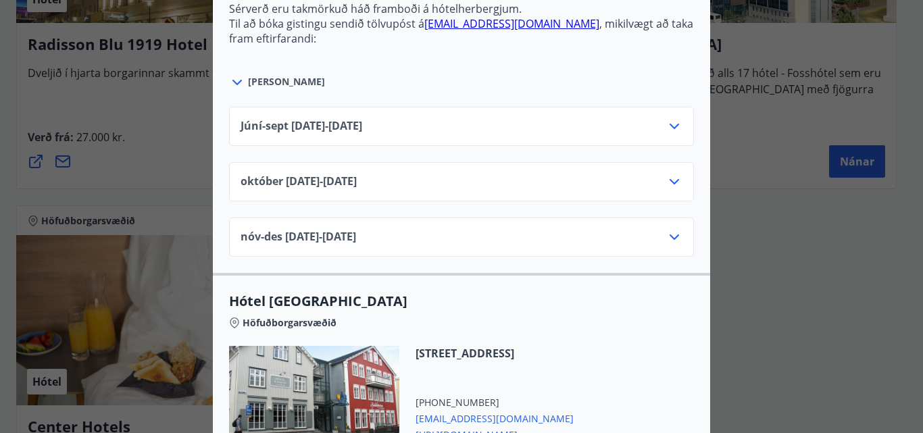
click at [667, 174] on icon at bounding box center [674, 182] width 16 height 16
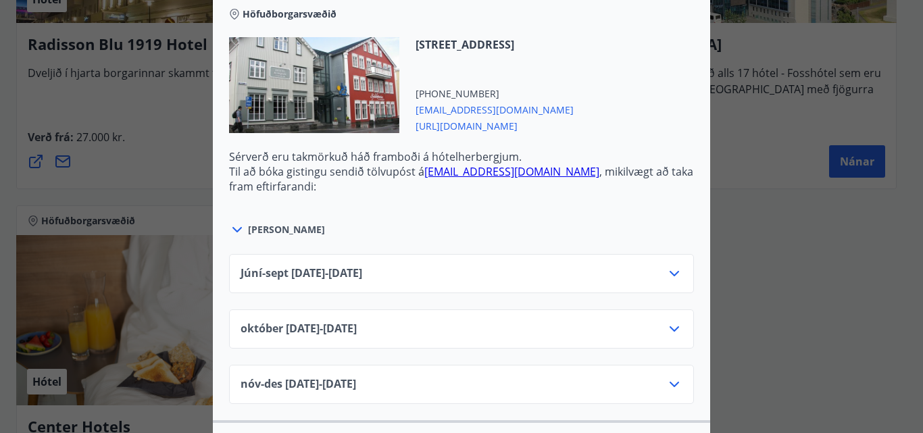
scroll to position [1216, 0]
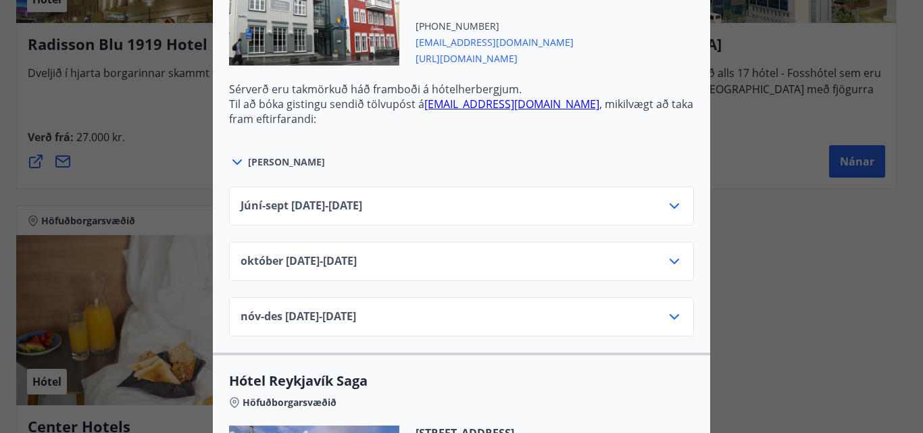
click at [671, 253] on icon at bounding box center [674, 261] width 16 height 16
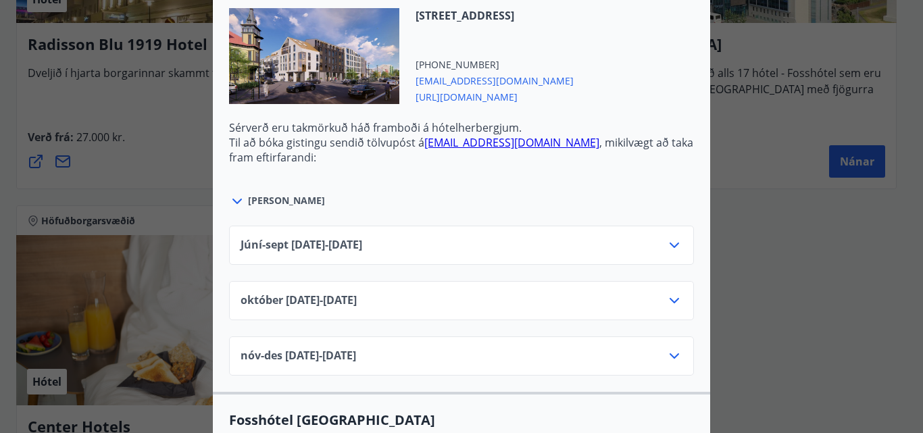
scroll to position [1689, 0]
click at [671, 292] on icon at bounding box center [674, 300] width 16 height 16
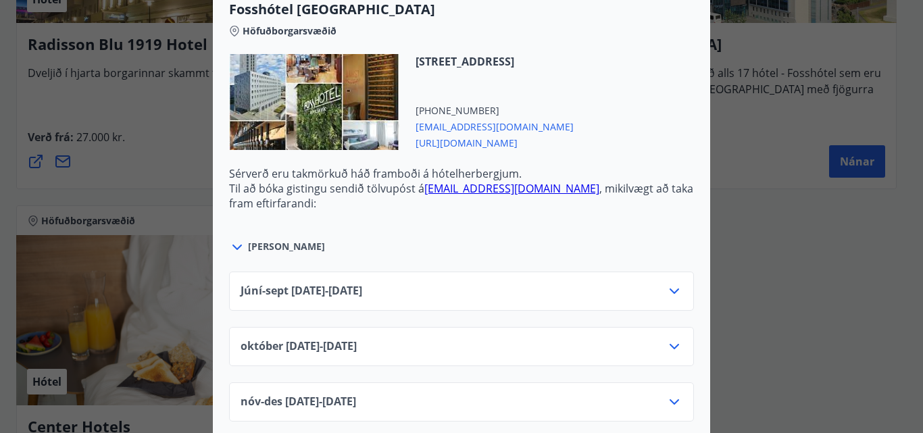
scroll to position [2229, 0]
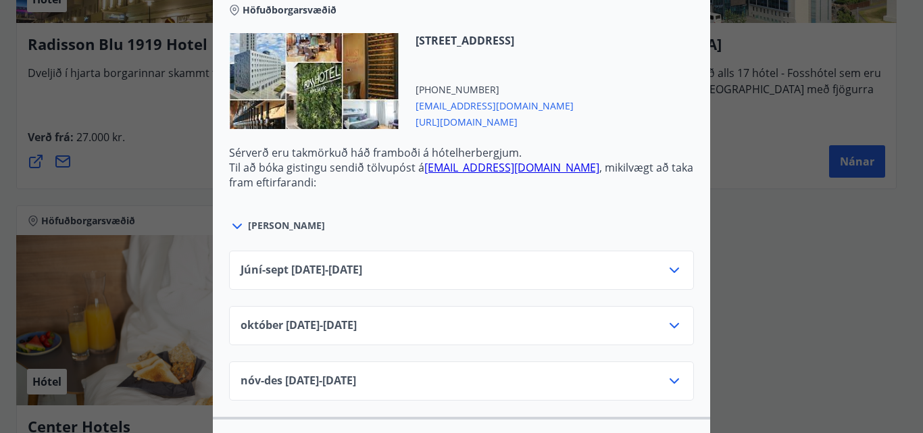
click at [671, 318] on icon at bounding box center [674, 326] width 16 height 16
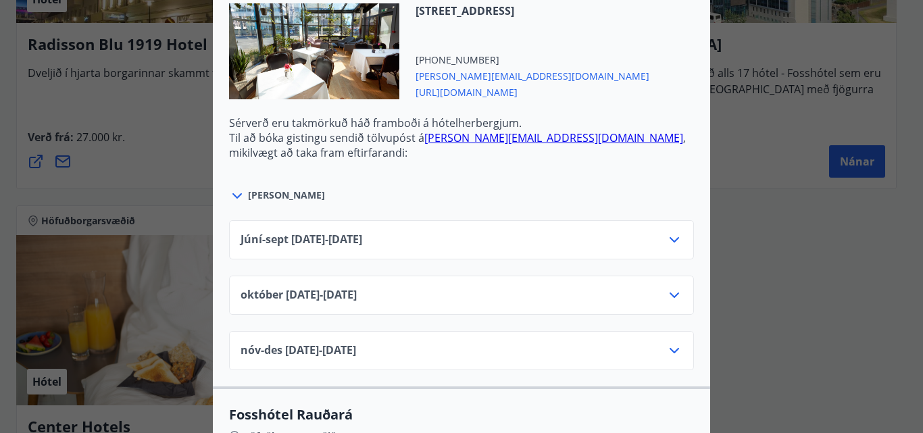
scroll to position [3378, 0]
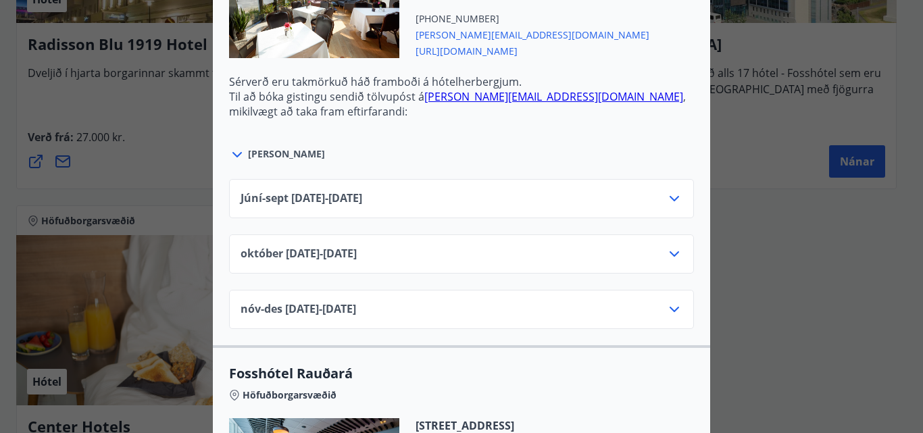
click at [650, 234] on div "[DATE]10.25 - [DATE]" at bounding box center [461, 253] width 465 height 39
click at [671, 246] on icon at bounding box center [674, 254] width 16 height 16
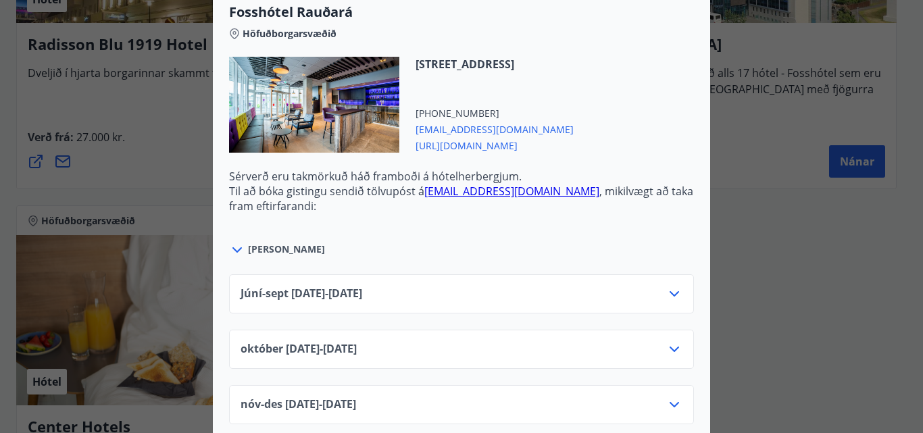
scroll to position [3797, 0]
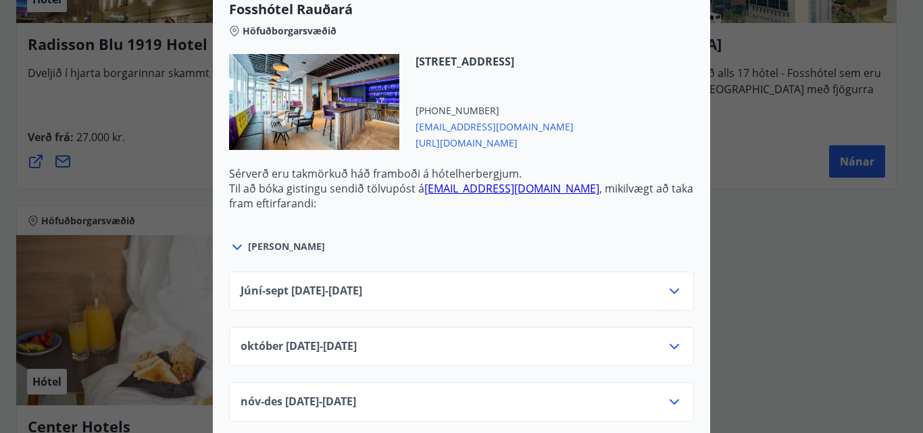
click at [666, 338] on icon at bounding box center [674, 346] width 16 height 16
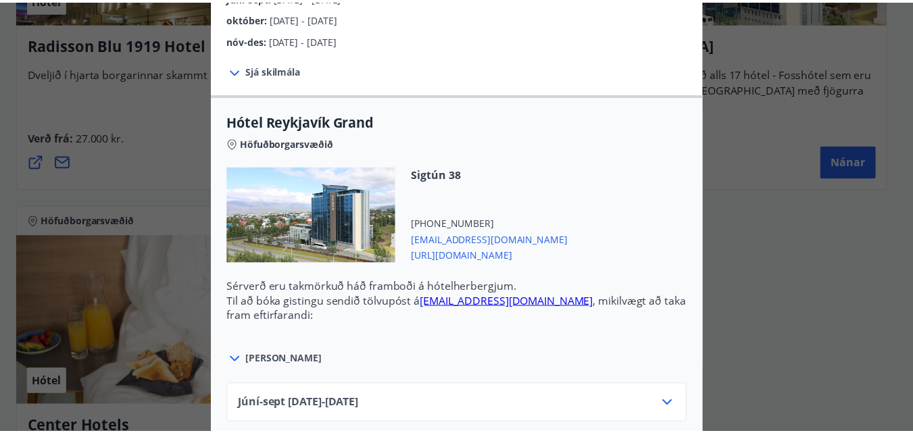
scroll to position [0, 0]
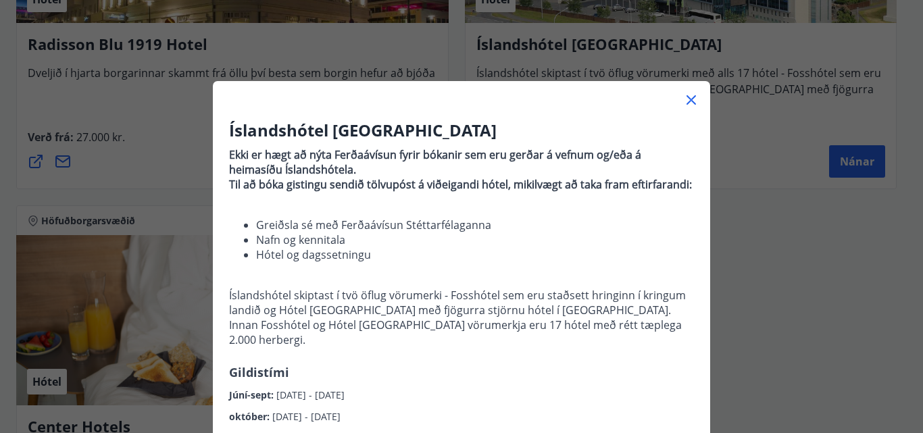
click at [688, 99] on icon at bounding box center [691, 100] width 16 height 16
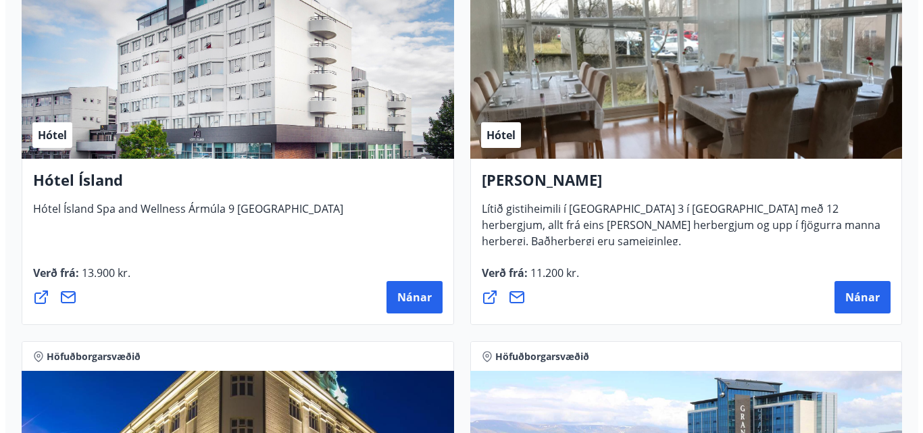
scroll to position [1486, 0]
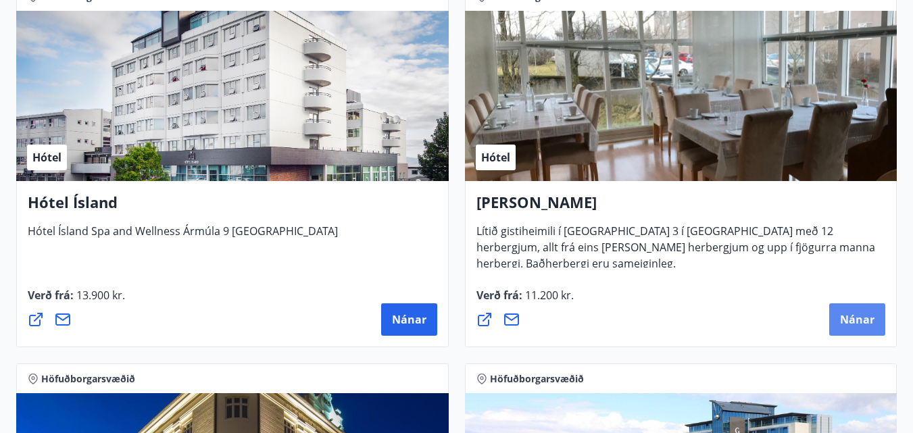
click at [847, 320] on span "Nánar" at bounding box center [857, 319] width 34 height 15
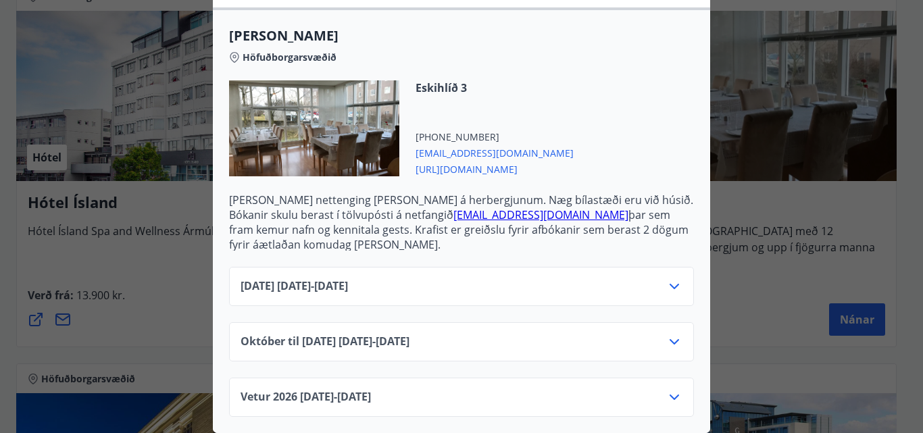
scroll to position [370, 0]
click at [660, 334] on div "Október til desember 2025 01.10.25 - 22.12.25" at bounding box center [461, 347] width 442 height 27
click at [669, 339] on icon at bounding box center [673, 341] width 9 height 5
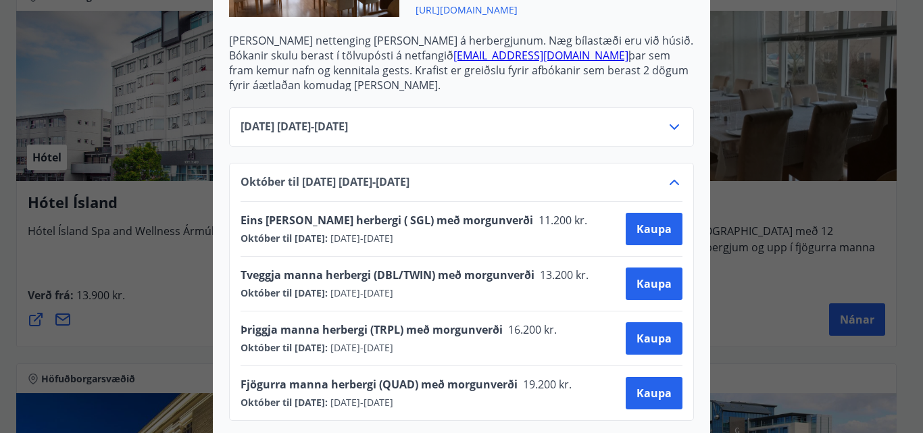
scroll to position [454, 0]
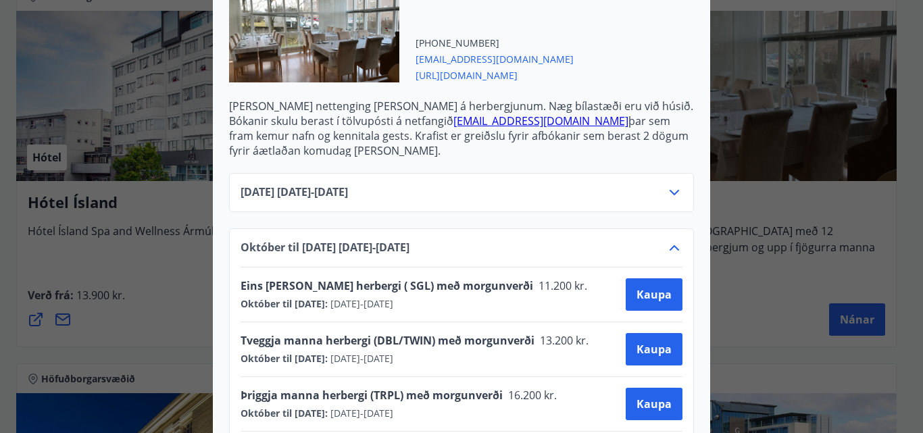
drag, startPoint x: 447, startPoint y: 74, endPoint x: 438, endPoint y: 77, distance: 8.5
click at [438, 77] on span "https://www.alba.is/" at bounding box center [494, 74] width 158 height 16
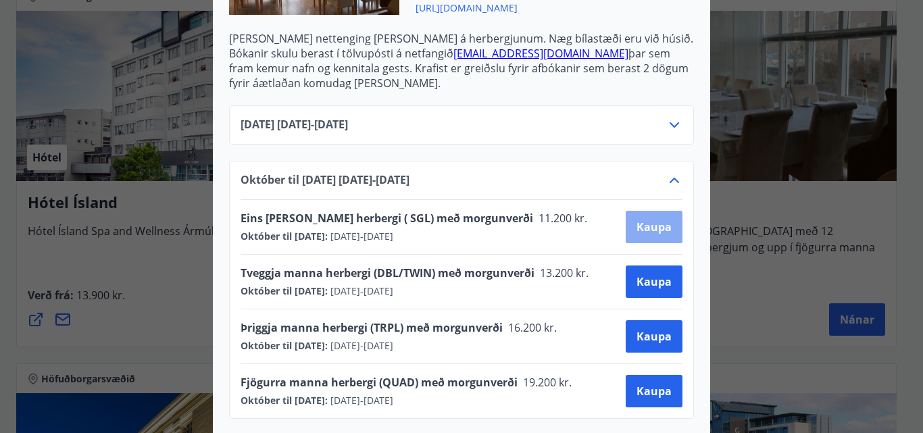
click at [649, 226] on span "Kaupa" at bounding box center [653, 227] width 35 height 15
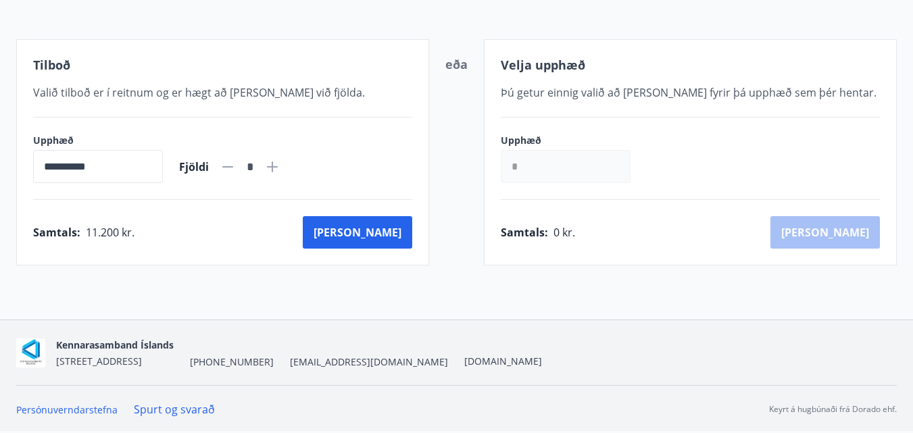
scroll to position [232, 0]
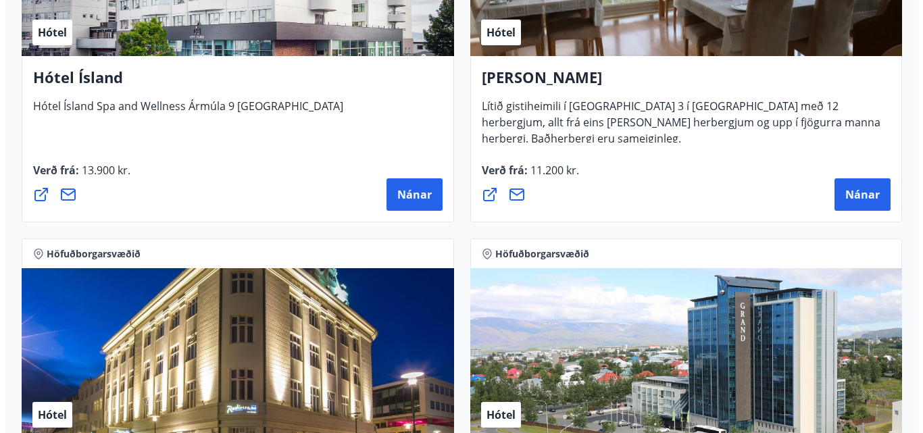
scroll to position [1621, 0]
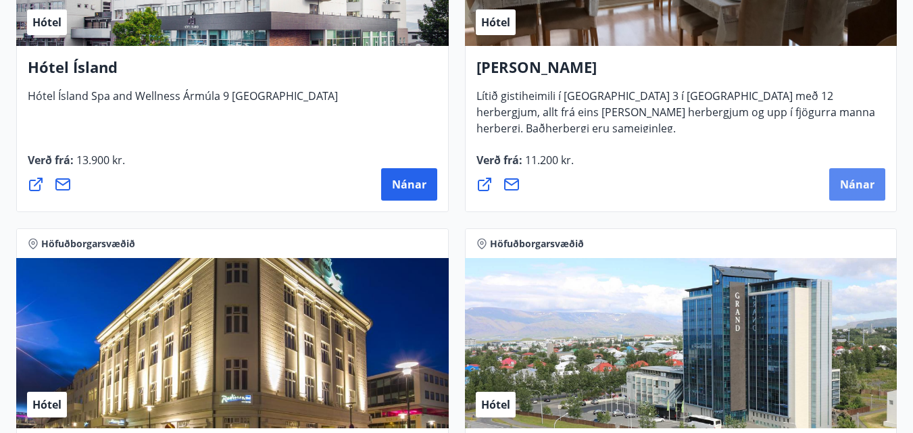
click at [851, 180] on span "Nánar" at bounding box center [857, 184] width 34 height 15
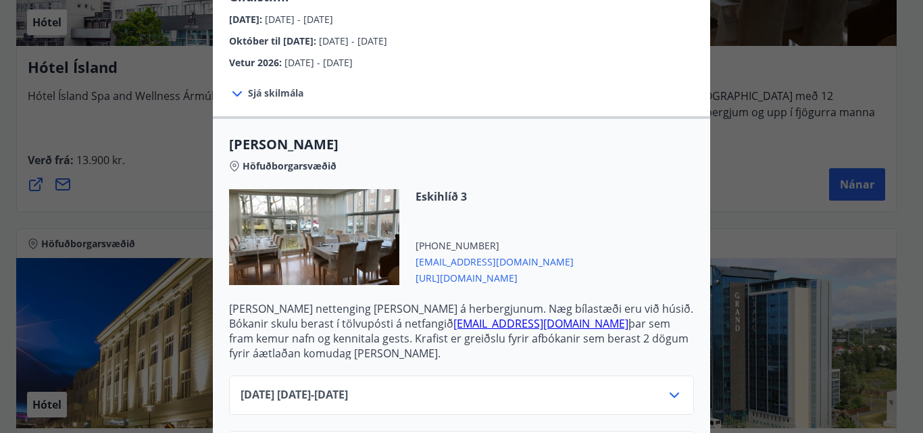
scroll to position [270, 0]
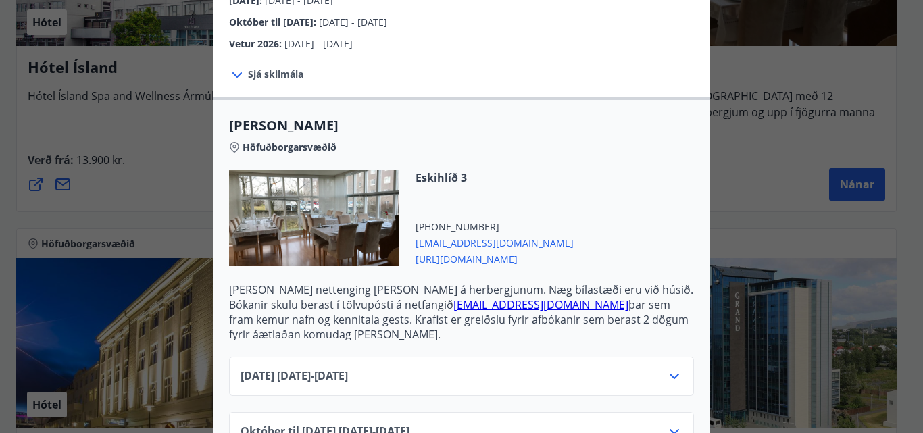
click at [461, 261] on span "https://www.alba.is/" at bounding box center [494, 258] width 158 height 16
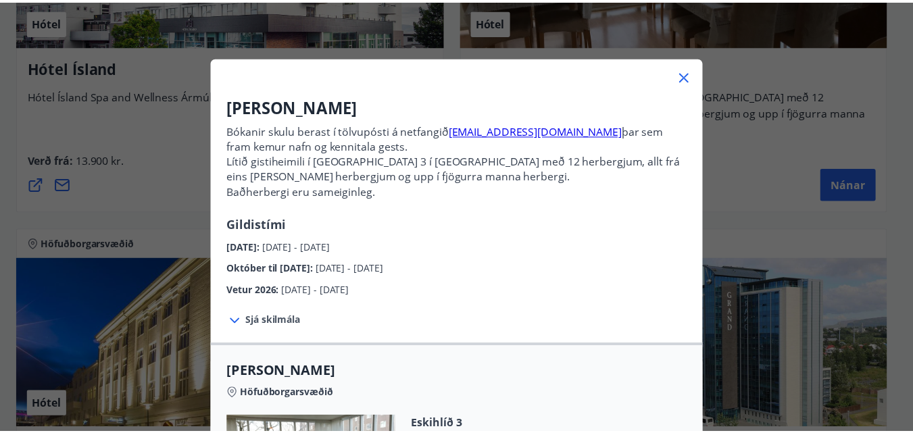
scroll to position [0, 0]
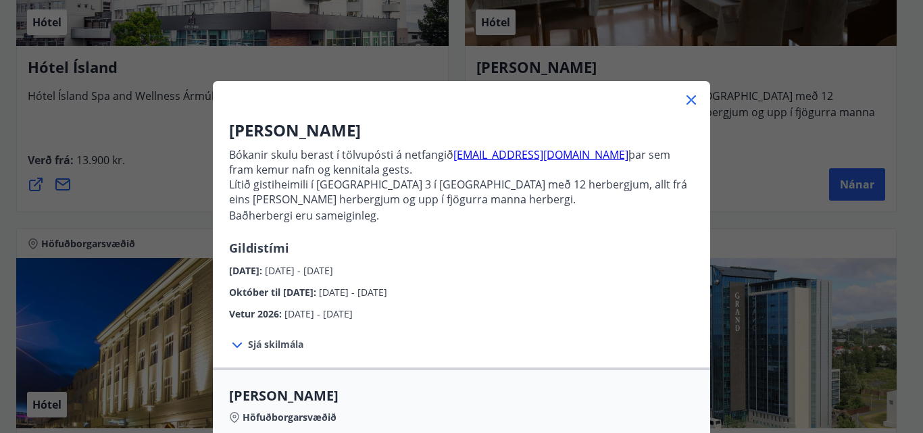
click at [688, 97] on icon at bounding box center [691, 100] width 16 height 16
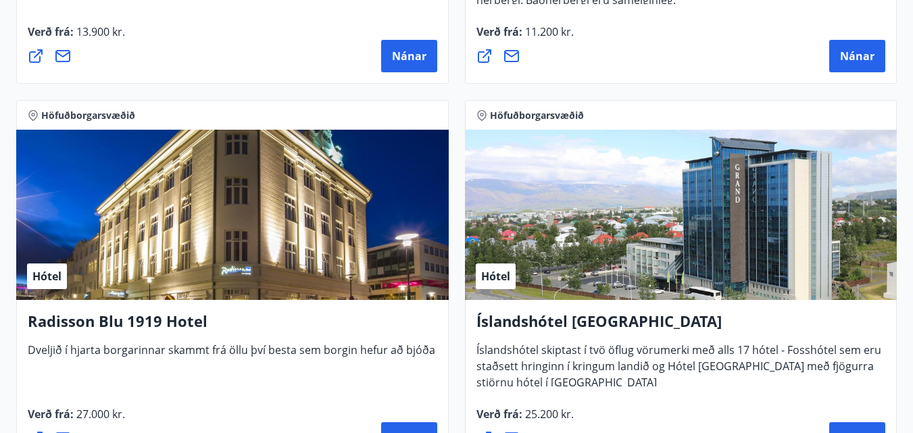
scroll to position [1756, 0]
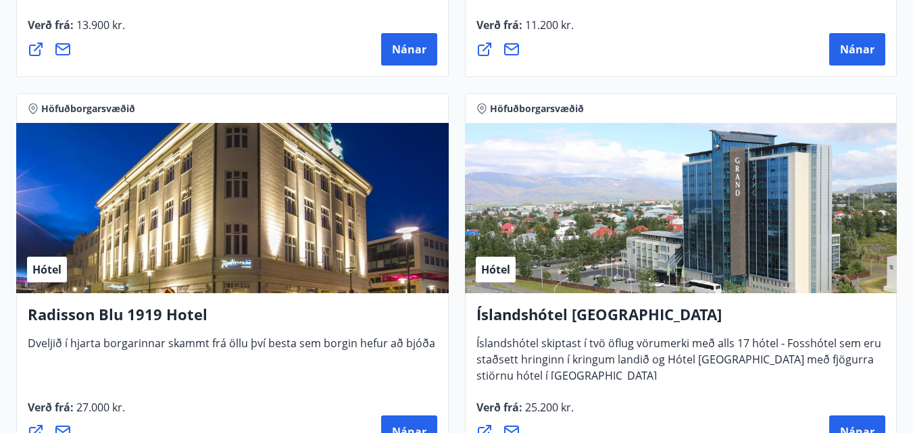
click at [600, 322] on h4 "Íslandshótel [GEOGRAPHIC_DATA]" at bounding box center [680, 319] width 409 height 31
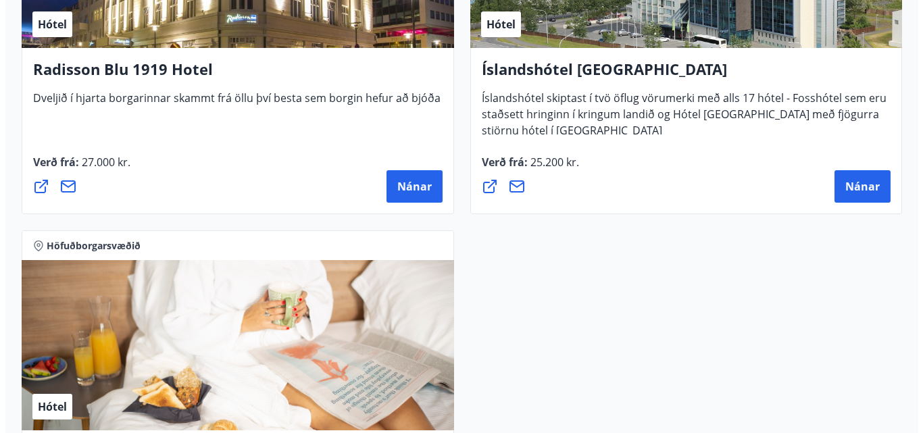
scroll to position [2027, 0]
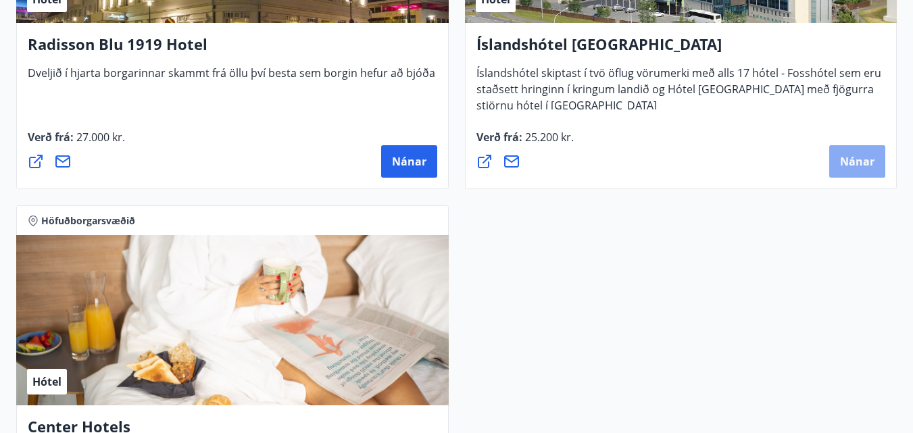
click at [872, 155] on span "Nánar" at bounding box center [857, 161] width 34 height 15
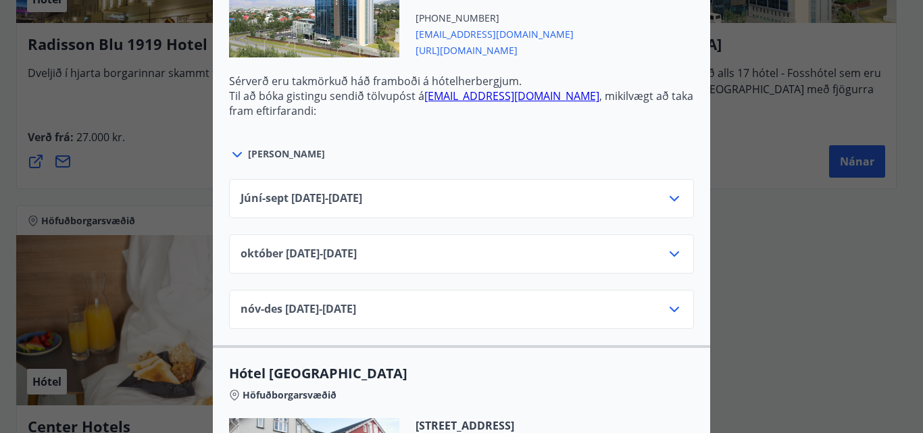
scroll to position [608, 0]
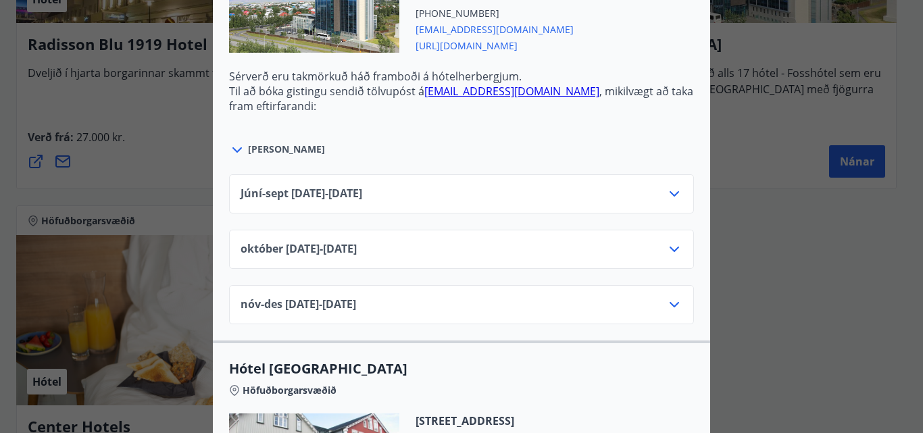
click at [638, 230] on div "[DATE]10.25 - [DATE]" at bounding box center [461, 249] width 465 height 39
click at [666, 241] on icon at bounding box center [674, 249] width 16 height 16
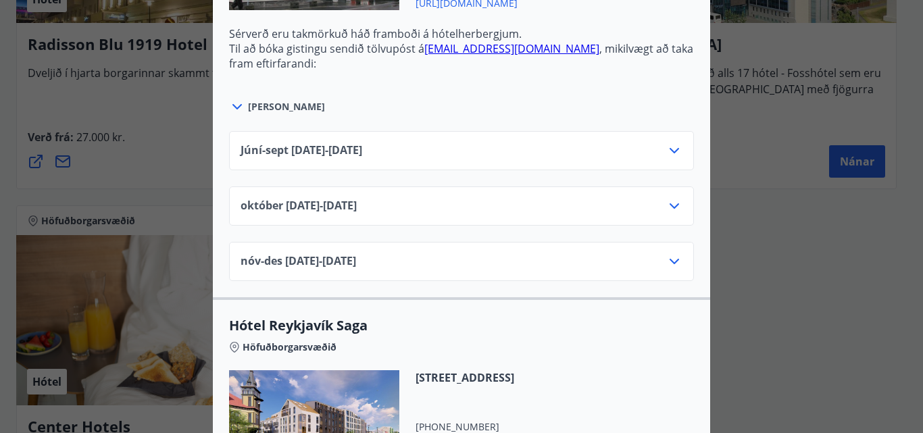
scroll to position [1284, 0]
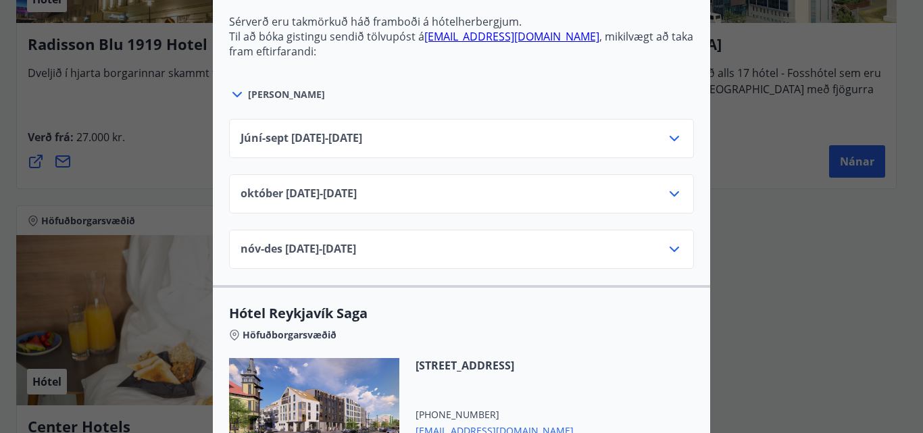
click at [676, 186] on icon at bounding box center [674, 194] width 16 height 16
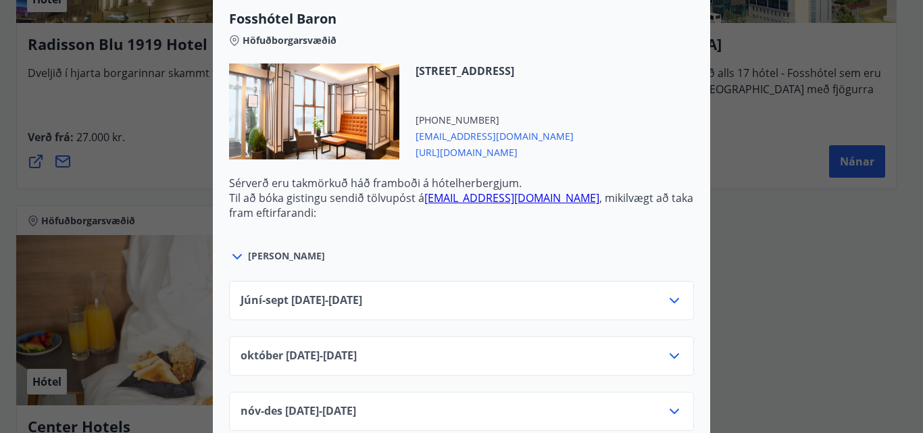
scroll to position [2702, 0]
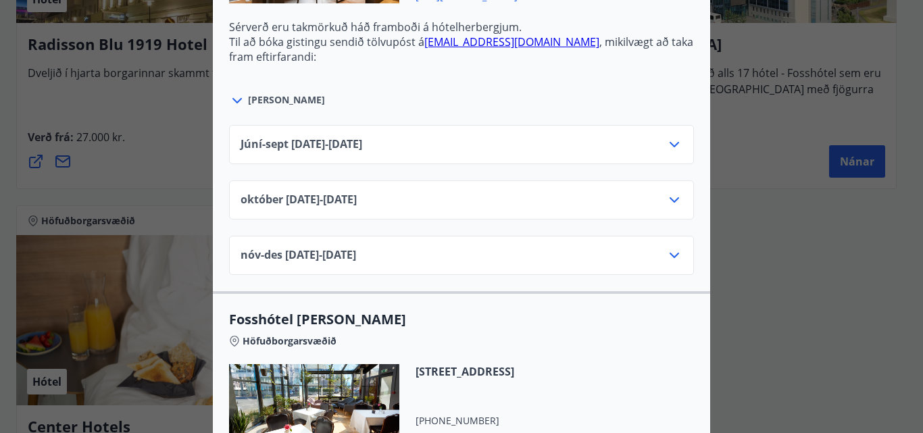
click at [672, 192] on icon at bounding box center [674, 200] width 16 height 16
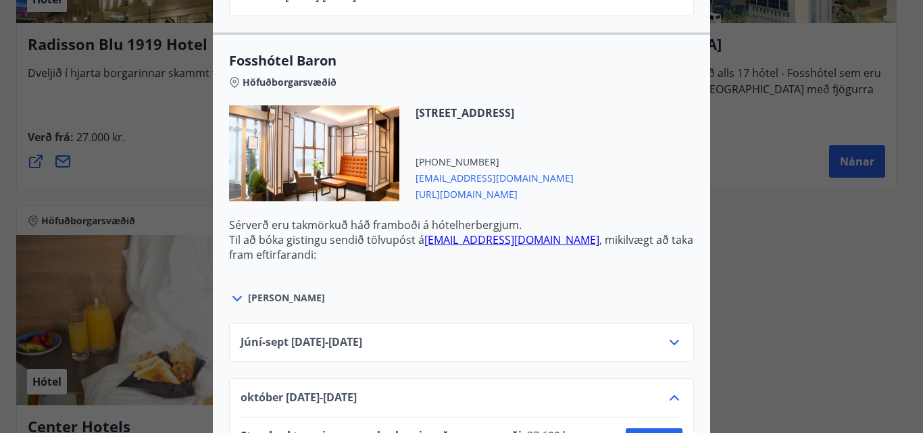
scroll to position [2500, 0]
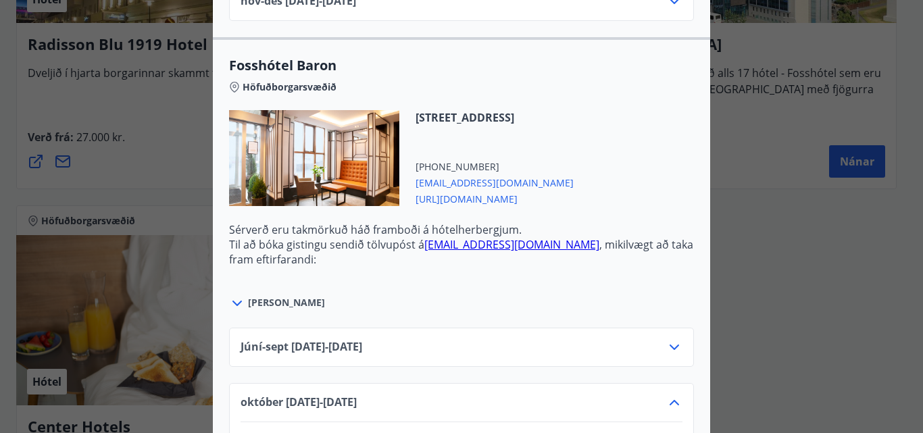
click at [476, 190] on span "[URL][DOMAIN_NAME]" at bounding box center [494, 198] width 158 height 16
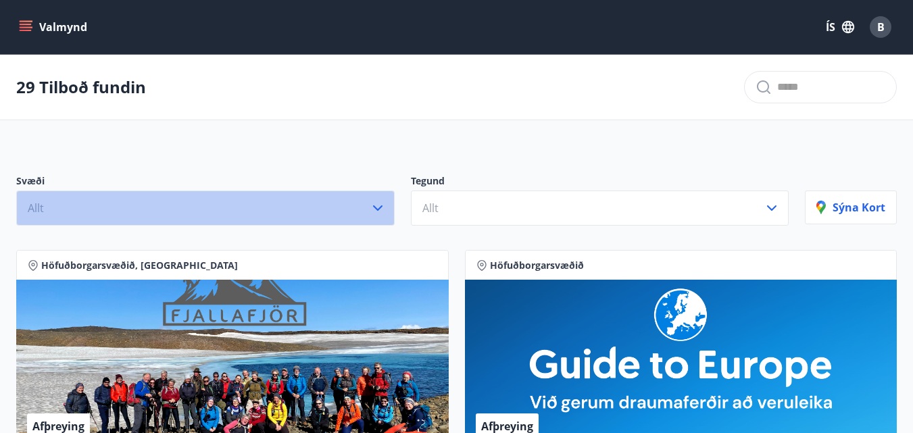
click at [367, 216] on button "Allt" at bounding box center [205, 208] width 378 height 35
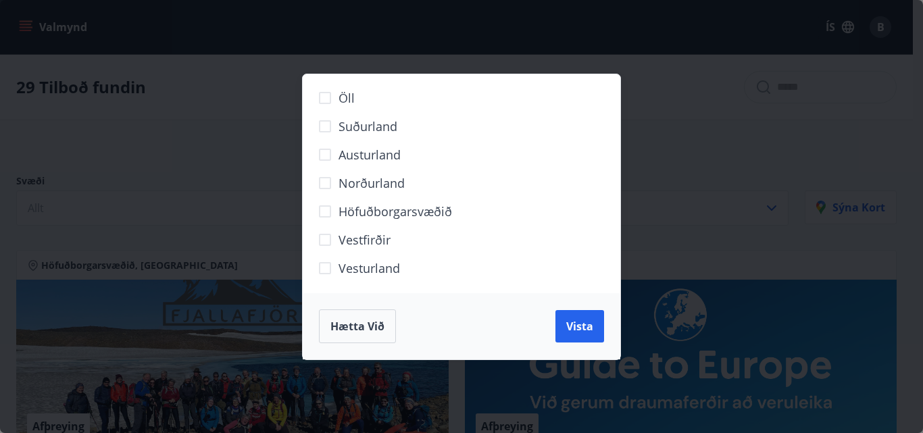
click at [370, 213] on span "Höfuðborgarsvæðið" at bounding box center [394, 212] width 113 height 18
click at [564, 329] on button "Vista" at bounding box center [579, 326] width 49 height 32
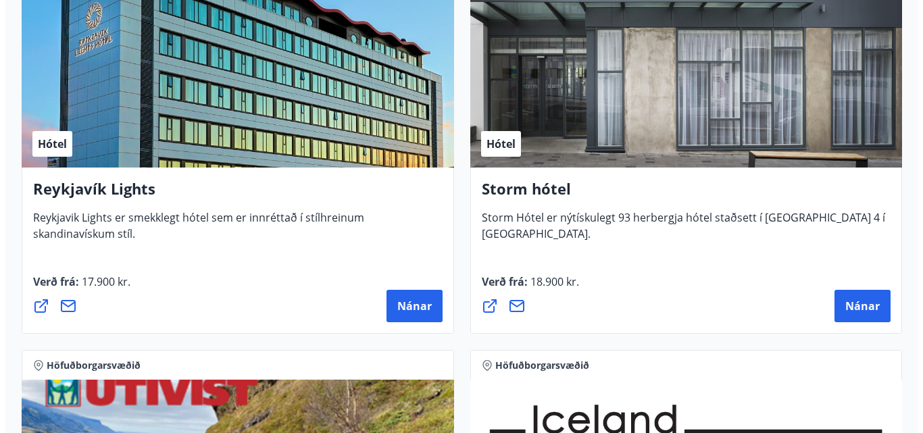
scroll to position [743, 0]
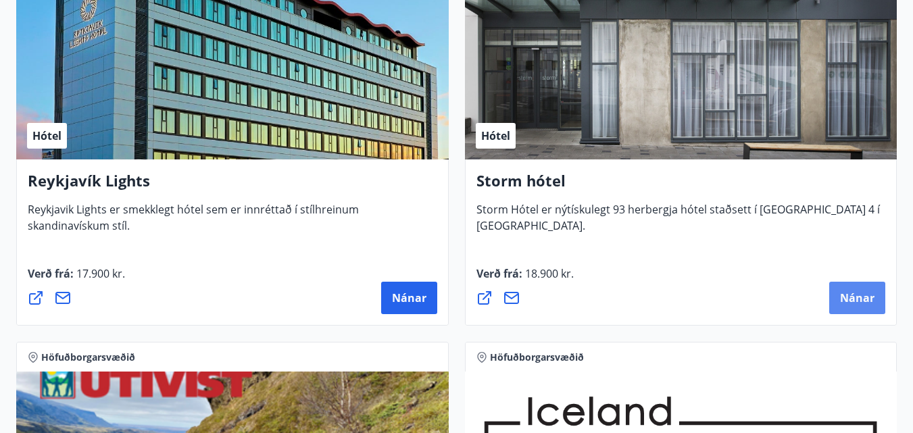
click at [855, 283] on button "Nánar" at bounding box center [857, 298] width 56 height 32
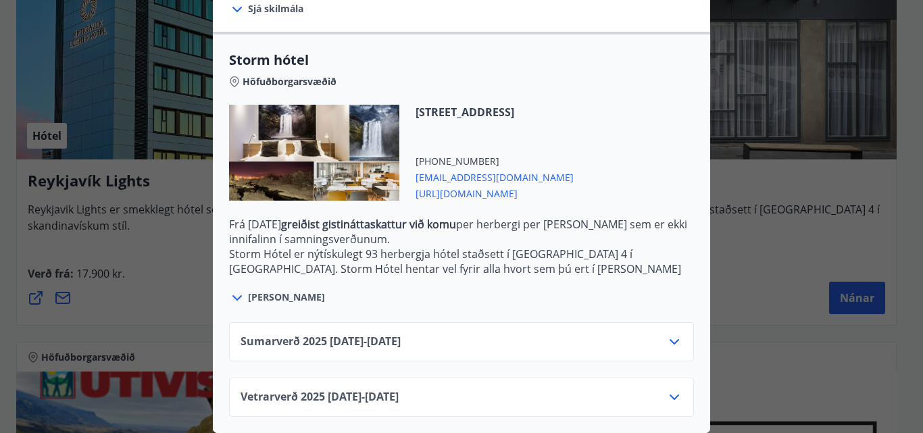
scroll to position [323, 0]
click at [440, 169] on span "[EMAIL_ADDRESS][DOMAIN_NAME]" at bounding box center [494, 176] width 158 height 16
click at [574, 184] on span "[URL][DOMAIN_NAME]" at bounding box center [494, 192] width 158 height 16
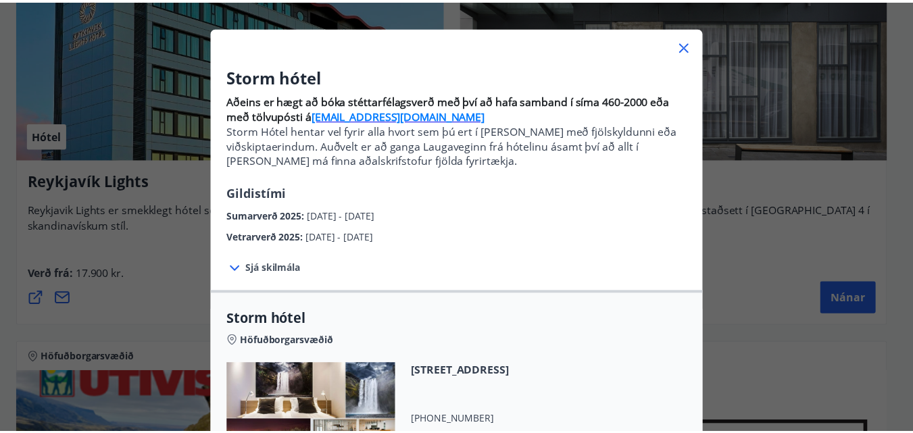
scroll to position [53, 0]
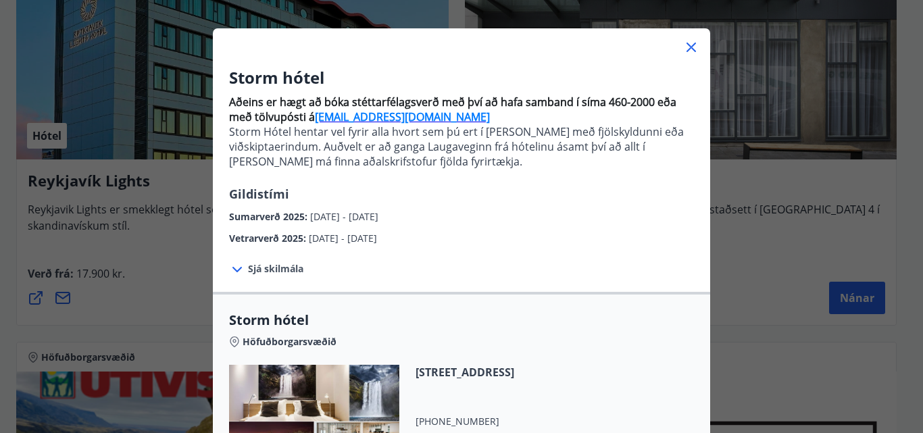
click at [683, 47] on icon at bounding box center [691, 47] width 16 height 16
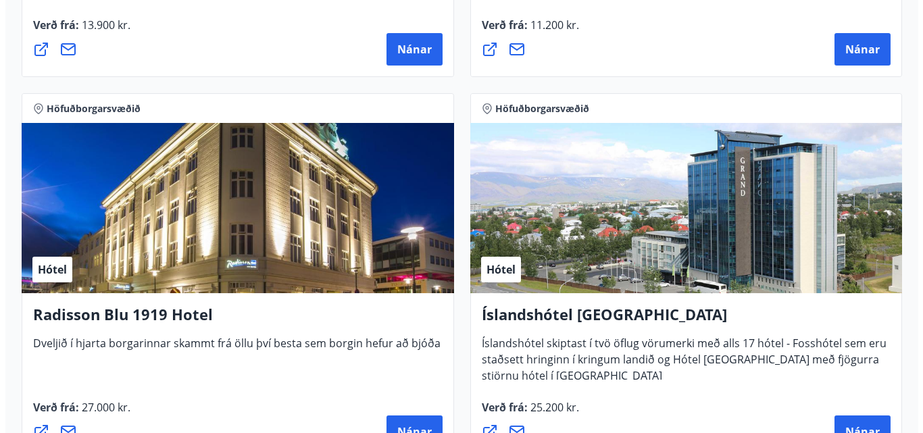
scroll to position [1824, 0]
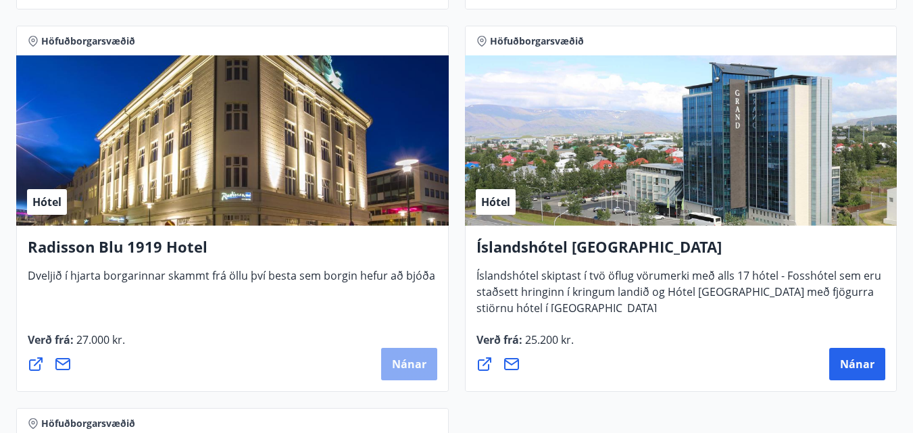
click at [409, 359] on span "Nánar" at bounding box center [409, 364] width 34 height 15
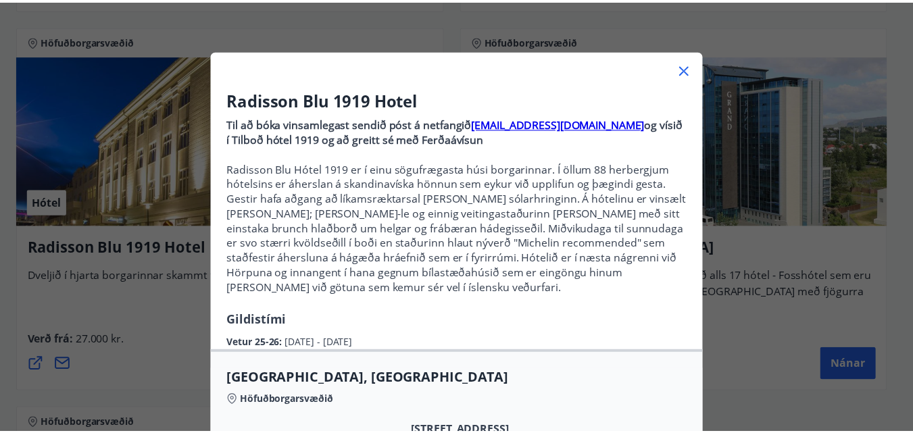
scroll to position [28, 0]
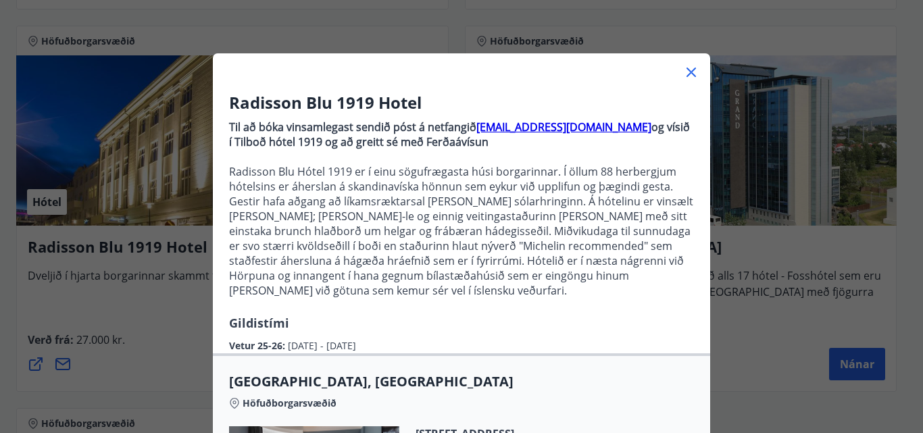
click at [688, 72] on icon at bounding box center [691, 72] width 16 height 16
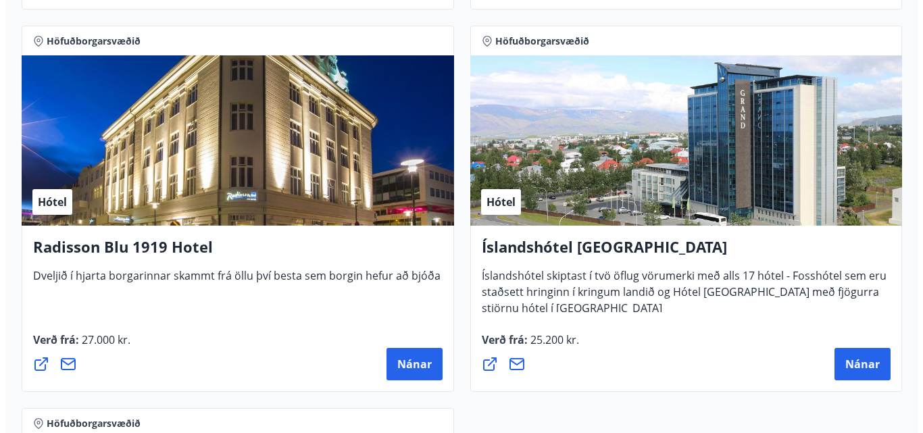
scroll to position [1959, 0]
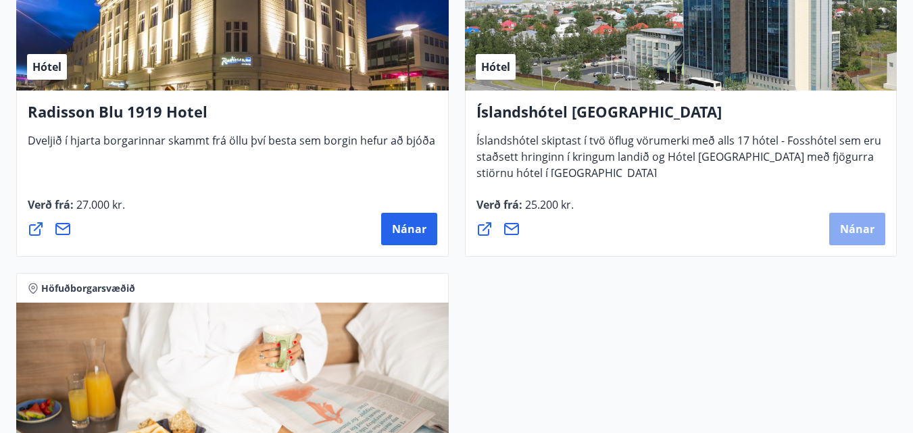
click at [869, 234] on span "Nánar" at bounding box center [857, 229] width 34 height 15
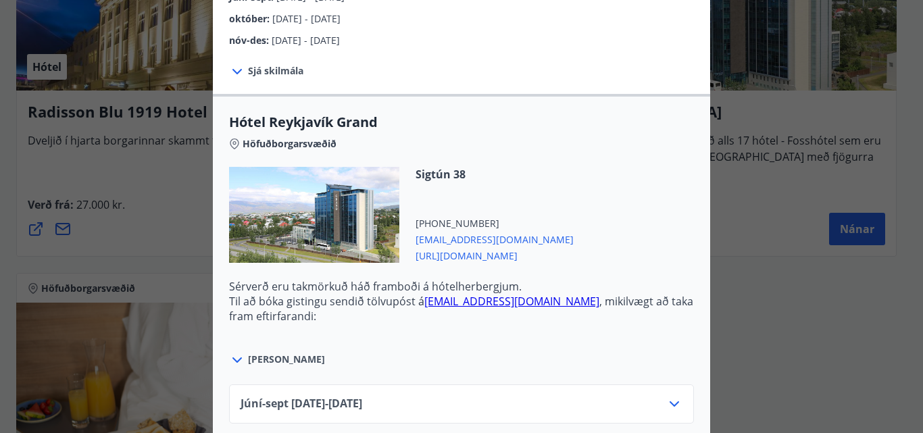
scroll to position [405, 0]
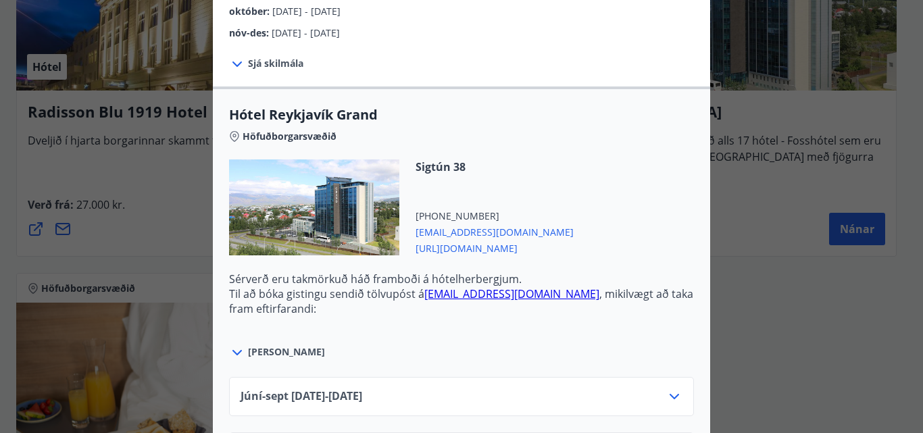
click at [517, 239] on span "[URL][DOMAIN_NAME]" at bounding box center [494, 247] width 158 height 16
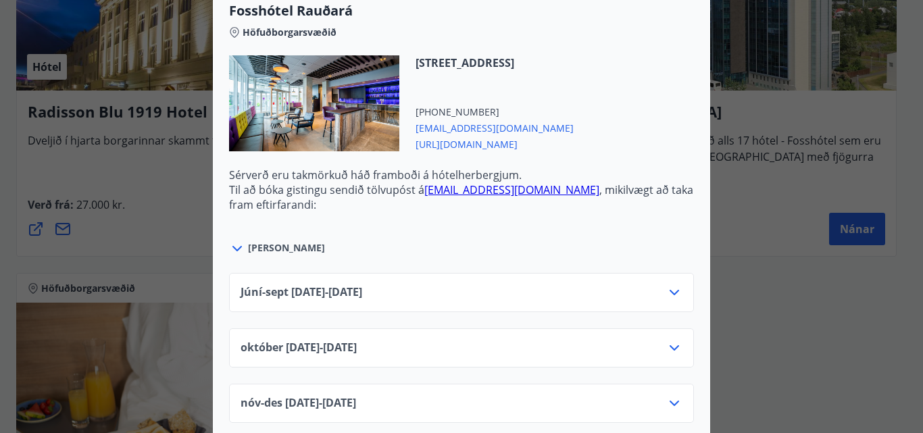
scroll to position [3249, 0]
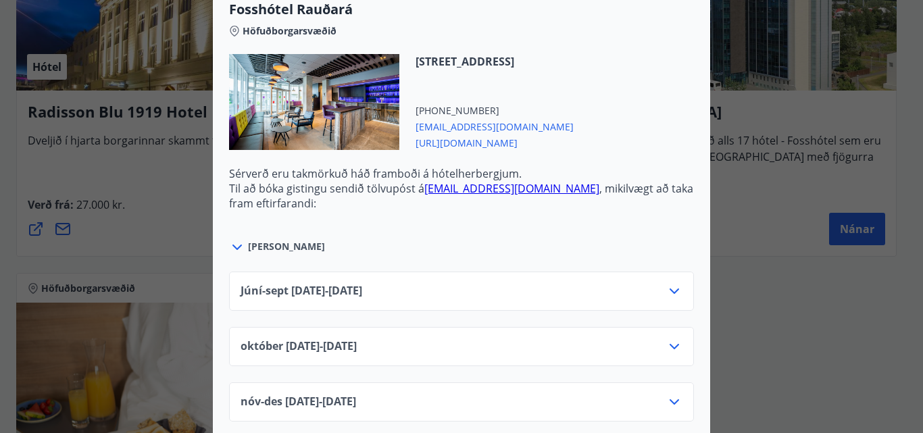
click at [659, 338] on div "[DATE]10.25 - [DATE]" at bounding box center [461, 351] width 442 height 27
click at [669, 338] on icon at bounding box center [674, 346] width 16 height 16
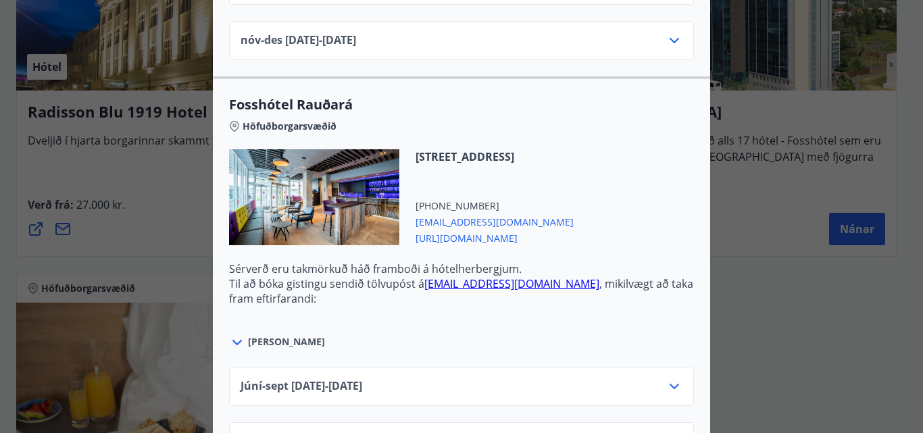
scroll to position [3169, 0]
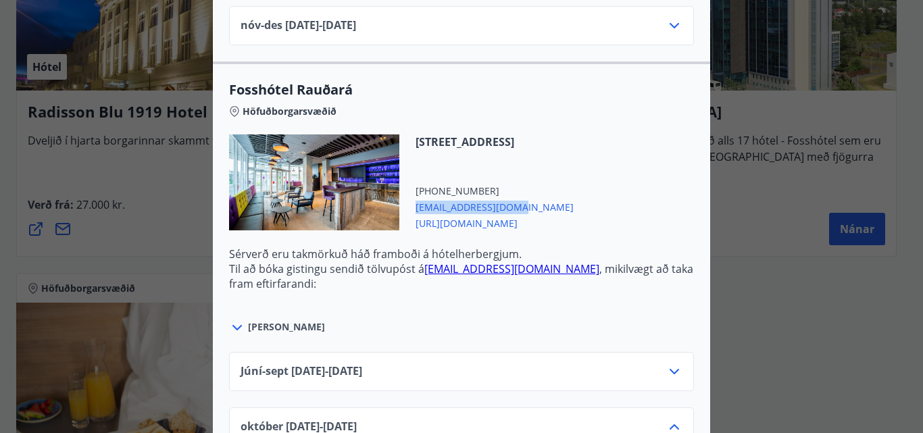
drag, startPoint x: 513, startPoint y: 192, endPoint x: 401, endPoint y: 198, distance: 112.3
click at [401, 198] on div "[STREET_ADDRESS] [PHONE_NUMBER] [EMAIL_ADDRESS][DOMAIN_NAME] [URL][DOMAIN_NAME]" at bounding box center [486, 182] width 174 height 96
copy span "[EMAIL_ADDRESS][DOMAIN_NAME]"
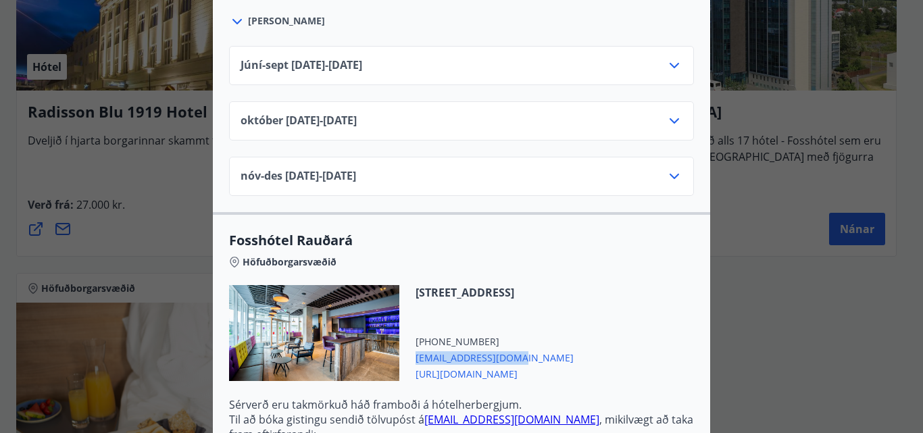
scroll to position [3034, 0]
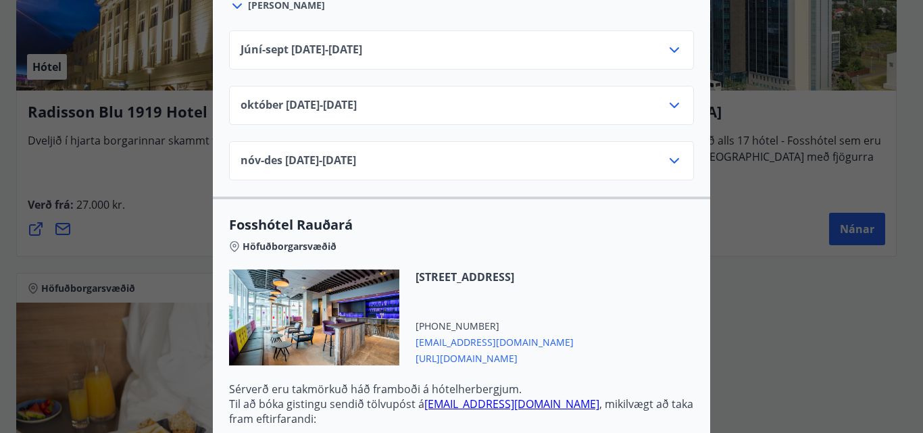
click at [501, 349] on span "[URL][DOMAIN_NAME]" at bounding box center [494, 357] width 158 height 16
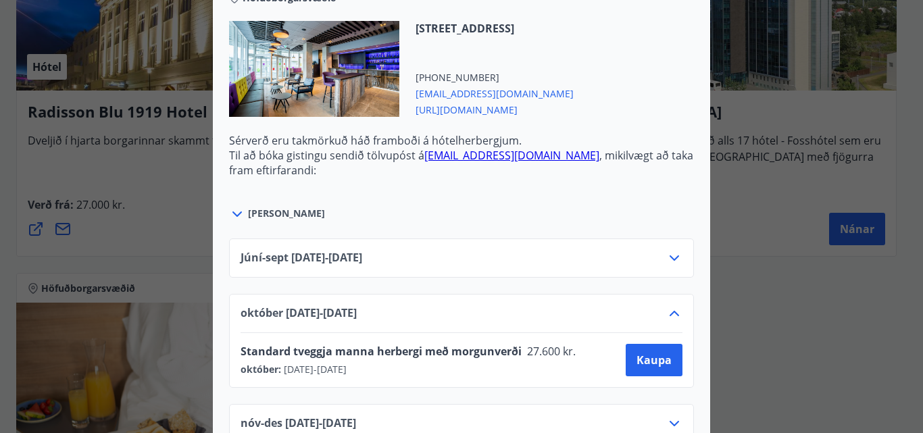
scroll to position [3304, 0]
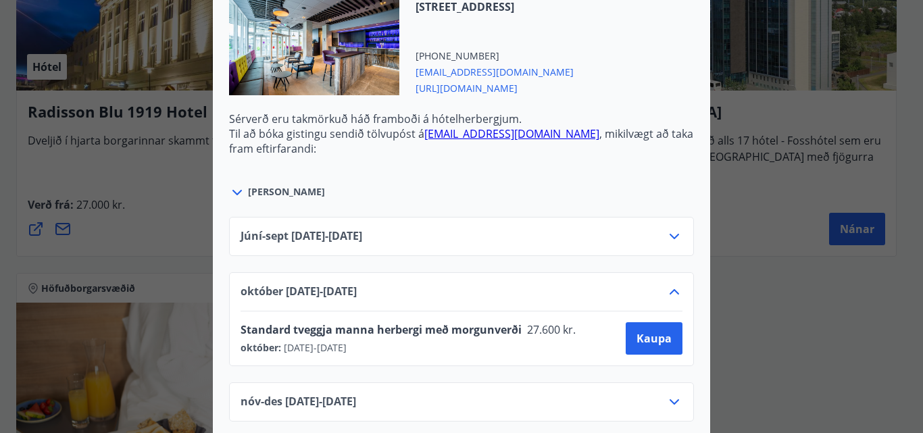
click at [669, 234] on icon at bounding box center [673, 236] width 9 height 5
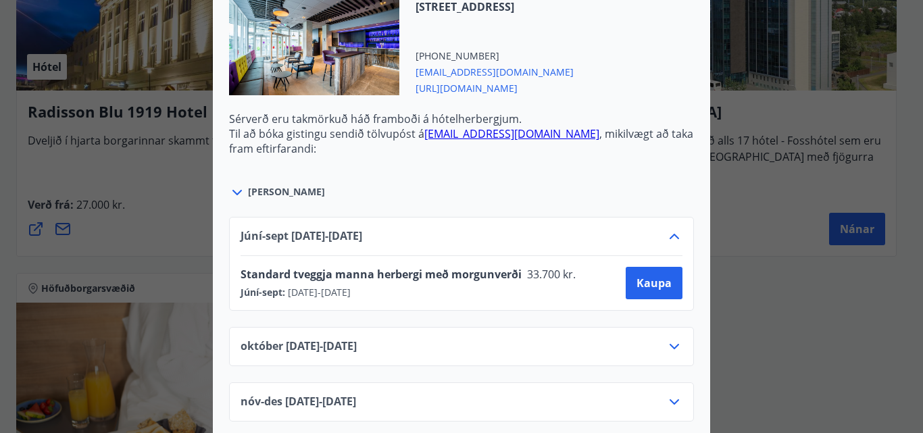
click at [667, 338] on icon at bounding box center [674, 346] width 16 height 16
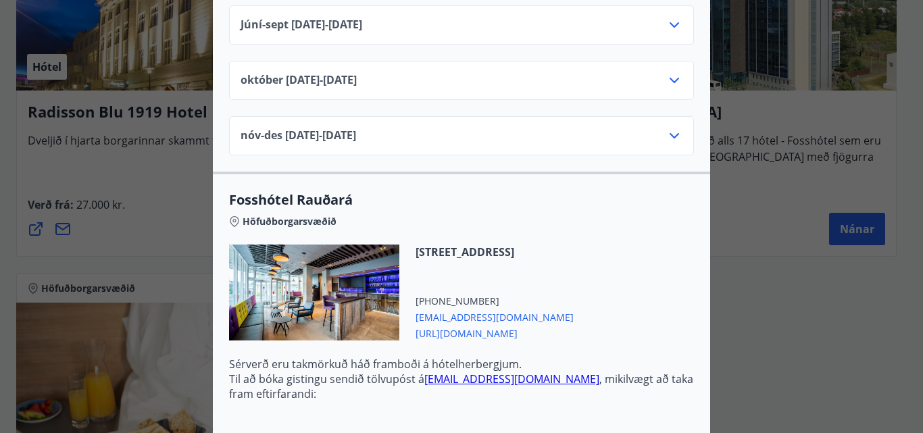
scroll to position [3034, 0]
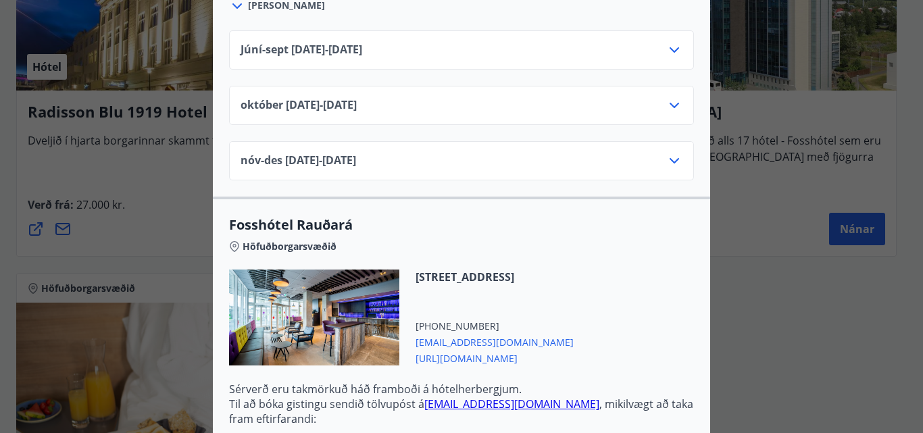
click at [645, 42] on div "Júní-[DATE]06.25 - [DATE]" at bounding box center [461, 55] width 442 height 27
click at [666, 42] on icon at bounding box center [674, 50] width 16 height 16
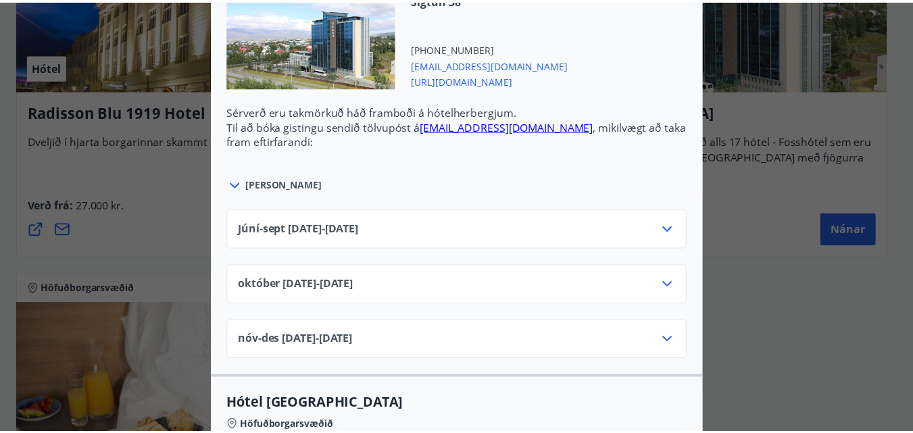
scroll to position [0, 0]
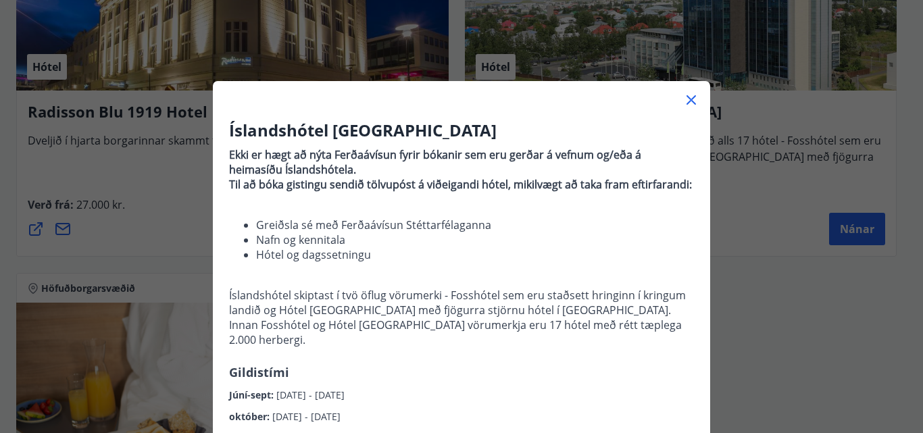
click at [686, 99] on icon at bounding box center [690, 99] width 9 height 9
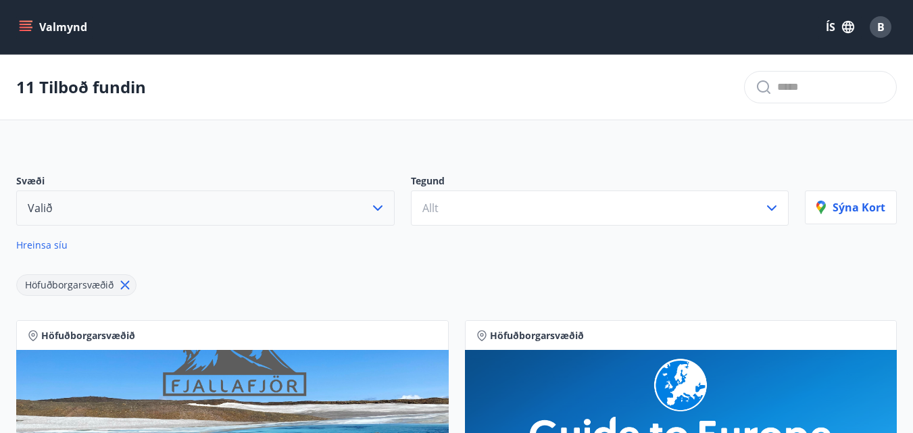
click at [367, 207] on button "Valið" at bounding box center [205, 208] width 378 height 35
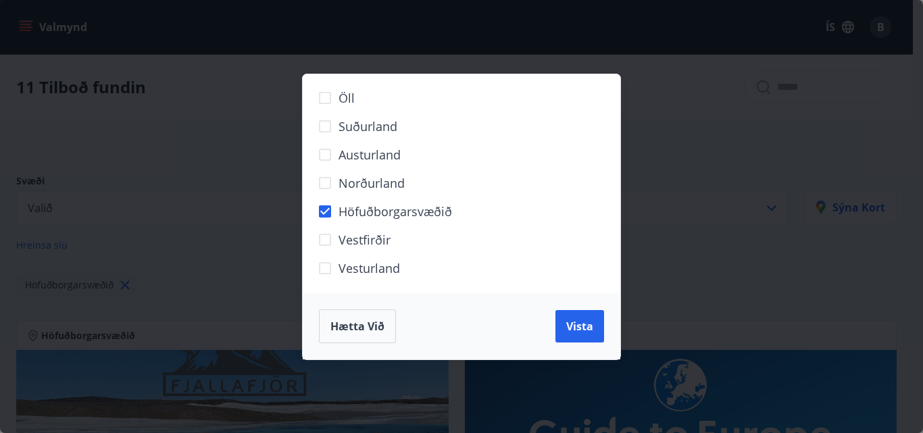
click at [355, 122] on span "Suðurland" at bounding box center [367, 127] width 59 height 18
drag, startPoint x: 602, startPoint y: 333, endPoint x: 603, endPoint y: 350, distance: 16.9
click at [599, 333] on button "Vista" at bounding box center [579, 326] width 49 height 32
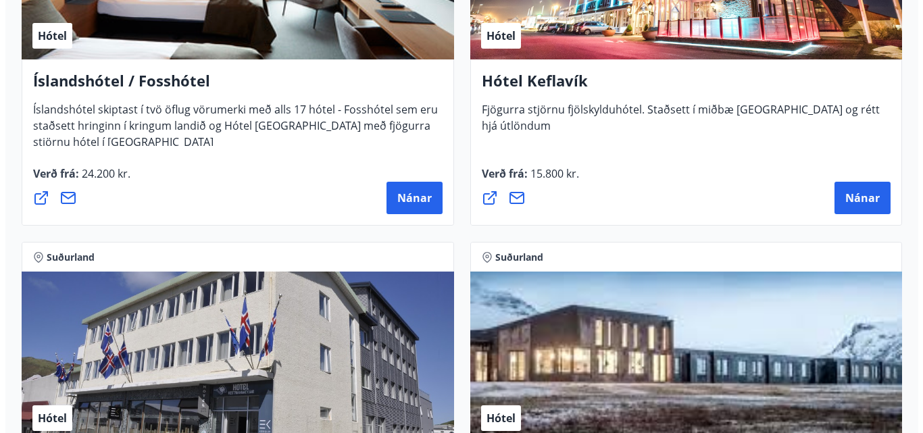
scroll to position [1216, 0]
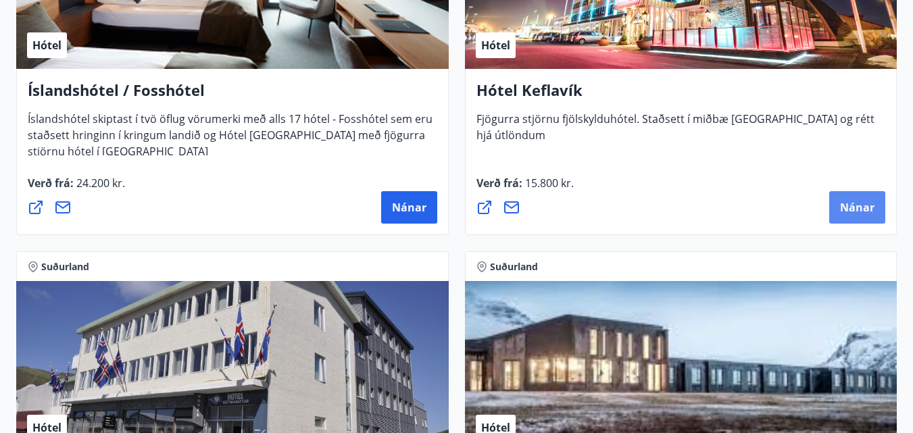
click at [866, 211] on span "Nánar" at bounding box center [857, 207] width 34 height 15
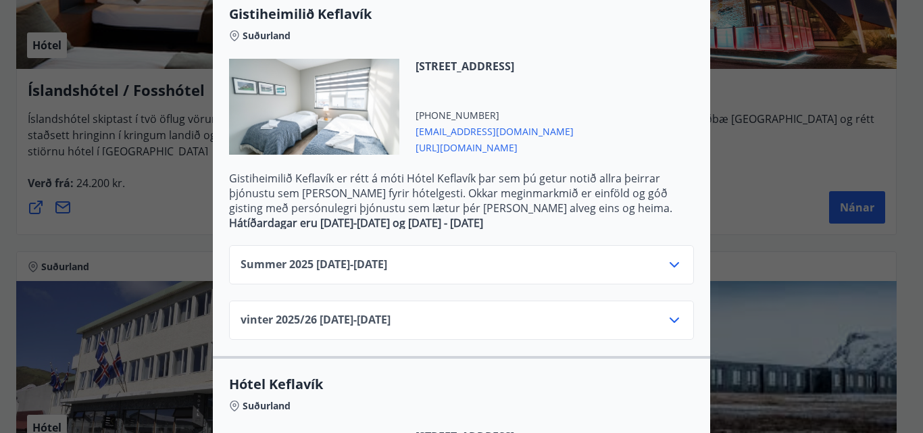
scroll to position [338, 0]
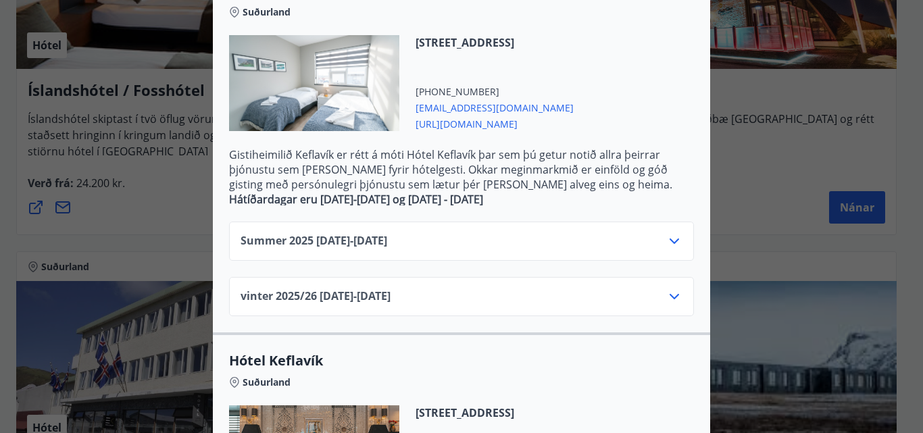
click at [670, 294] on icon at bounding box center [673, 296] width 9 height 5
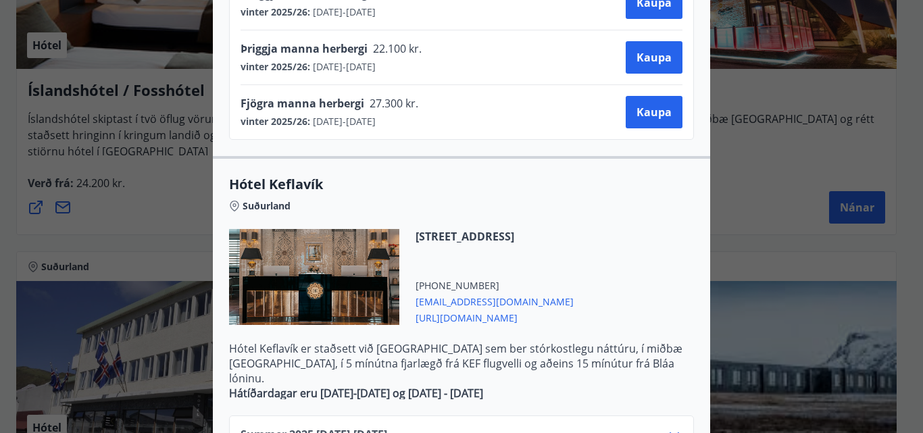
scroll to position [808, 0]
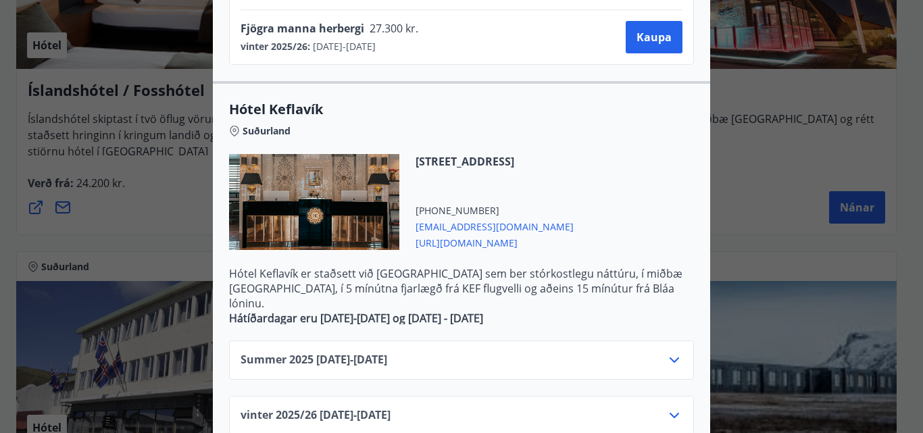
click at [507, 352] on div "Summer [PHONE_NUMBER][DATE] - [DATE]" at bounding box center [461, 365] width 442 height 27
click at [646, 396] on div "vinter 2025/[PHONE_NUMBER][DATE] - [DATE]" at bounding box center [461, 415] width 465 height 39
click at [660, 407] on div "vinter 2025/[PHONE_NUMBER][DATE] - [DATE]" at bounding box center [461, 420] width 442 height 27
click at [680, 396] on div "vinter 2025/[PHONE_NUMBER][DATE] - [DATE]" at bounding box center [461, 415] width 465 height 39
click at [669, 407] on icon at bounding box center [674, 415] width 16 height 16
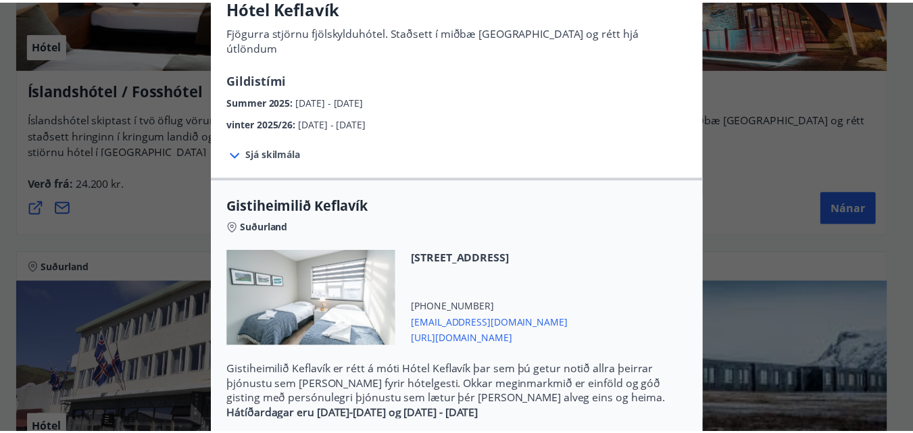
scroll to position [0, 0]
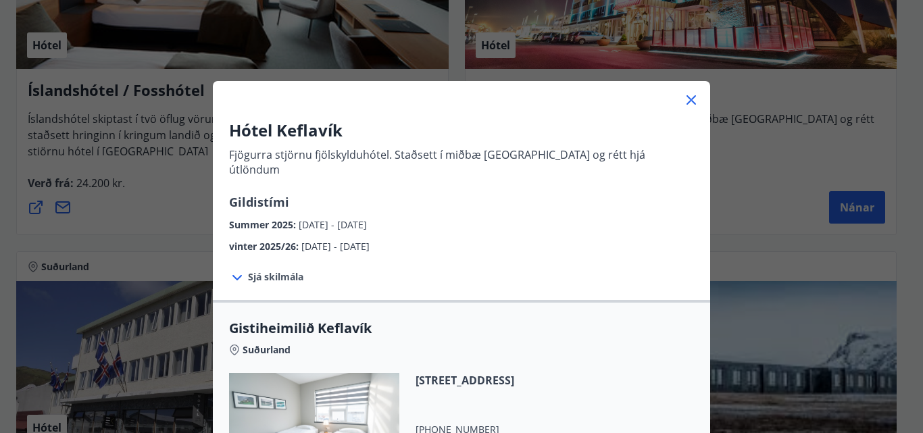
click at [688, 97] on icon at bounding box center [691, 100] width 16 height 16
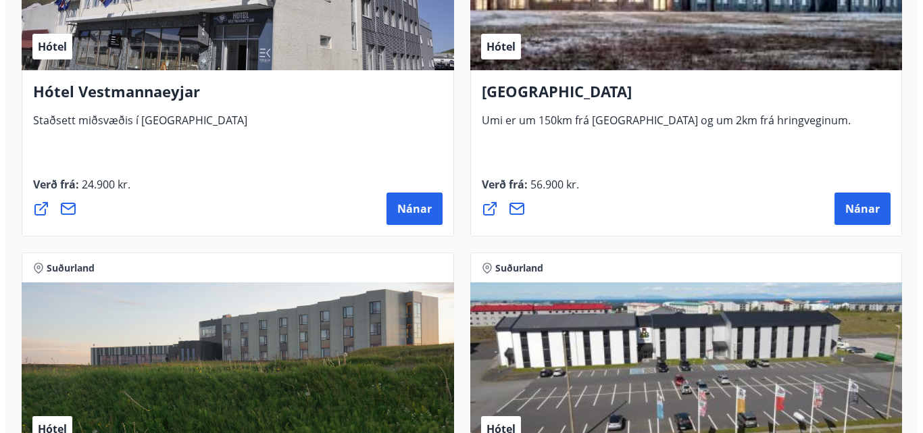
scroll to position [1824, 0]
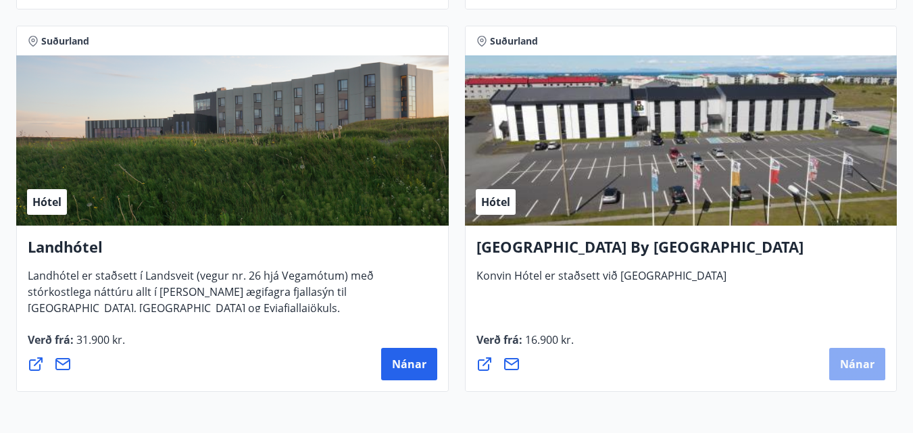
click at [858, 366] on span "Nánar" at bounding box center [857, 364] width 34 height 15
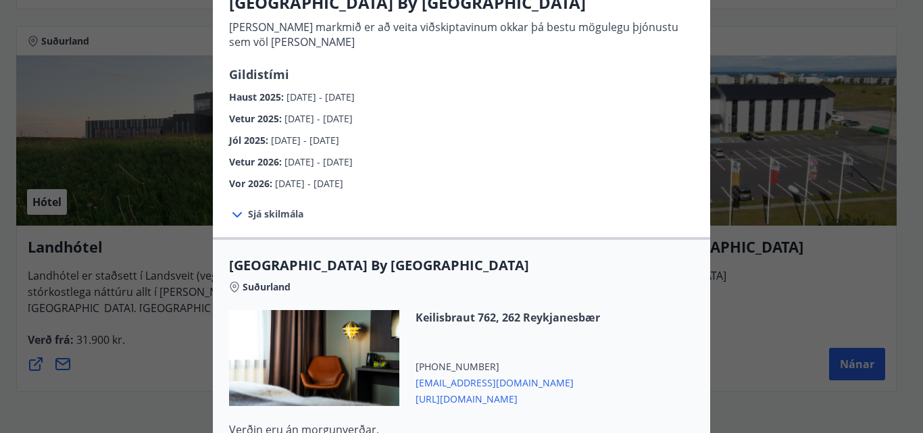
scroll to position [135, 0]
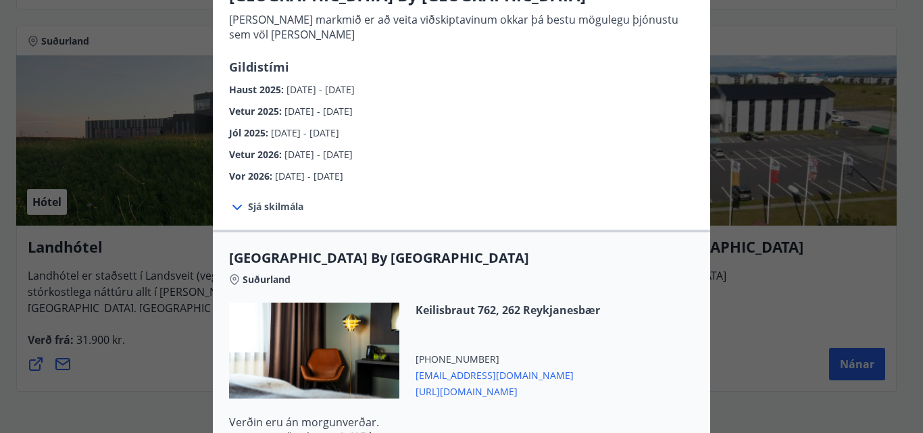
click at [248, 211] on span "Sjá skilmála" at bounding box center [275, 207] width 55 height 14
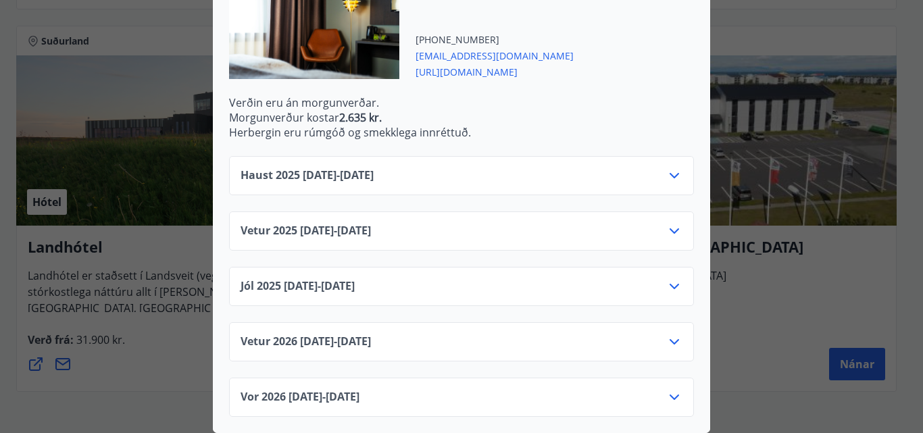
scroll to position [476, 0]
click at [673, 334] on icon at bounding box center [674, 342] width 16 height 16
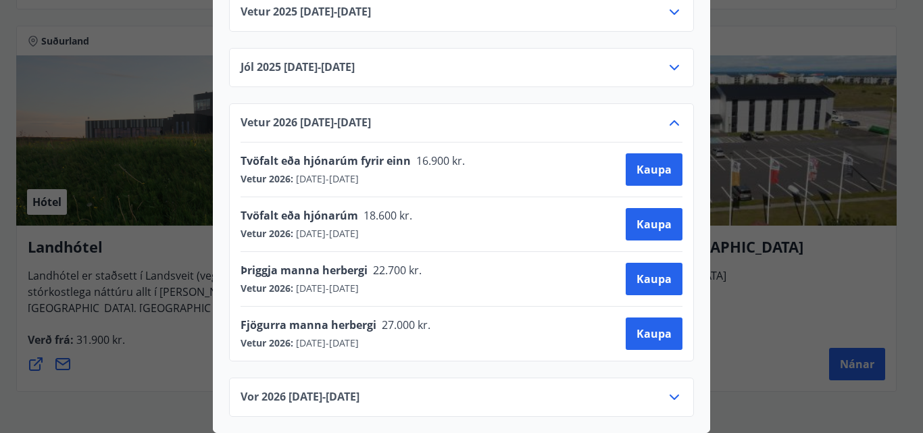
scroll to position [694, 0]
drag, startPoint x: 653, startPoint y: 378, endPoint x: 670, endPoint y: 384, distance: 18.4
click at [656, 380] on div "Vor [PHONE_NUMBER][DATE] - [DATE]" at bounding box center [461, 397] width 465 height 39
click at [671, 389] on icon at bounding box center [674, 397] width 16 height 16
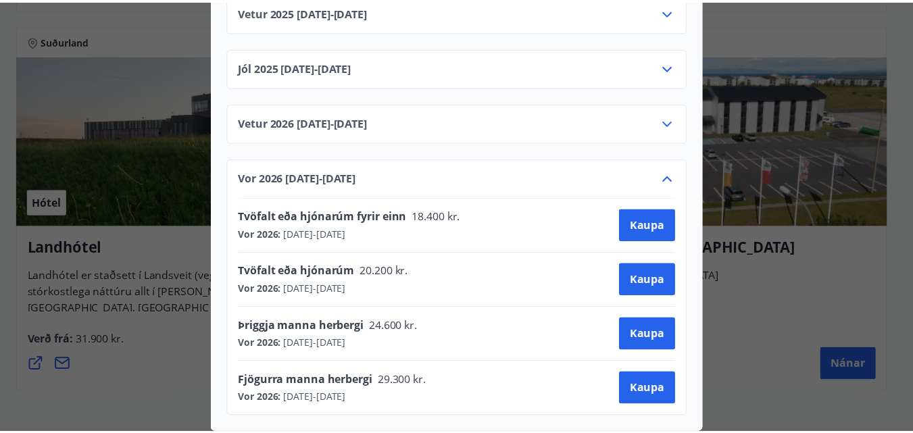
scroll to position [0, 0]
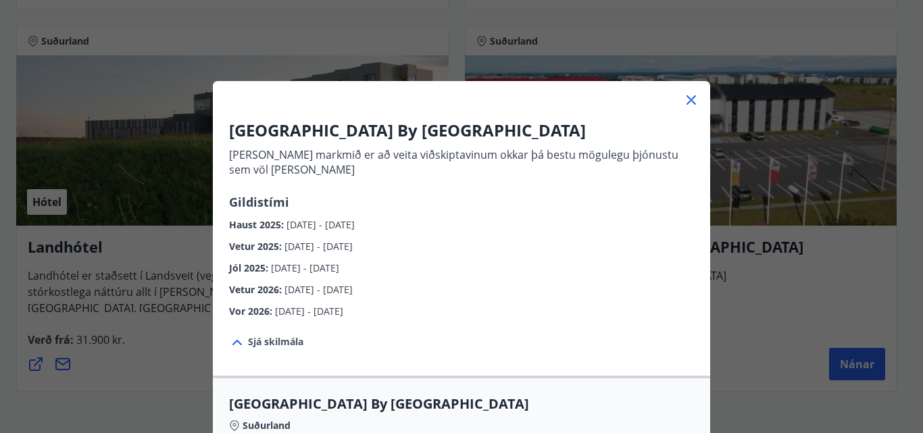
click at [124, 322] on div "[GEOGRAPHIC_DATA] By [GEOGRAPHIC_DATA] [PERSON_NAME] markmið er að veita viðski…" at bounding box center [461, 216] width 923 height 433
click at [696, 101] on div at bounding box center [461, 94] width 497 height 27
click at [688, 97] on icon at bounding box center [690, 99] width 9 height 9
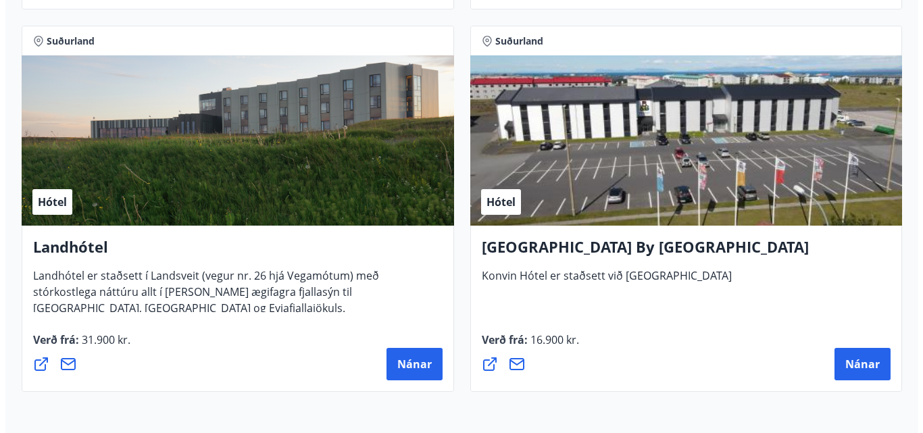
scroll to position [1958, 0]
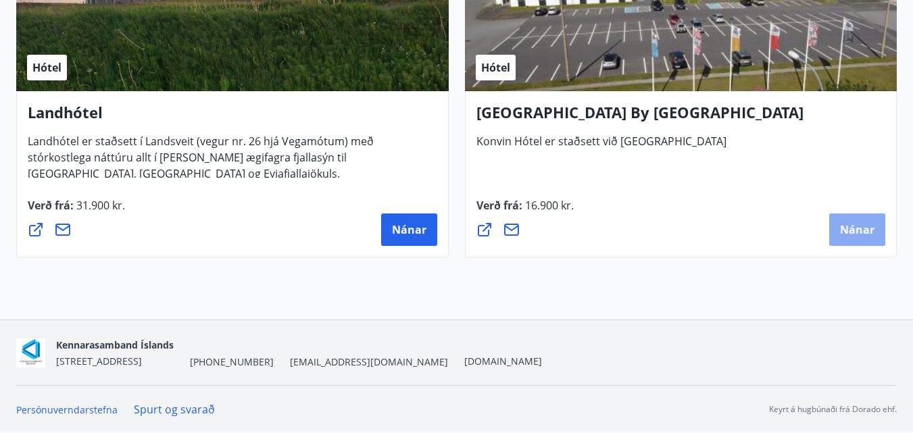
click at [850, 227] on span "Nánar" at bounding box center [857, 229] width 34 height 15
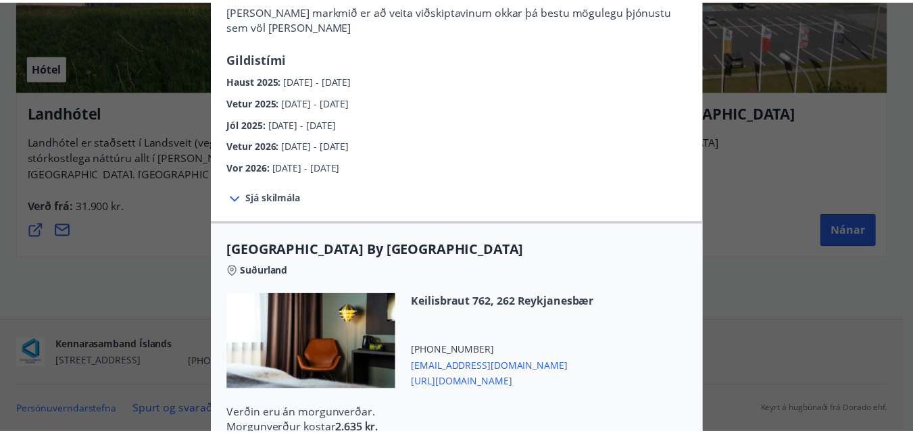
scroll to position [0, 0]
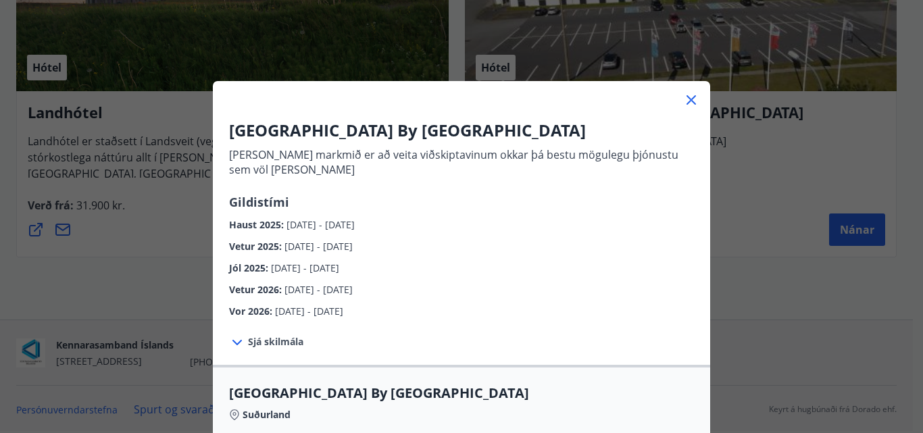
click at [683, 95] on icon at bounding box center [691, 100] width 16 height 16
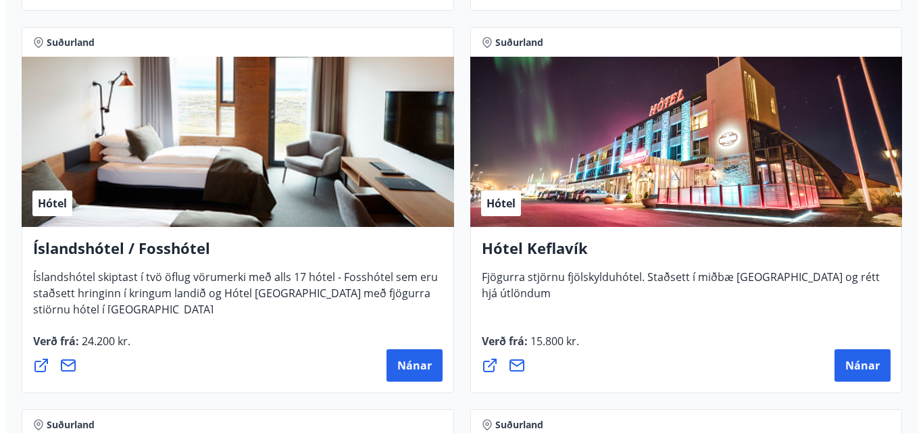
scroll to position [1013, 0]
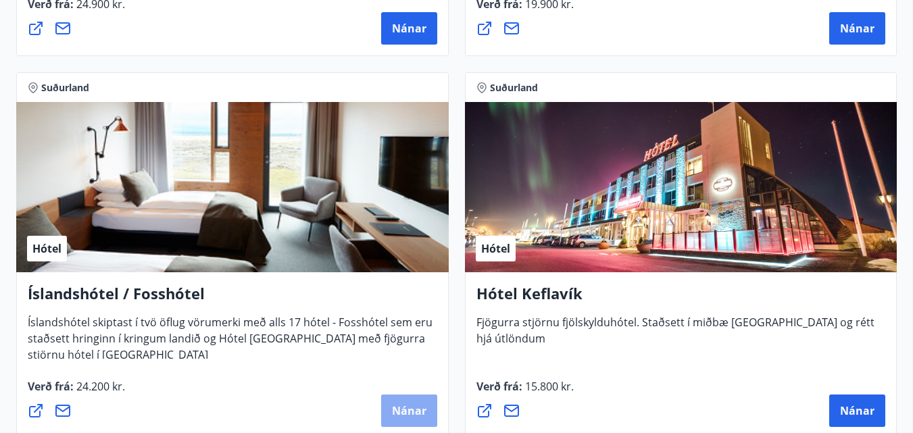
click at [392, 410] on button "Nánar" at bounding box center [409, 411] width 56 height 32
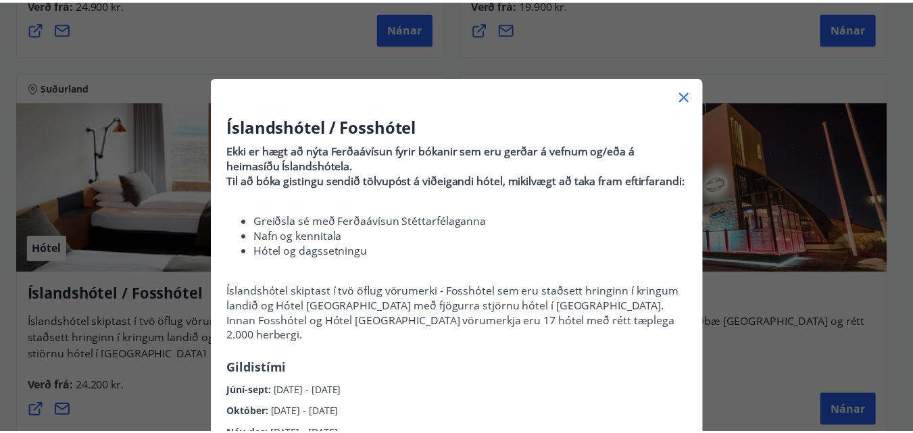
scroll to position [0, 0]
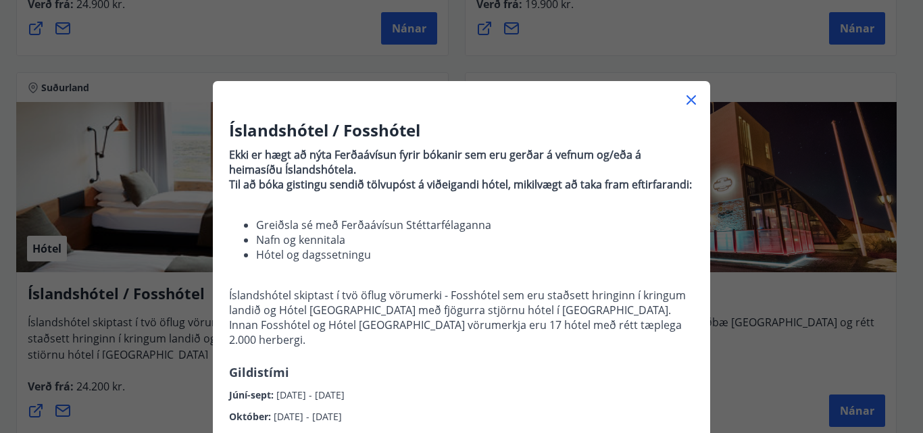
click at [684, 97] on icon at bounding box center [691, 100] width 16 height 16
